Goal: Transaction & Acquisition: Purchase product/service

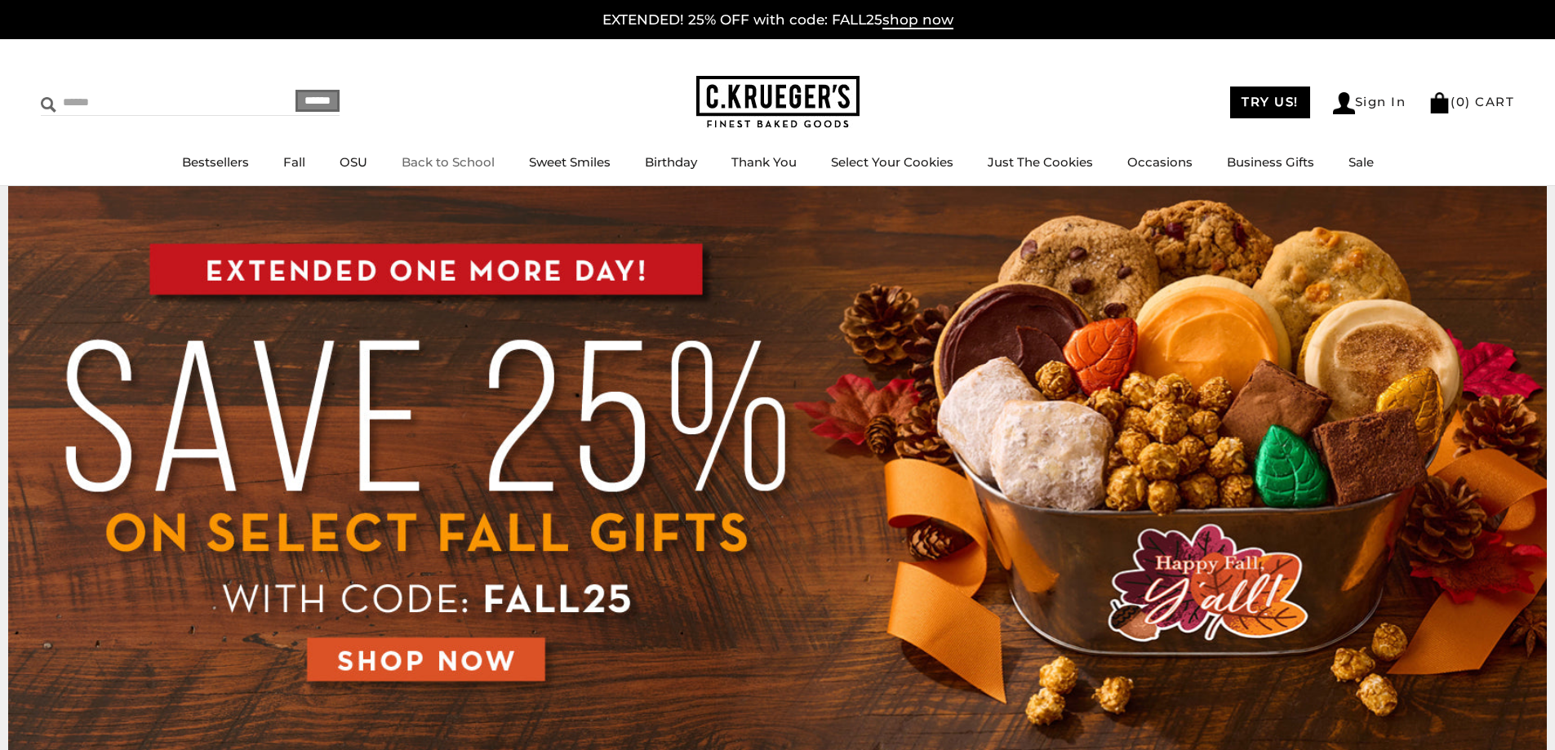
click at [76, 103] on input "Search" at bounding box center [138, 102] width 194 height 25
type input "********"
click at [296, 90] on input "******" at bounding box center [318, 101] width 44 height 22
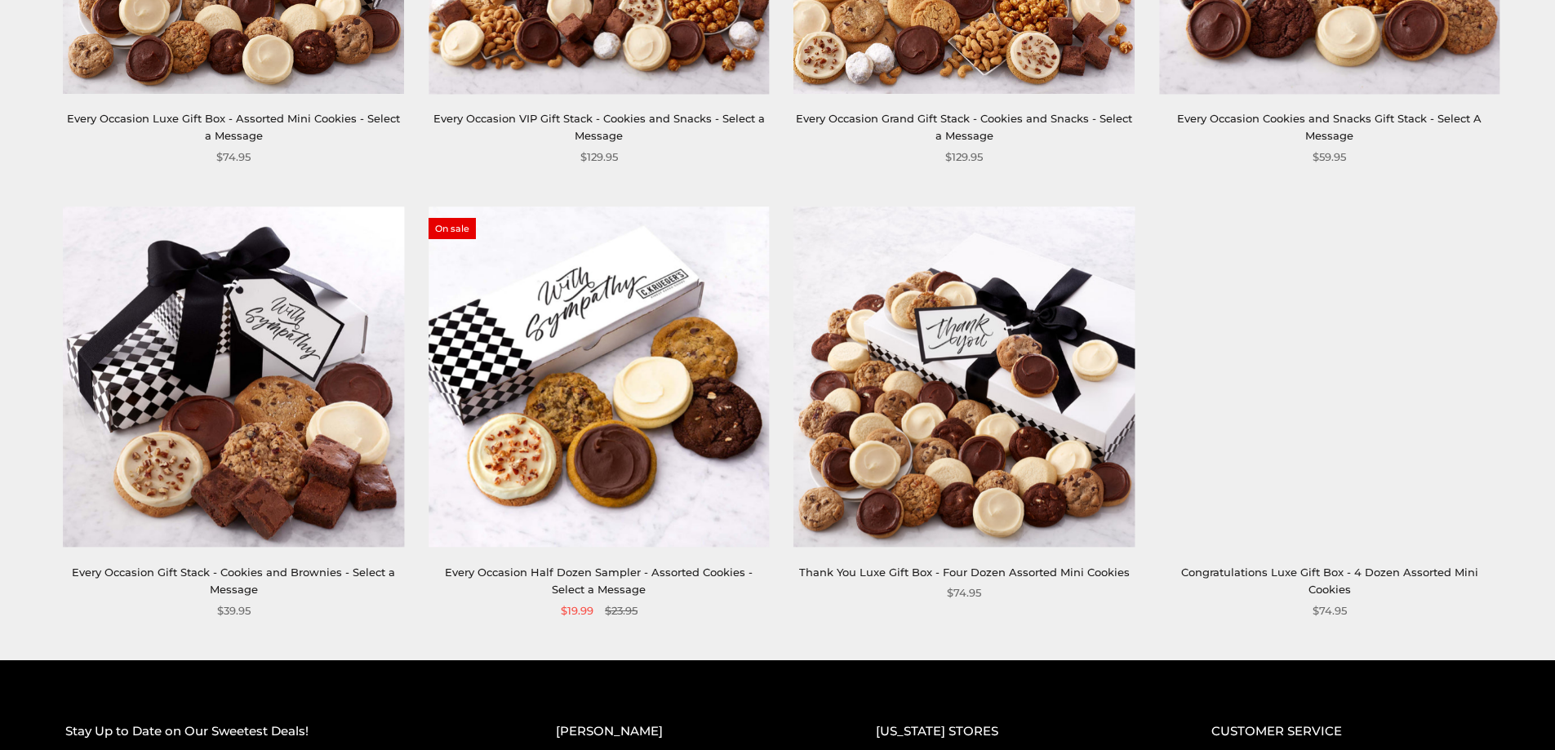
scroll to position [1551, 0]
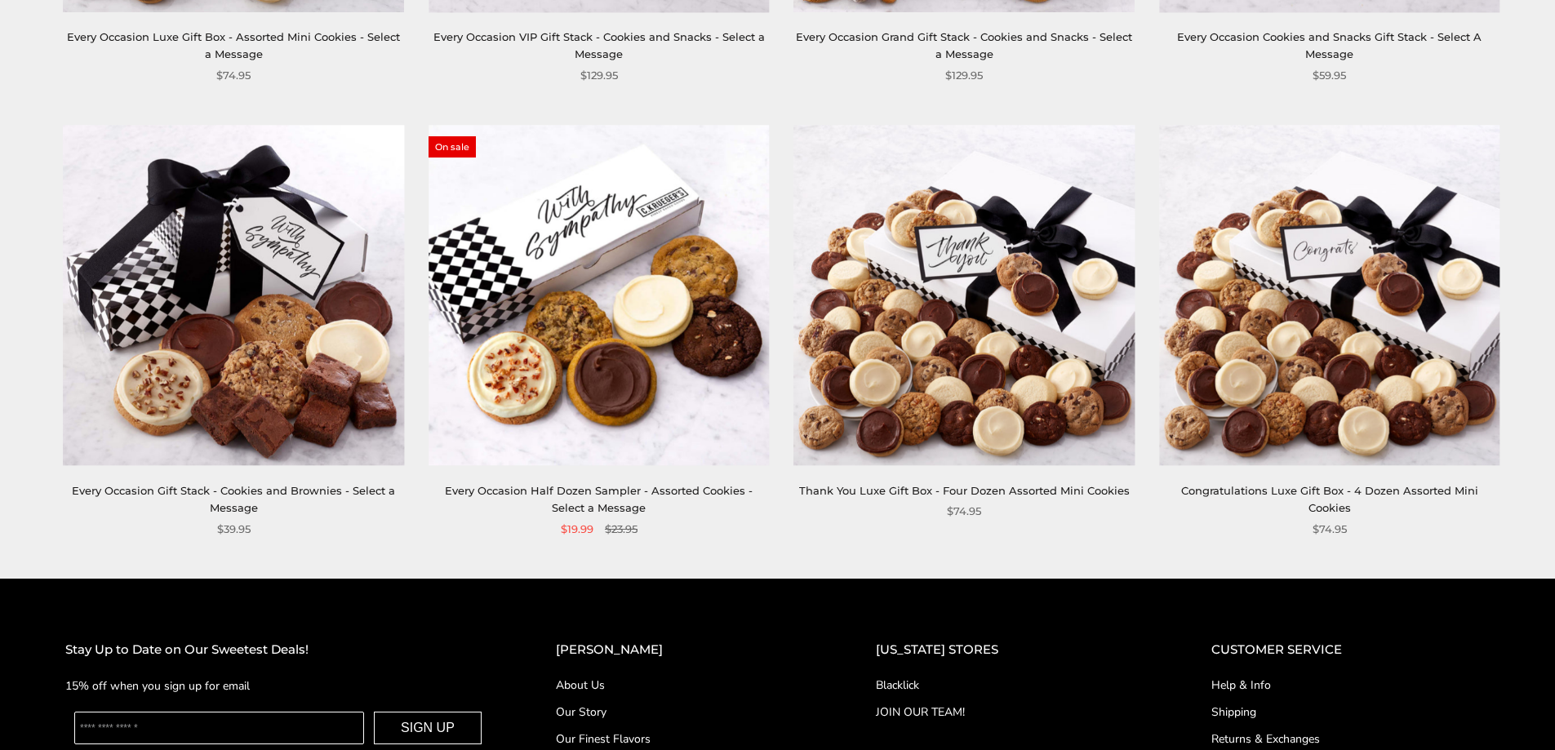
click at [738, 412] on img at bounding box center [599, 295] width 340 height 340
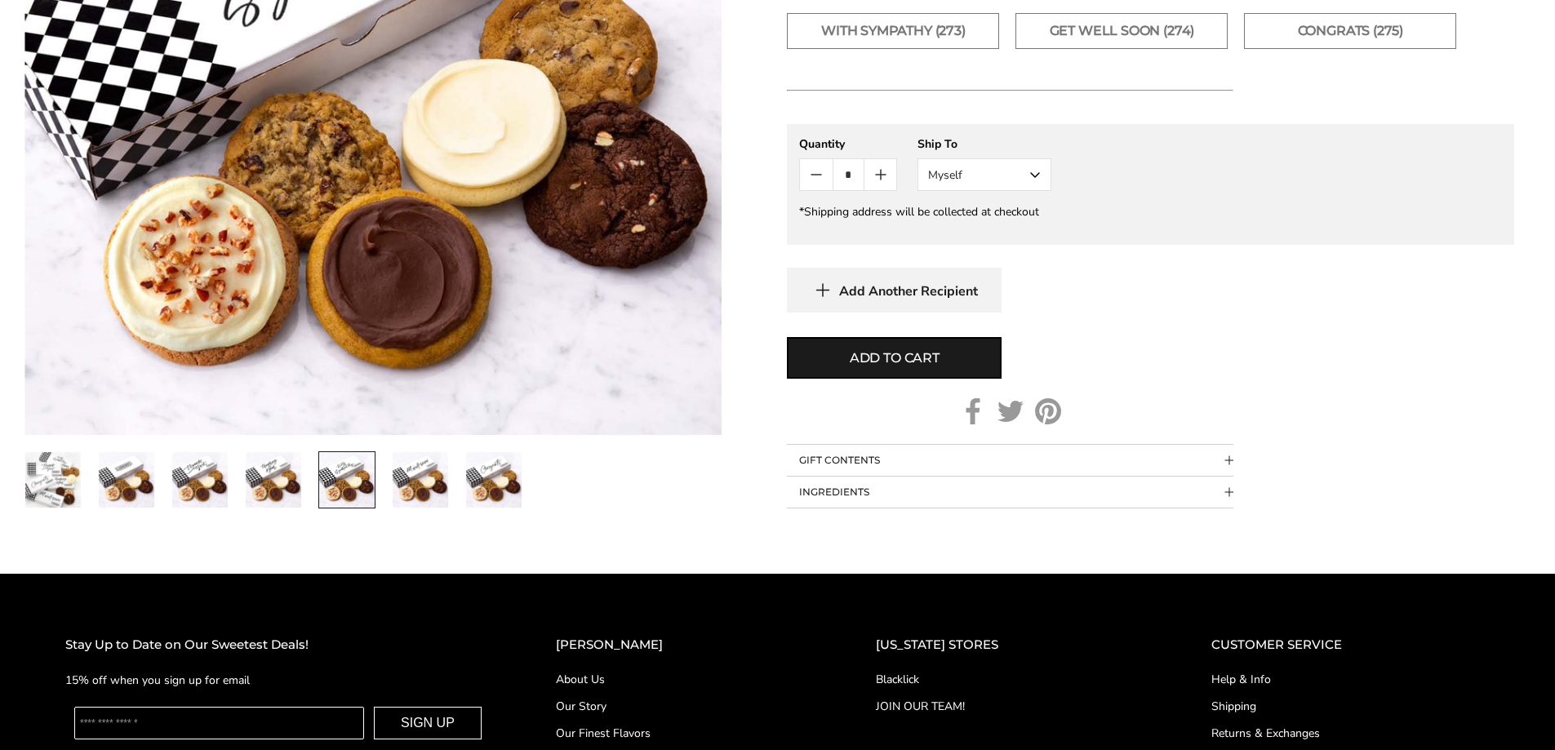
scroll to position [1061, 0]
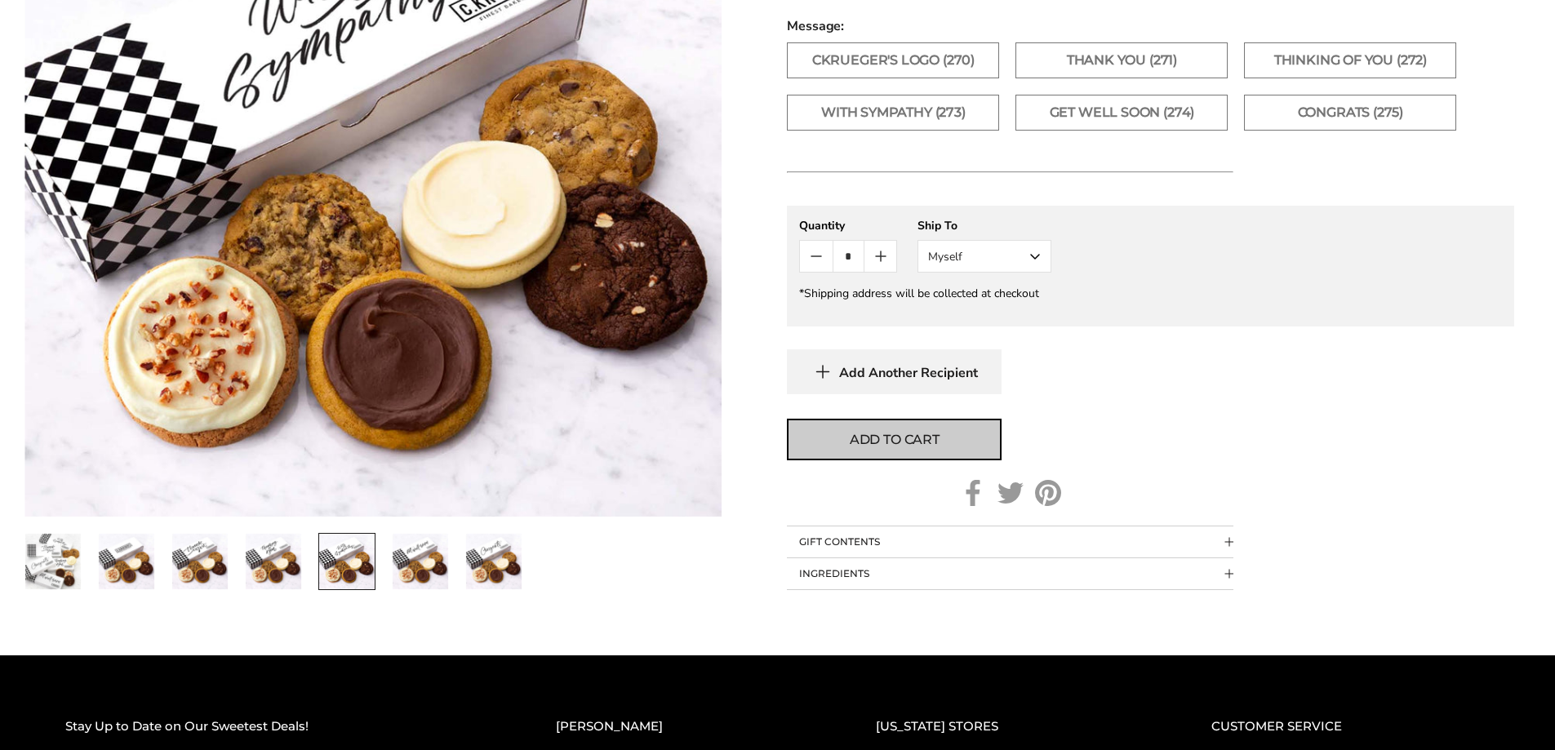
click at [876, 449] on button "Add to cart" at bounding box center [894, 440] width 215 height 42
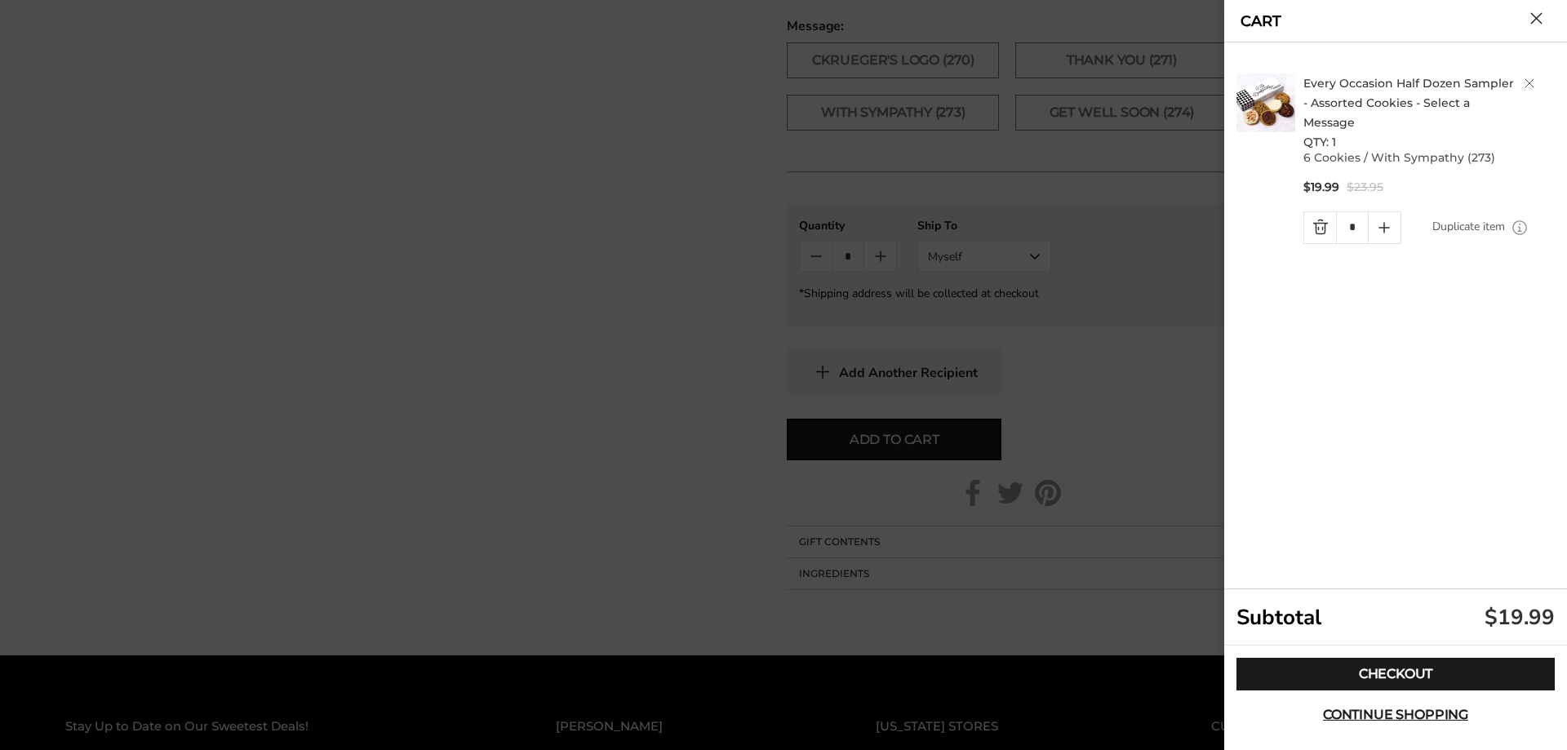
click at [1540, 24] on button "Close cart" at bounding box center [1537, 18] width 12 height 12
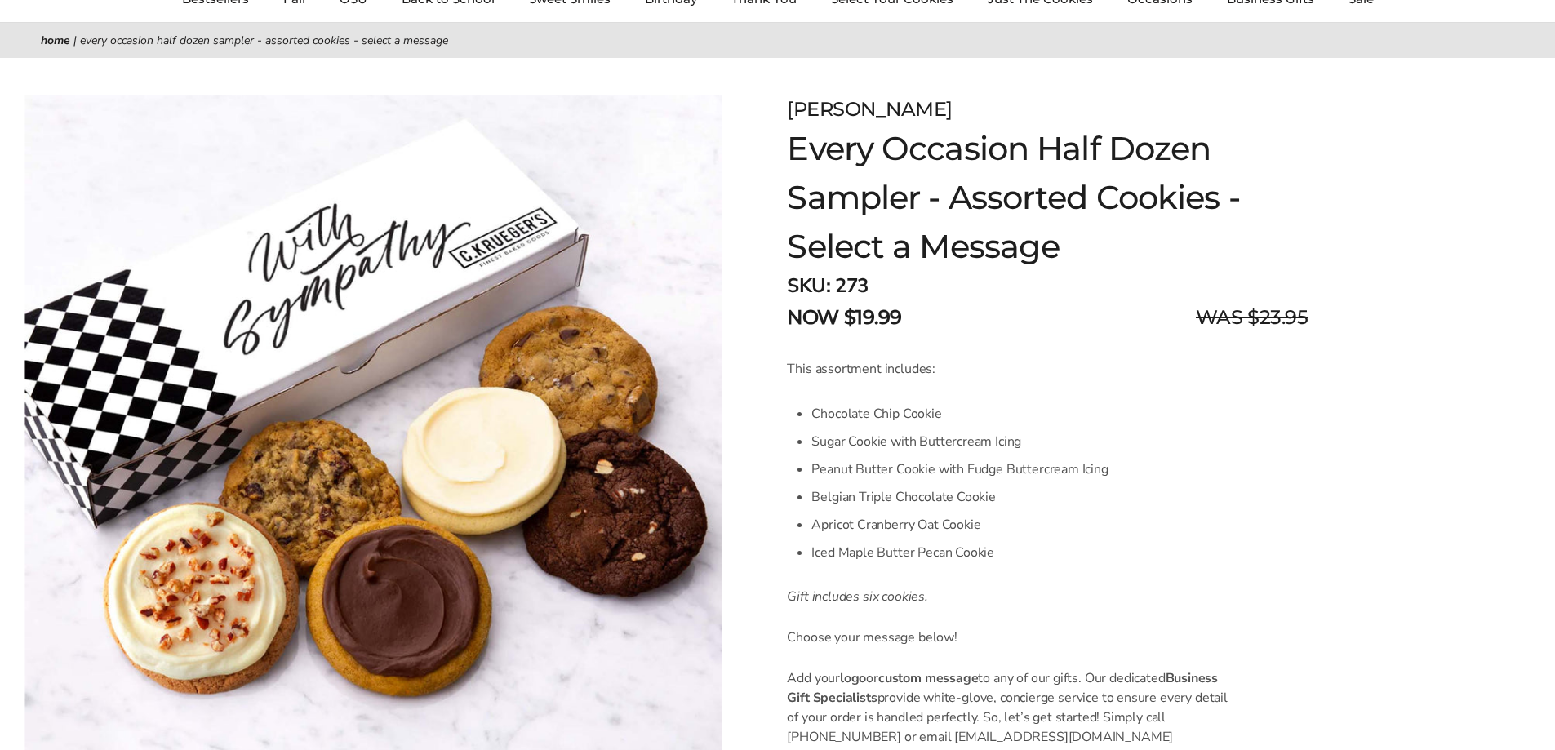
scroll to position [0, 0]
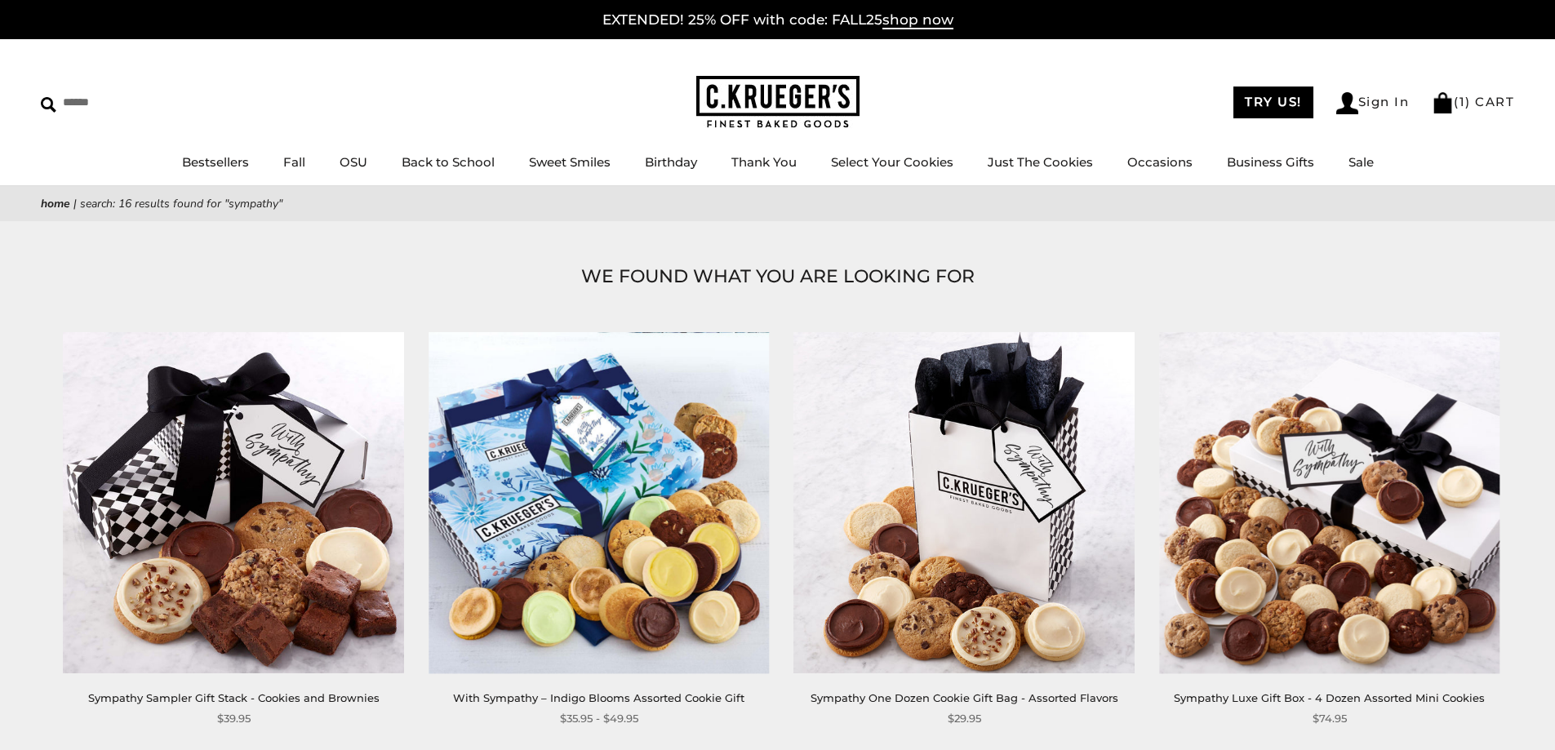
scroll to position [163, 0]
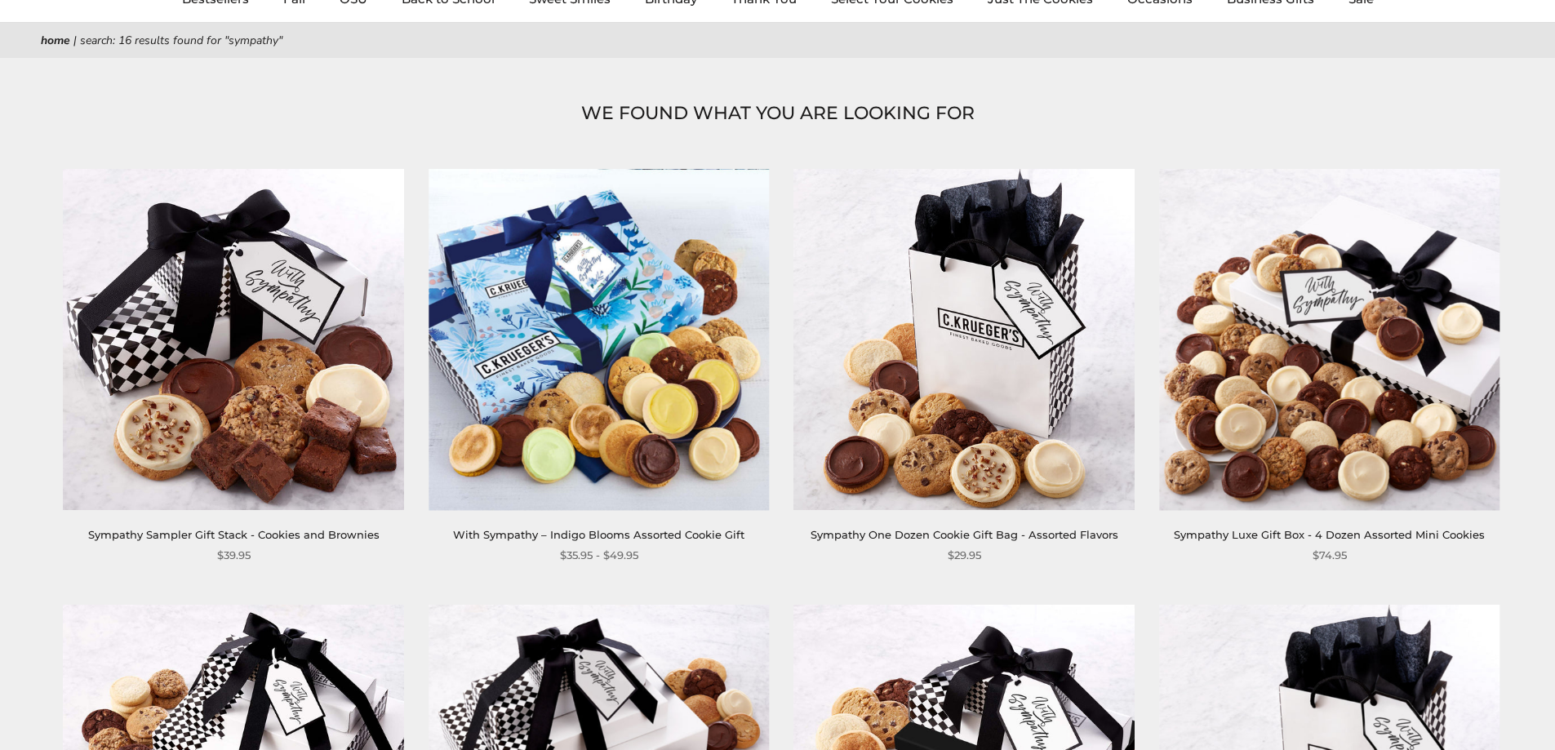
click at [529, 412] on img at bounding box center [599, 339] width 340 height 340
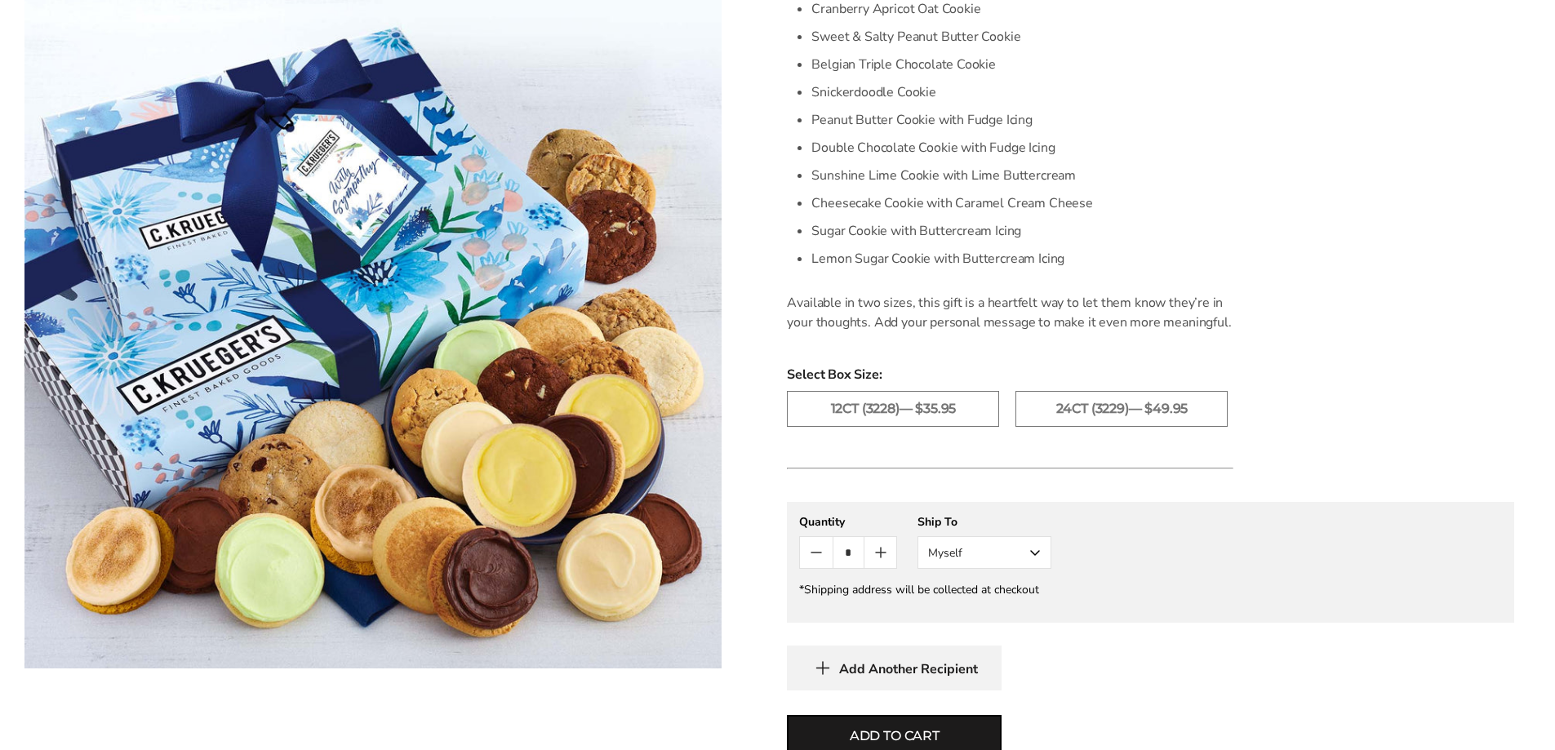
scroll to position [735, 0]
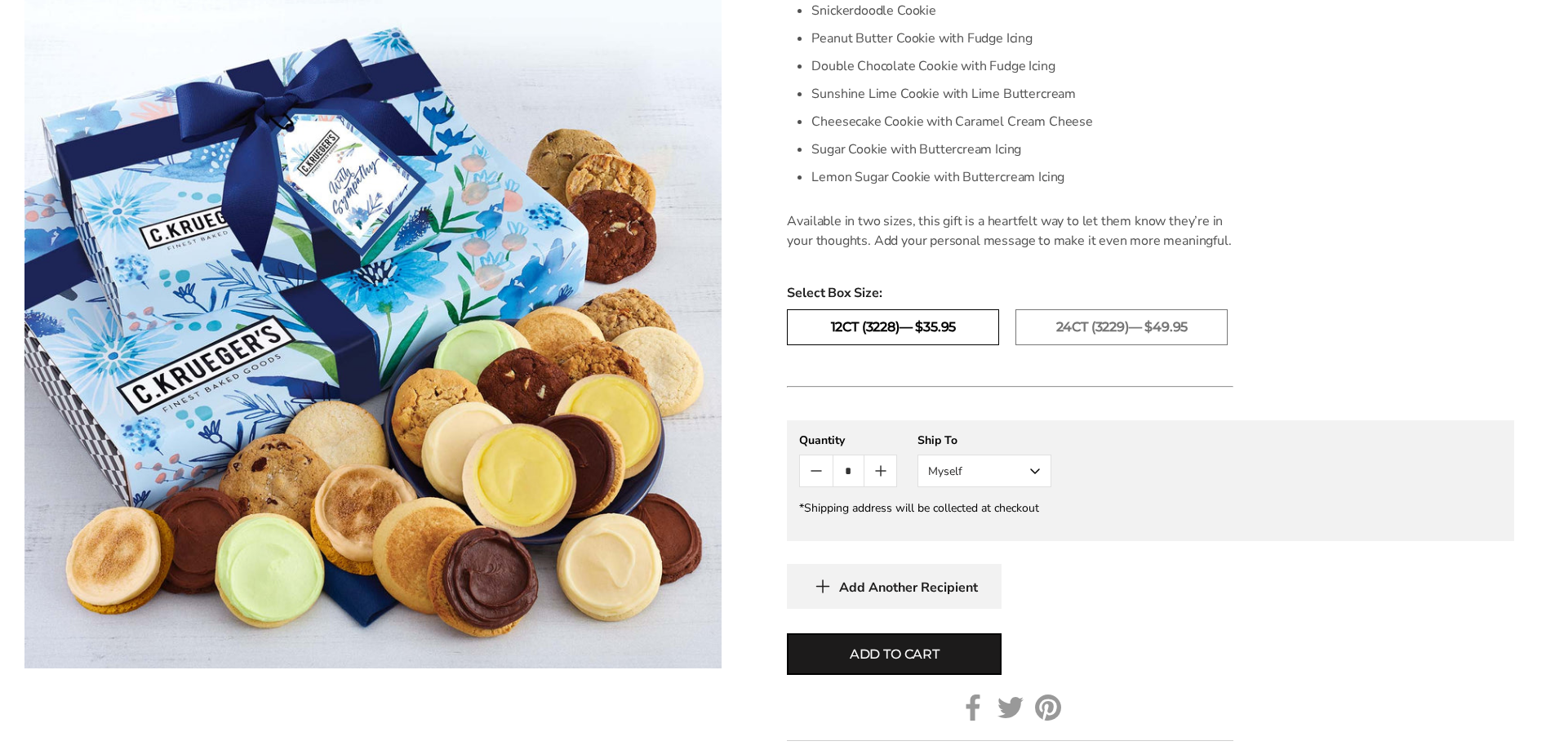
click at [888, 320] on label "12ct (3228)— $35.95" at bounding box center [893, 327] width 212 height 36
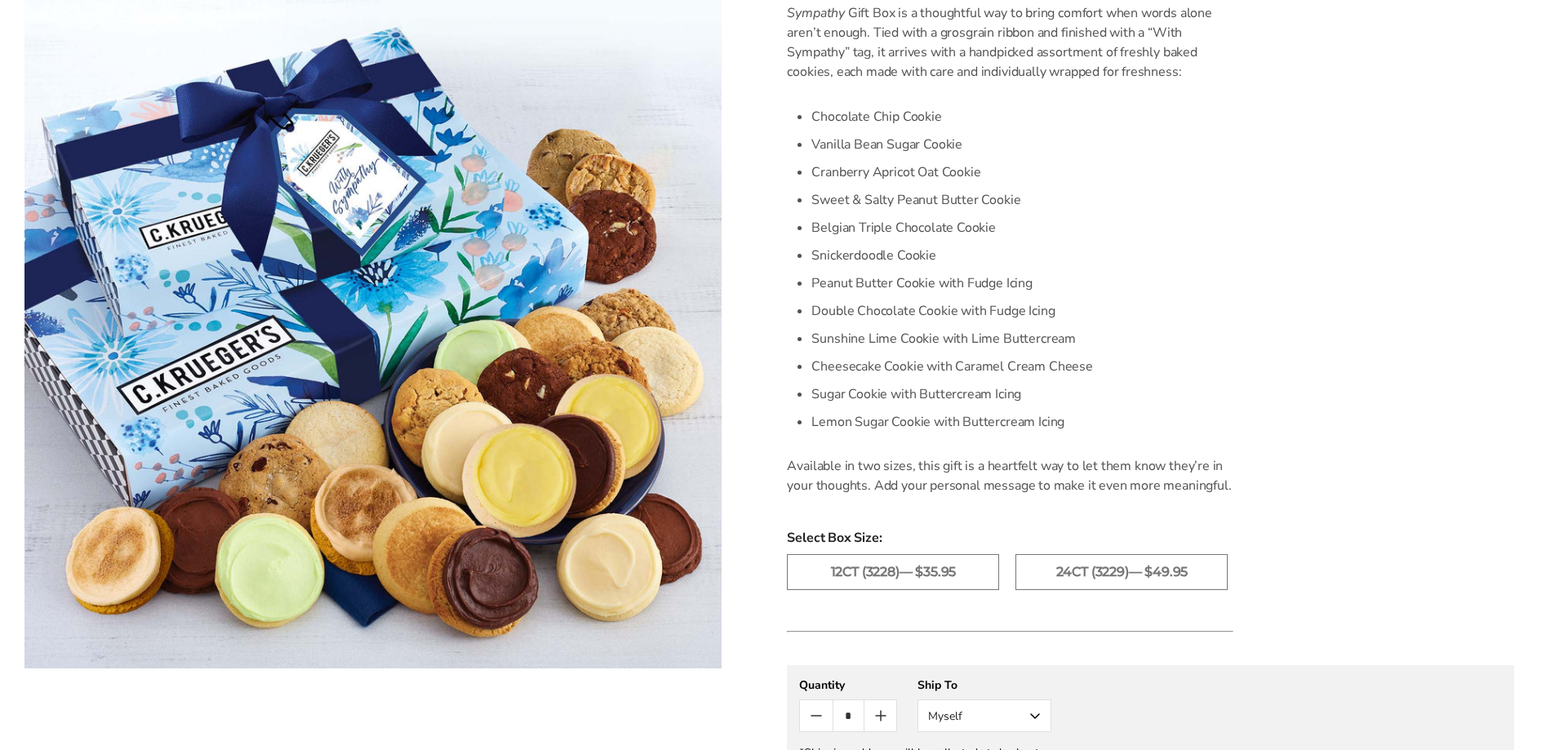
scroll to position [653, 0]
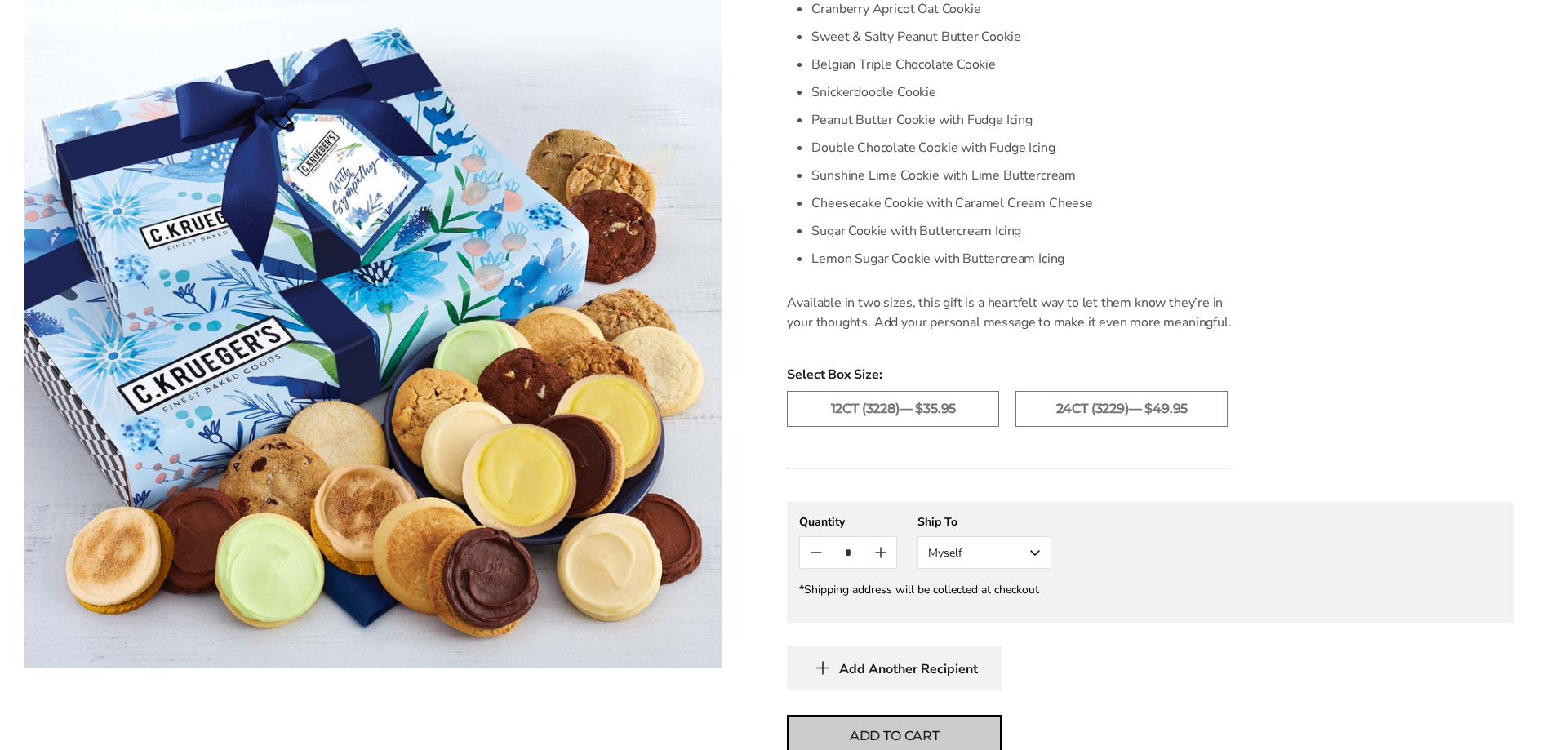
click at [909, 740] on span "Add to cart" at bounding box center [895, 737] width 90 height 20
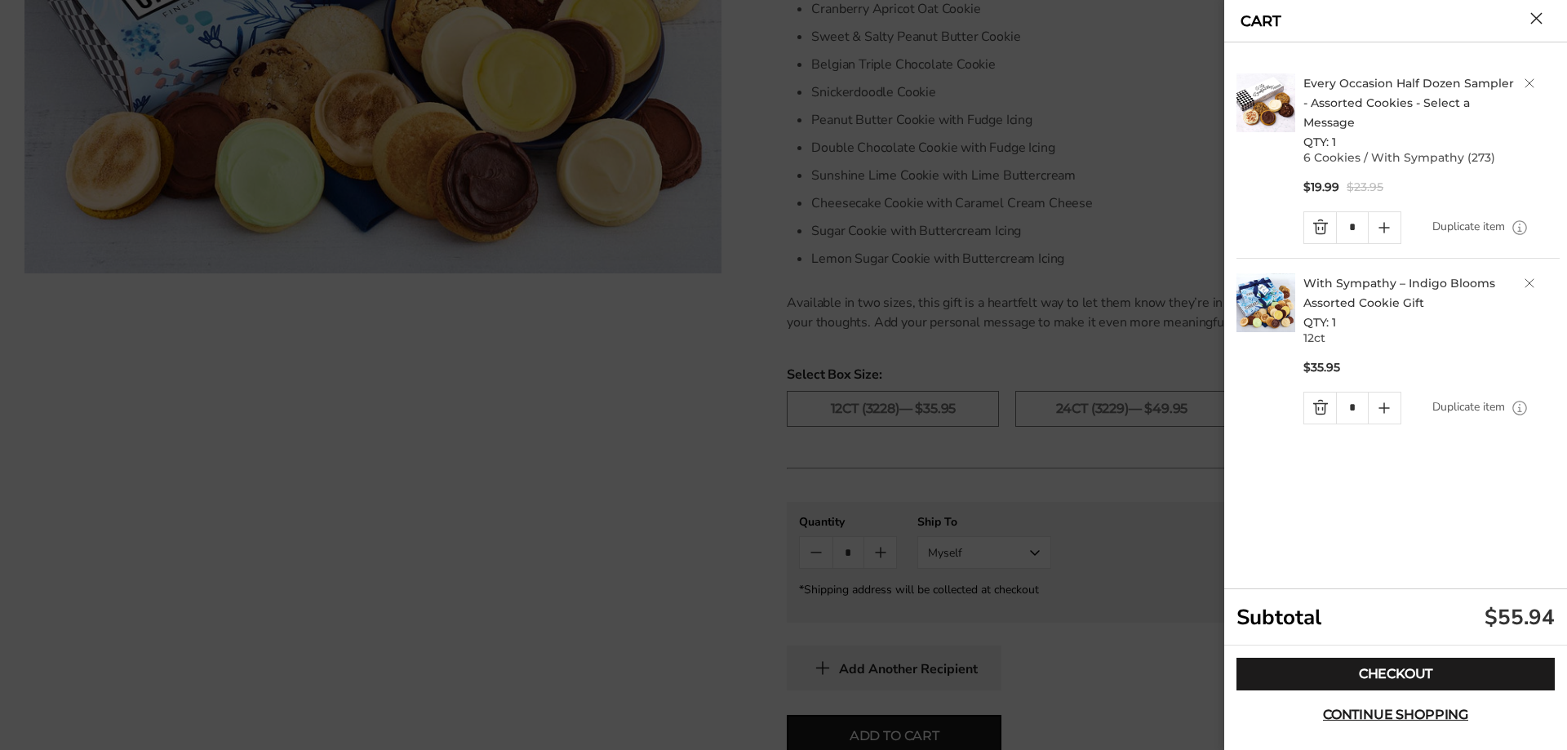
click at [1534, 20] on button "Close cart" at bounding box center [1537, 18] width 12 height 12
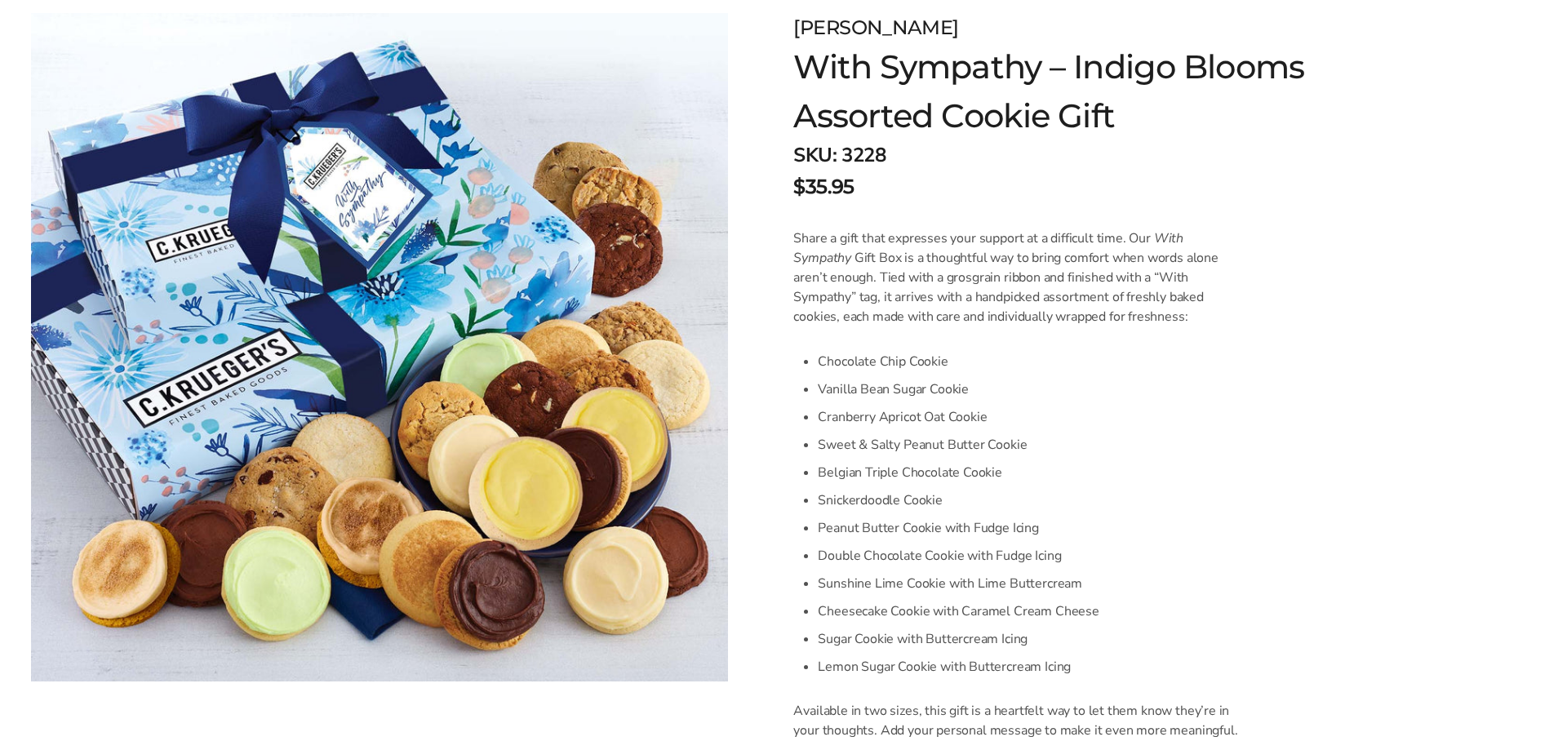
scroll to position [0, 0]
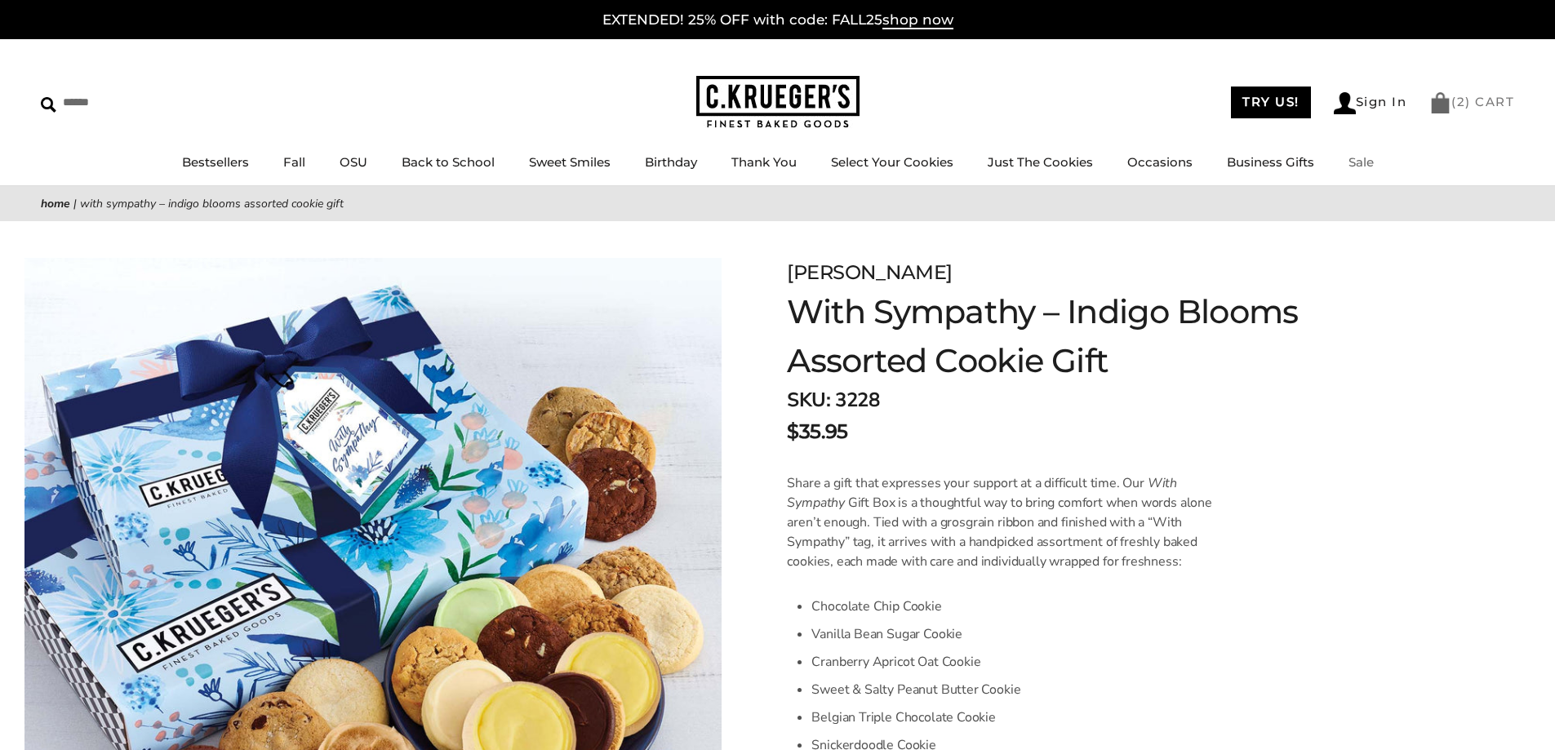
click at [1465, 109] on span "2" at bounding box center [1461, 102] width 9 height 16
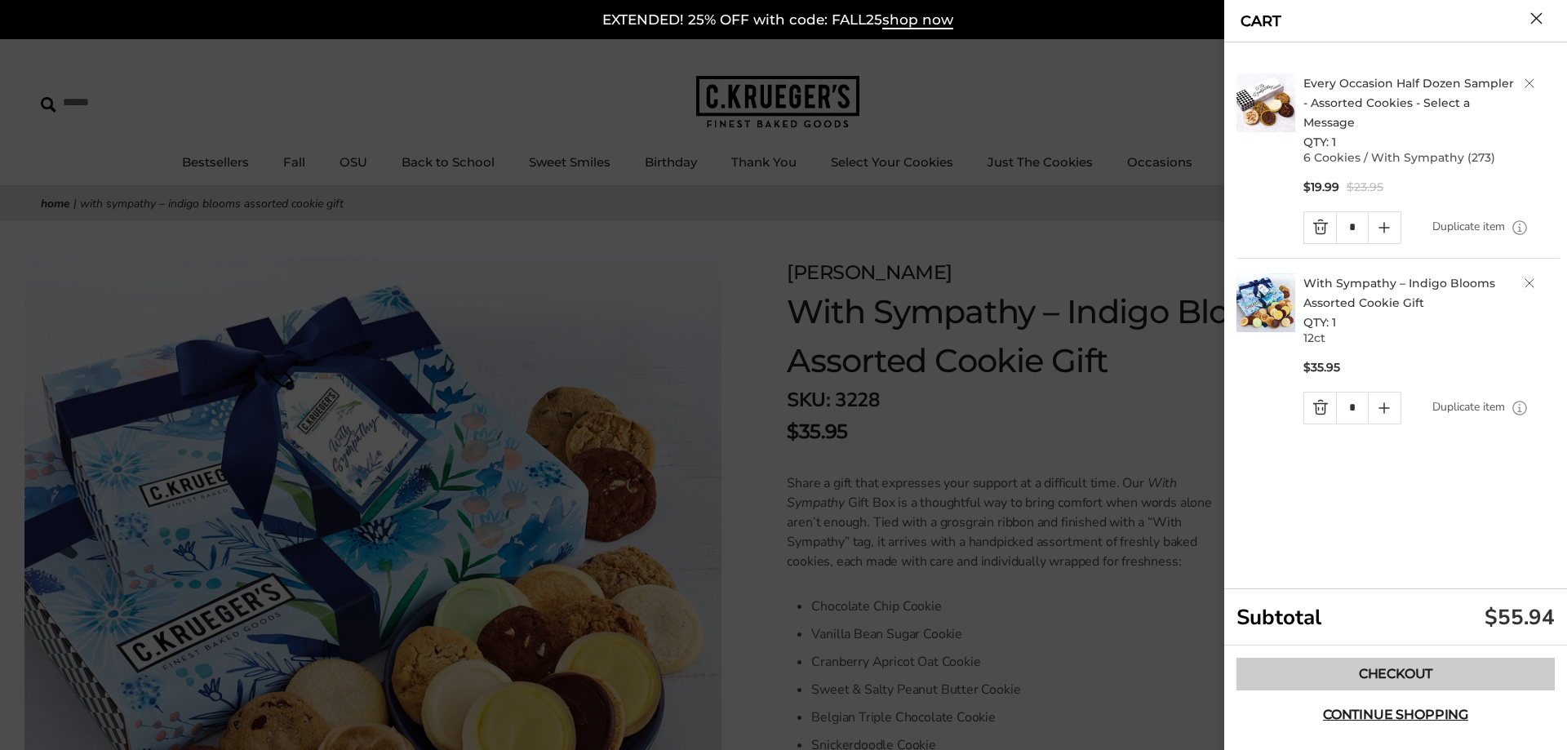
click at [1333, 662] on link "Checkout" at bounding box center [1396, 674] width 318 height 33
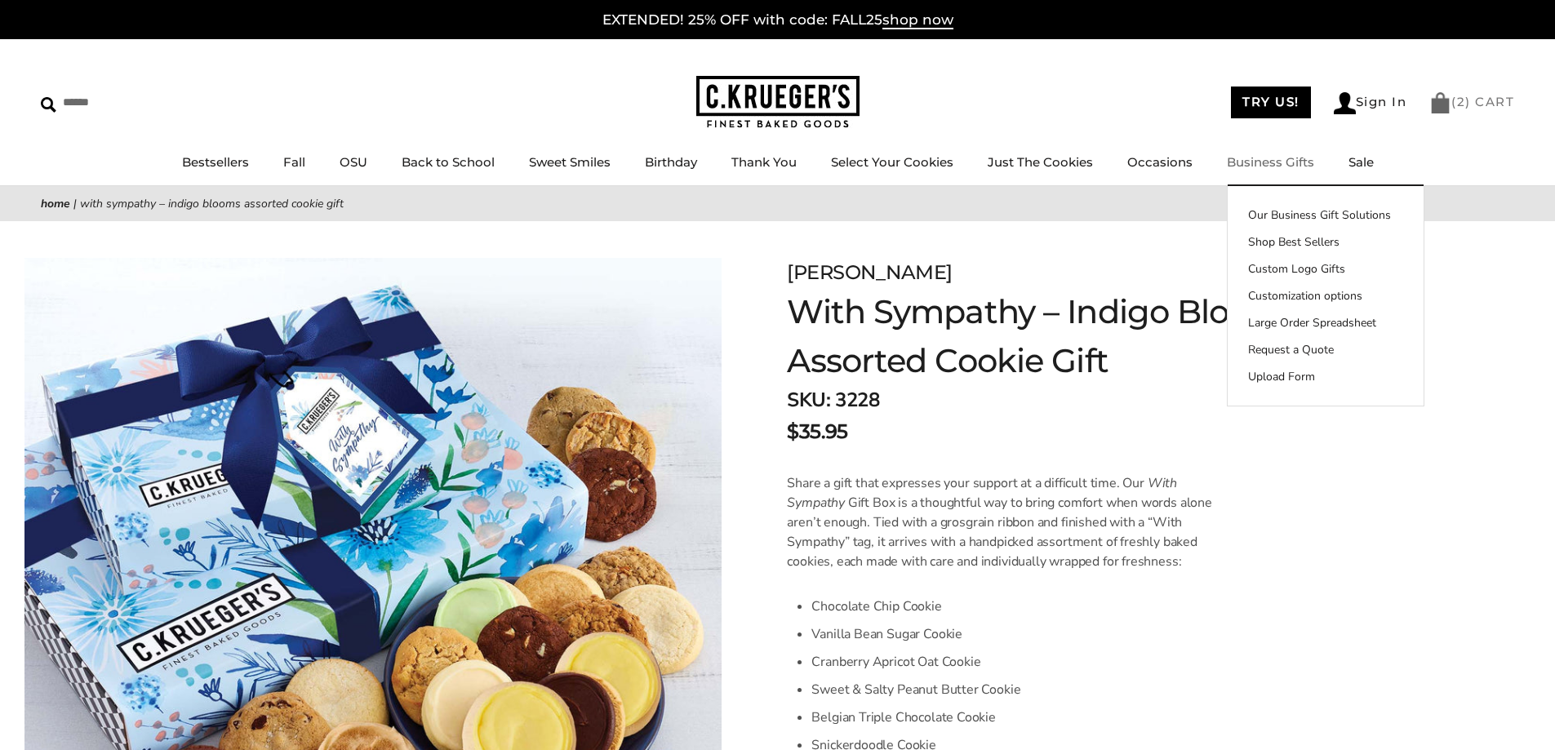
click at [1482, 99] on link "( 2 ) CART" at bounding box center [1471, 102] width 85 height 16
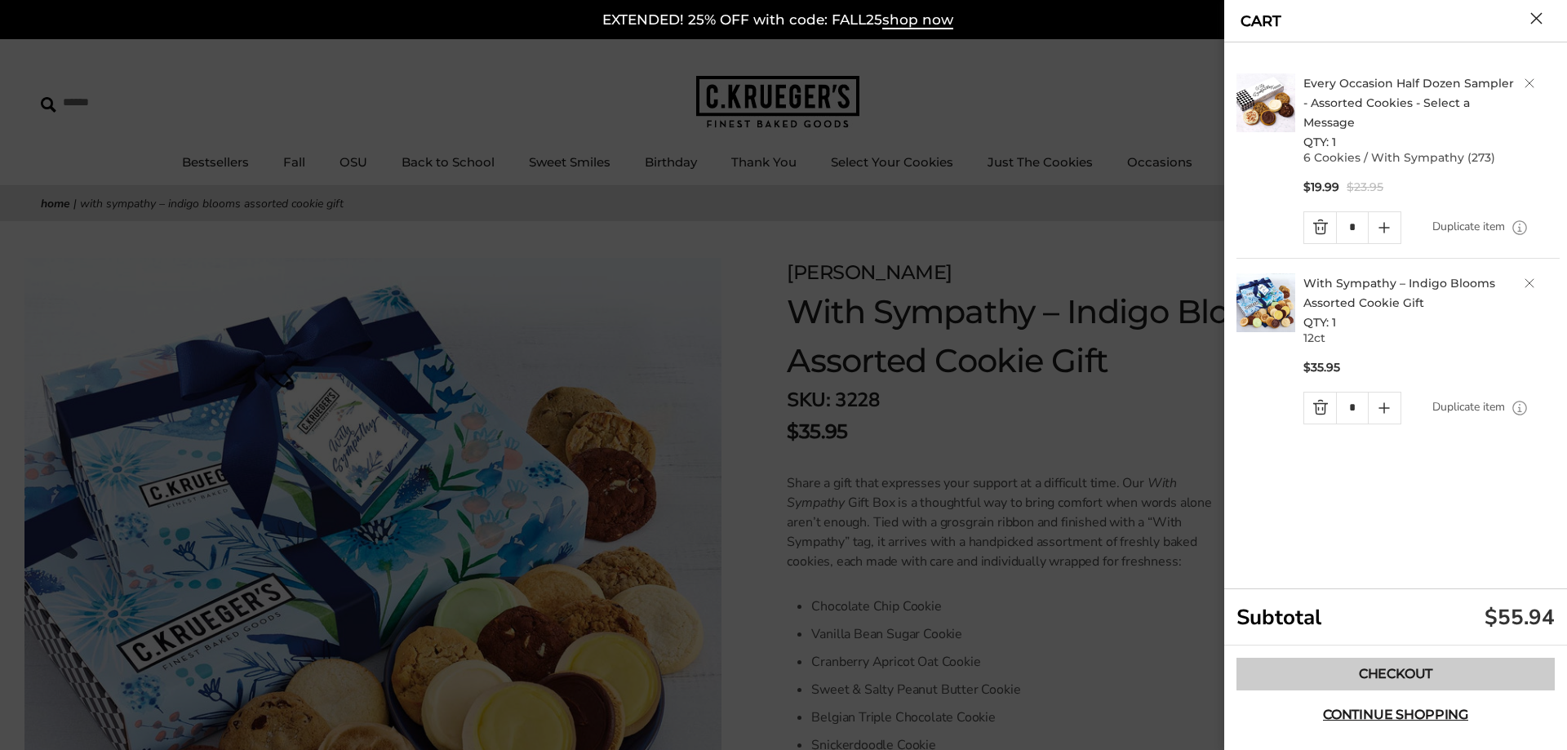
click at [1344, 675] on link "Checkout" at bounding box center [1396, 674] width 318 height 33
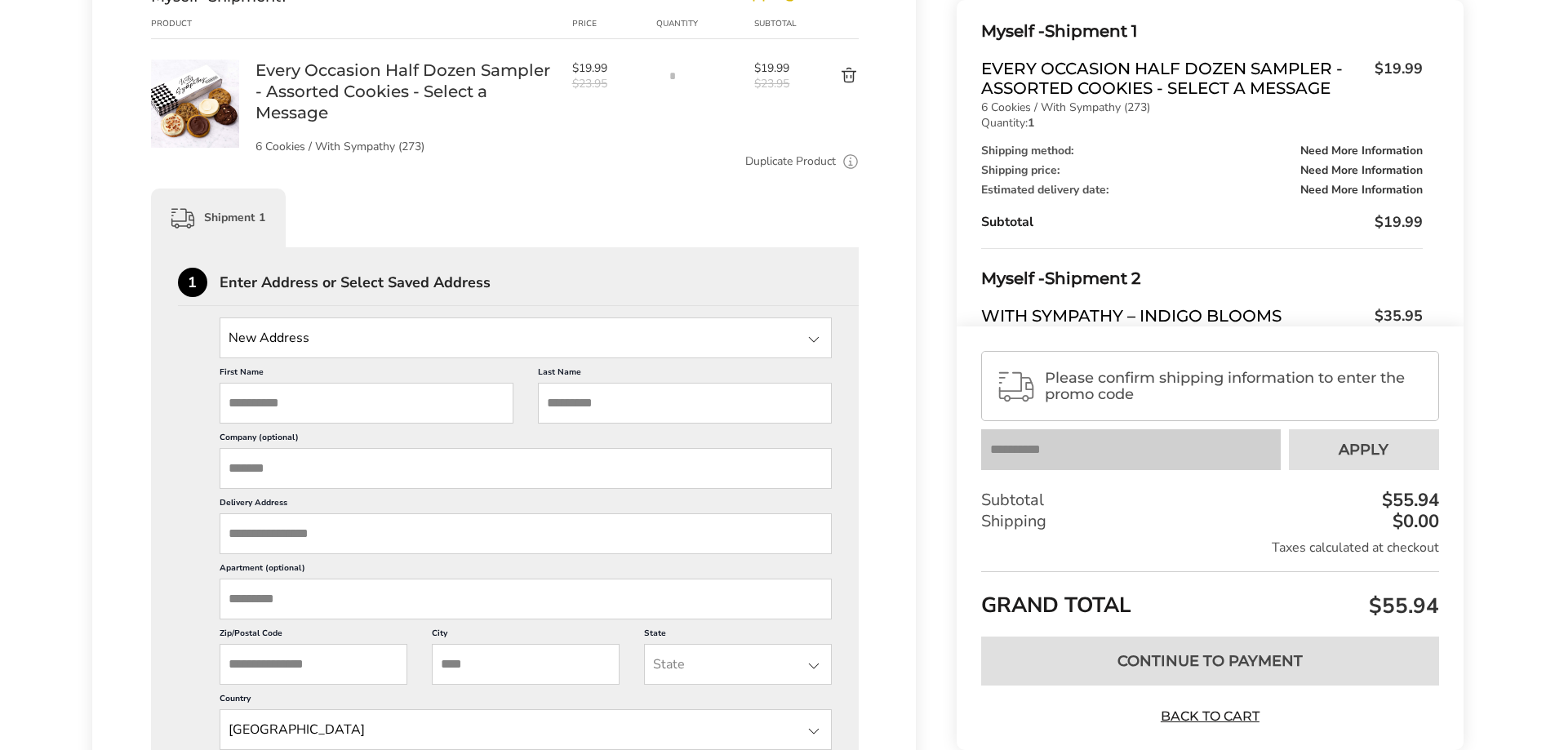
click at [304, 359] on div "First Name This is a required field Last Name This is a required field Company …" at bounding box center [526, 620] width 613 height 524
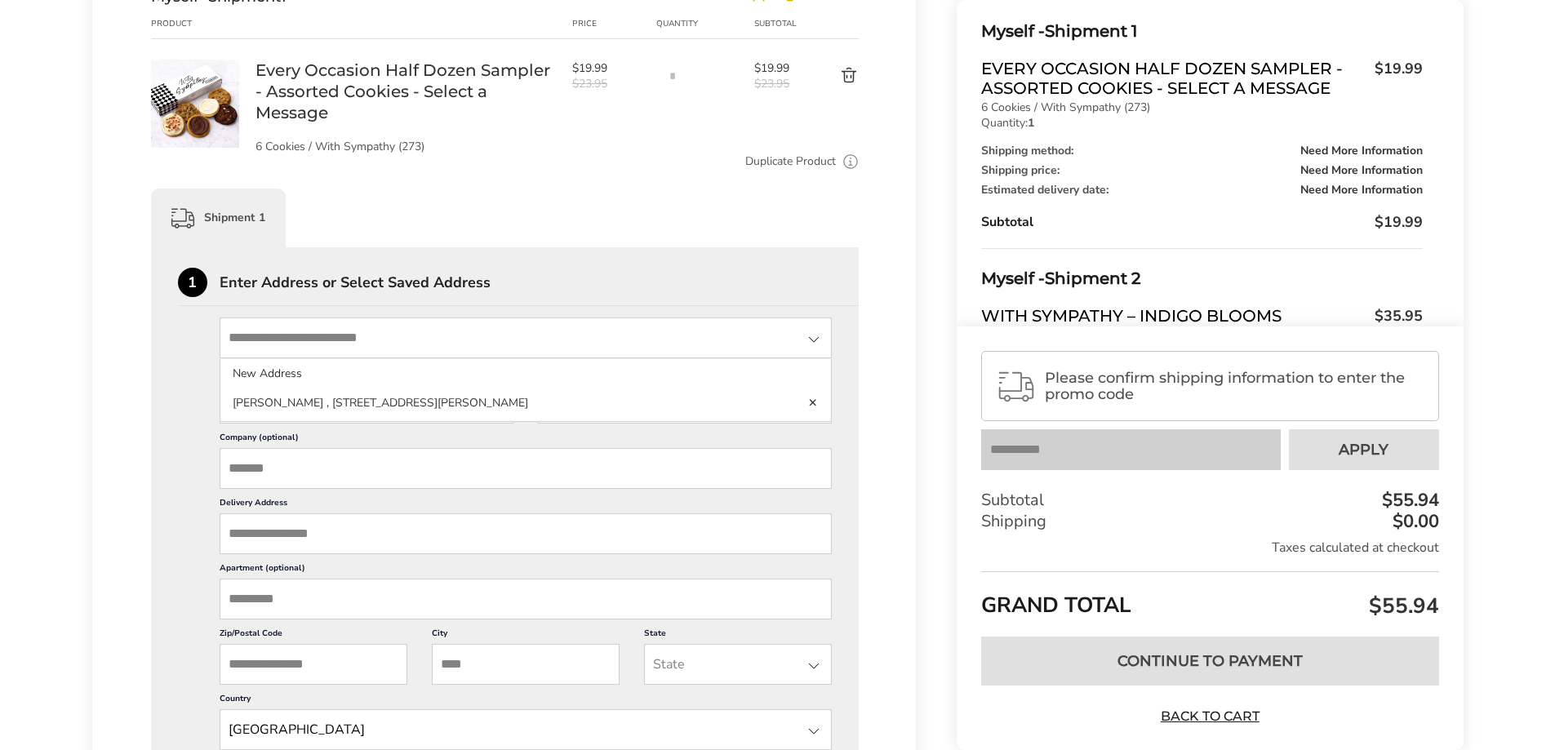
click at [306, 346] on input "State" at bounding box center [526, 338] width 613 height 41
click at [405, 330] on input "State" at bounding box center [526, 338] width 613 height 41
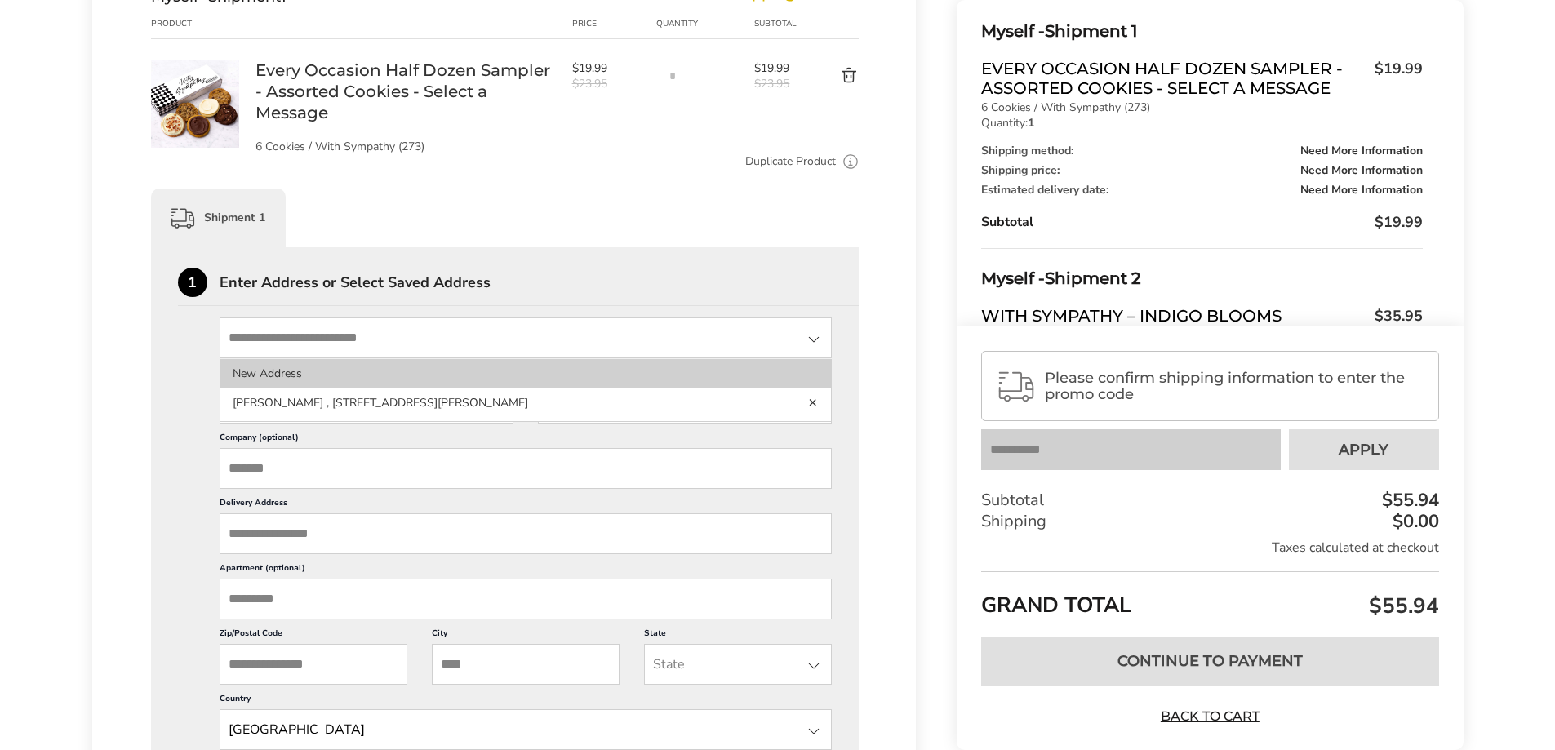
click at [270, 374] on li "New Address" at bounding box center [525, 373] width 611 height 29
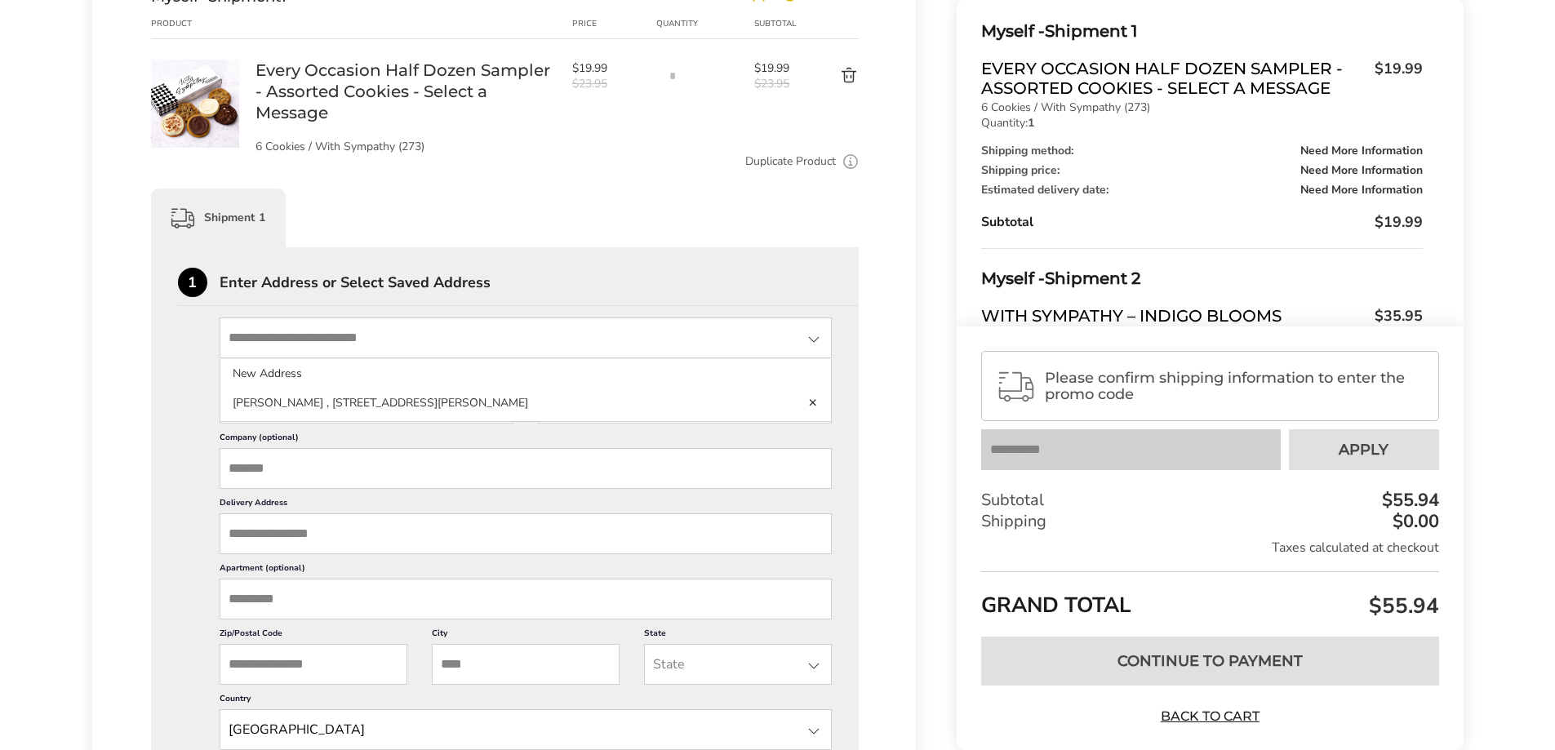
click at [285, 343] on input "State" at bounding box center [526, 338] width 613 height 41
click at [417, 224] on div "Shipment 1" at bounding box center [505, 218] width 709 height 59
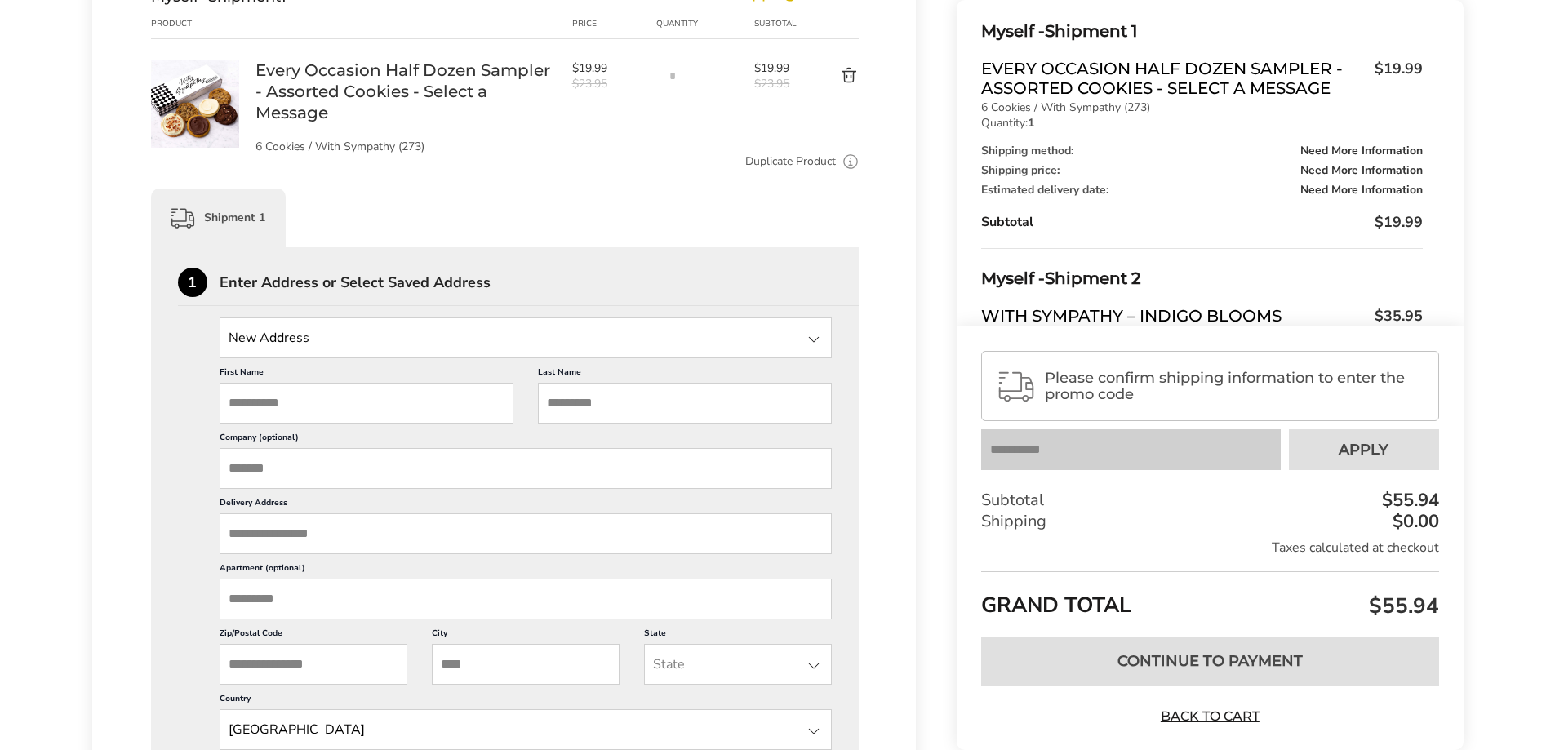
click at [414, 405] on input "First Name" at bounding box center [367, 403] width 294 height 41
type input "***"
click at [553, 402] on input "Last Name" at bounding box center [685, 403] width 294 height 41
type input "*******"
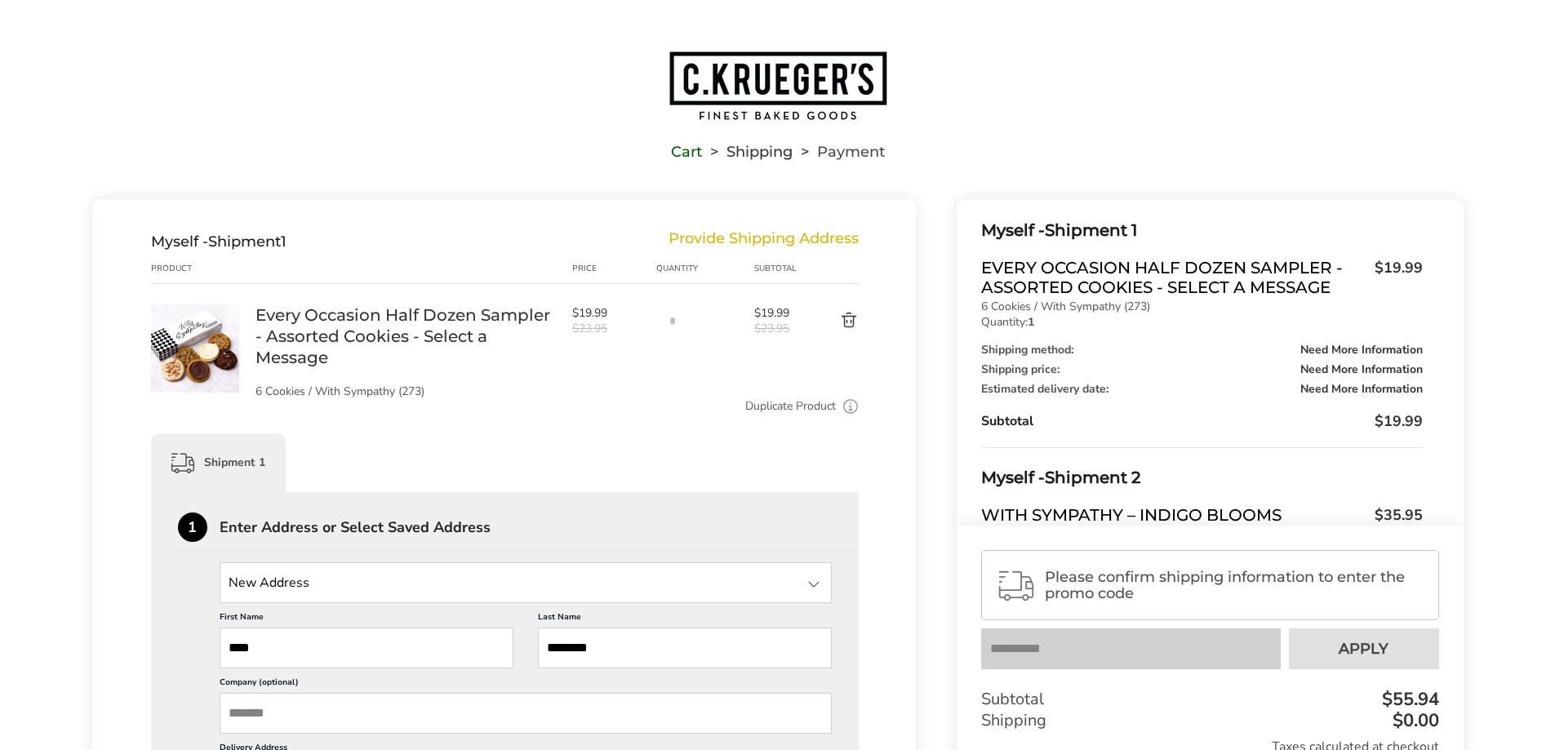
scroll to position [163, 0]
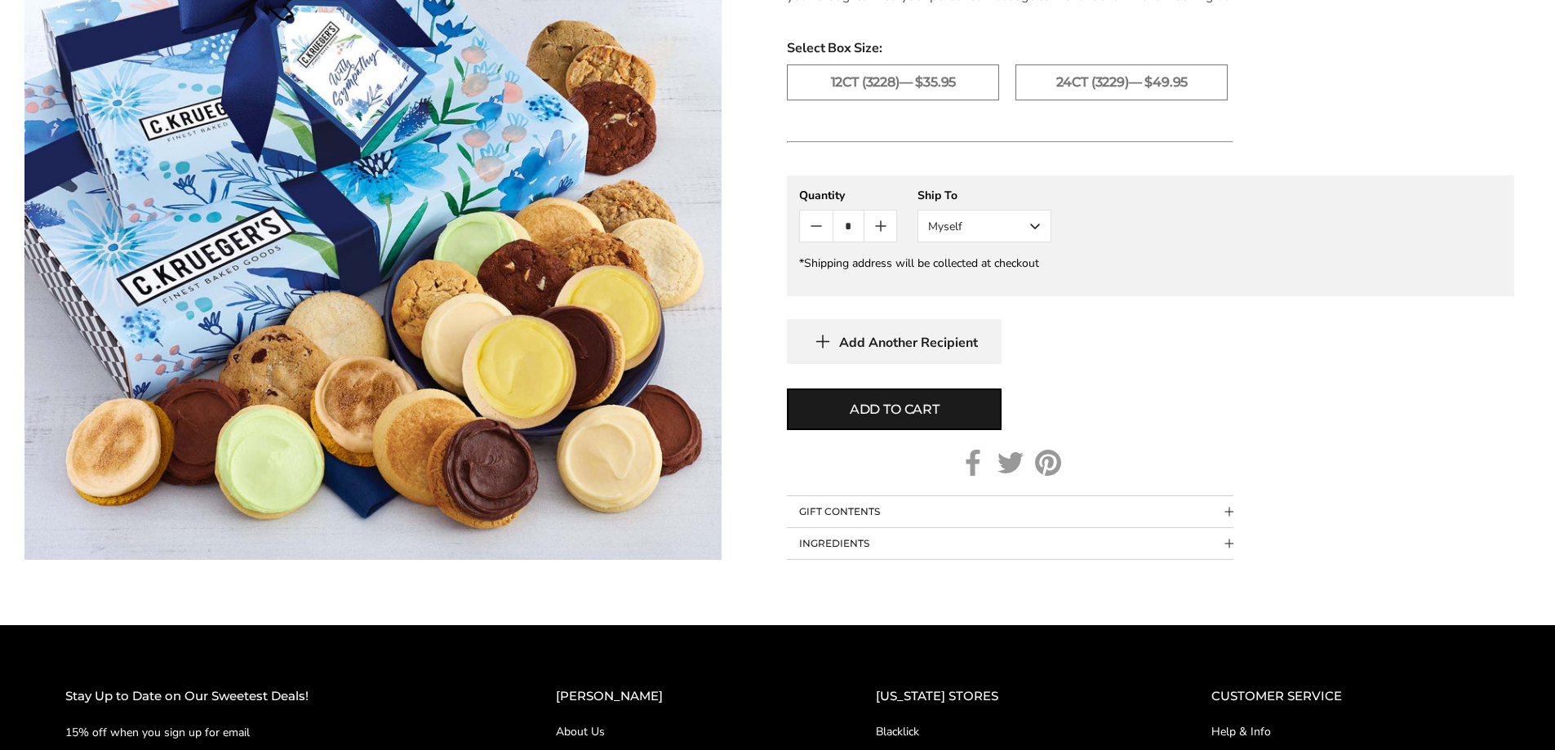
click at [1023, 223] on button "Myself" at bounding box center [985, 226] width 134 height 33
click at [974, 278] on button "Other Recipient" at bounding box center [984, 286] width 132 height 29
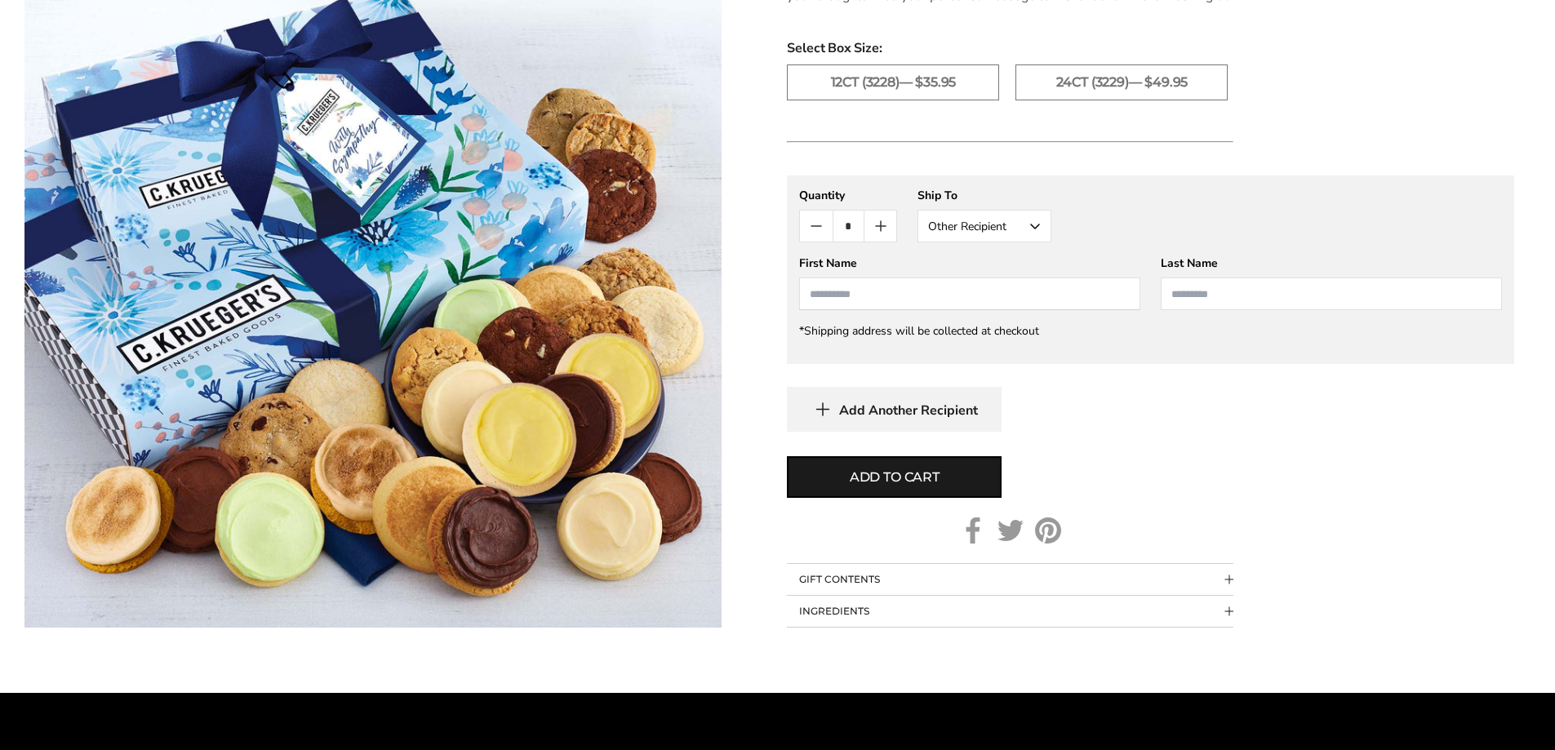
click at [939, 281] on input "First Name" at bounding box center [969, 294] width 341 height 33
type input "***"
click at [1207, 292] on input "Last Name" at bounding box center [1331, 294] width 341 height 33
type input "*******"
click at [1283, 380] on div "**********" at bounding box center [1150, 304] width 727 height 256
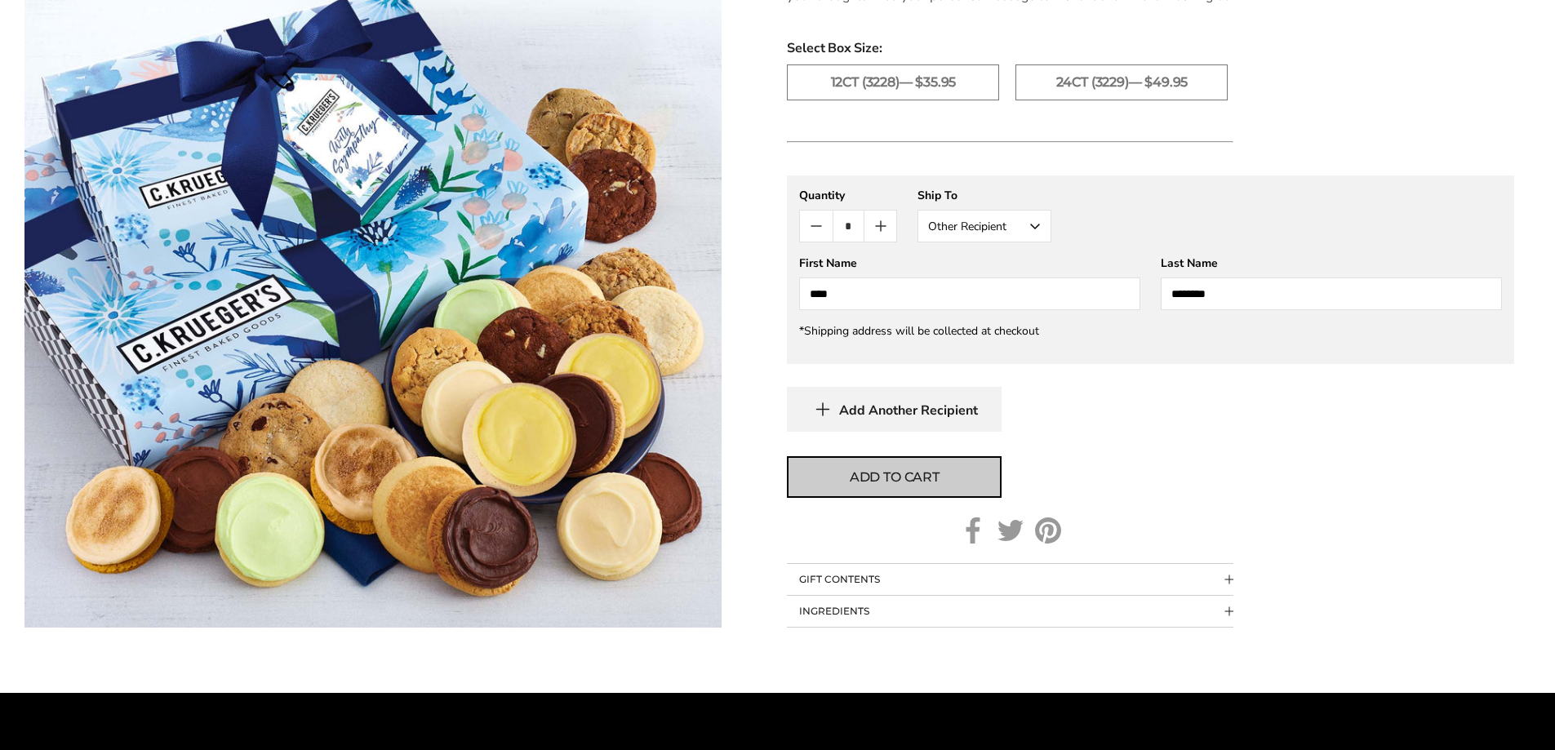
click at [913, 477] on span "Add to cart" at bounding box center [895, 478] width 90 height 20
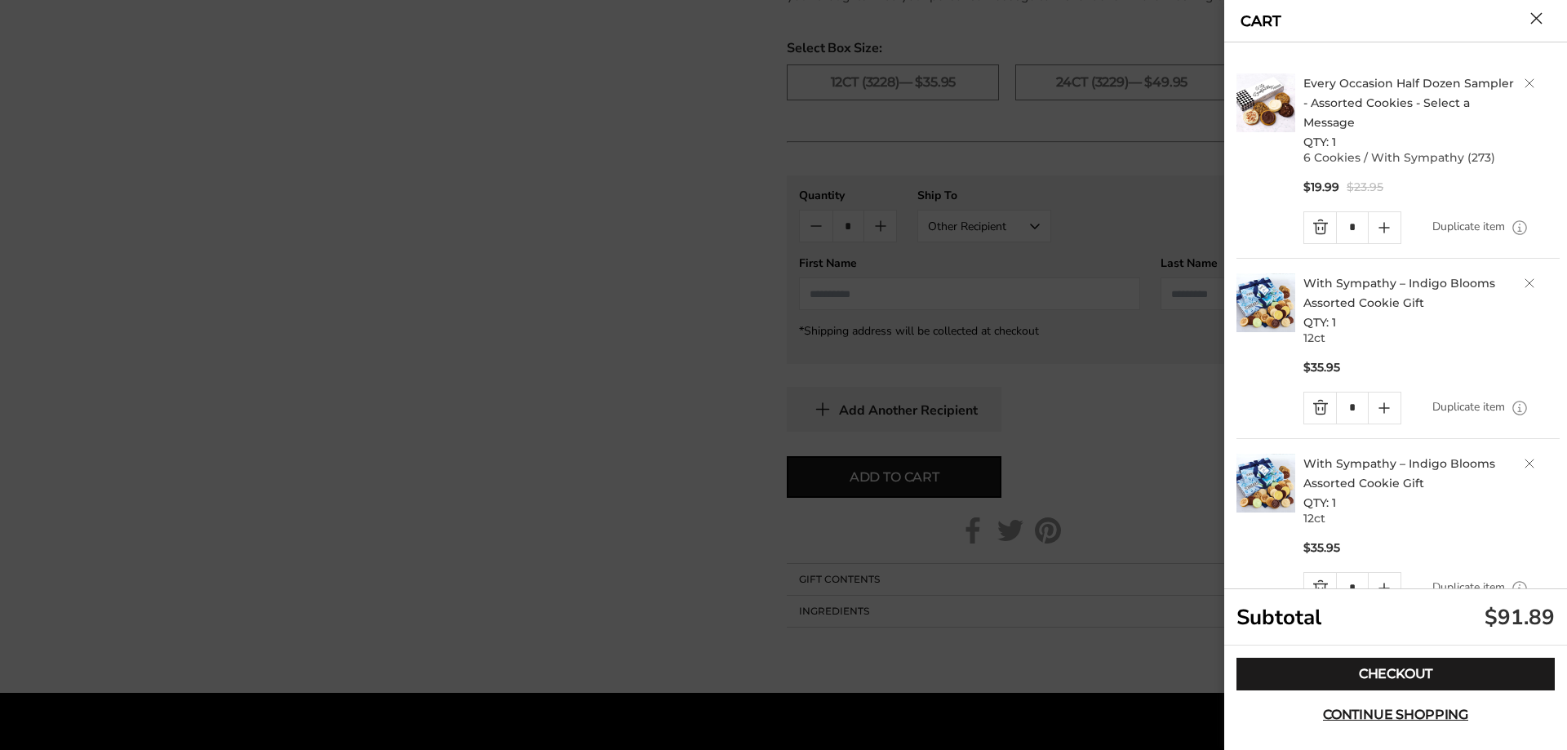
scroll to position [46, 0]
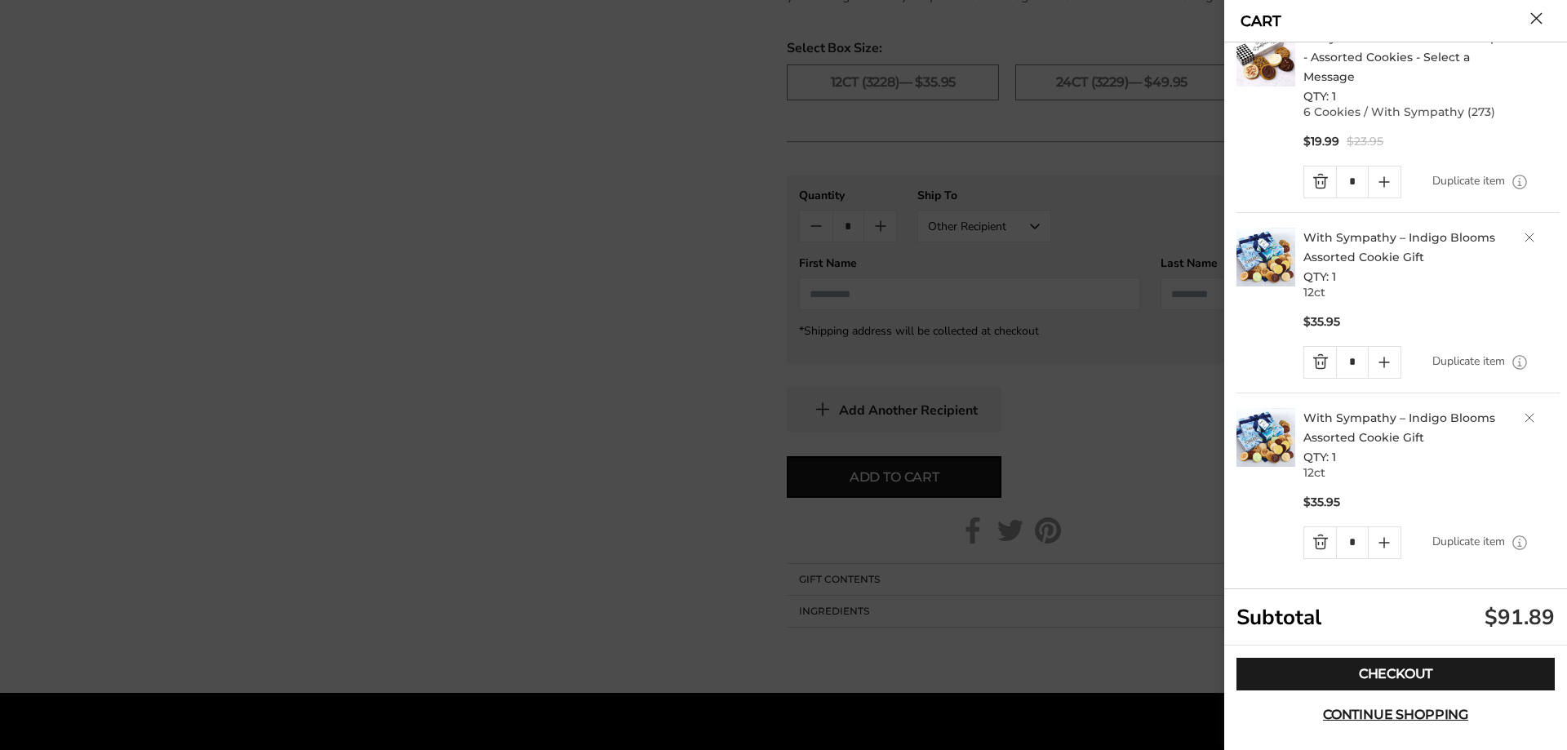
click at [1525, 416] on link "Delete product" at bounding box center [1530, 418] width 10 height 10
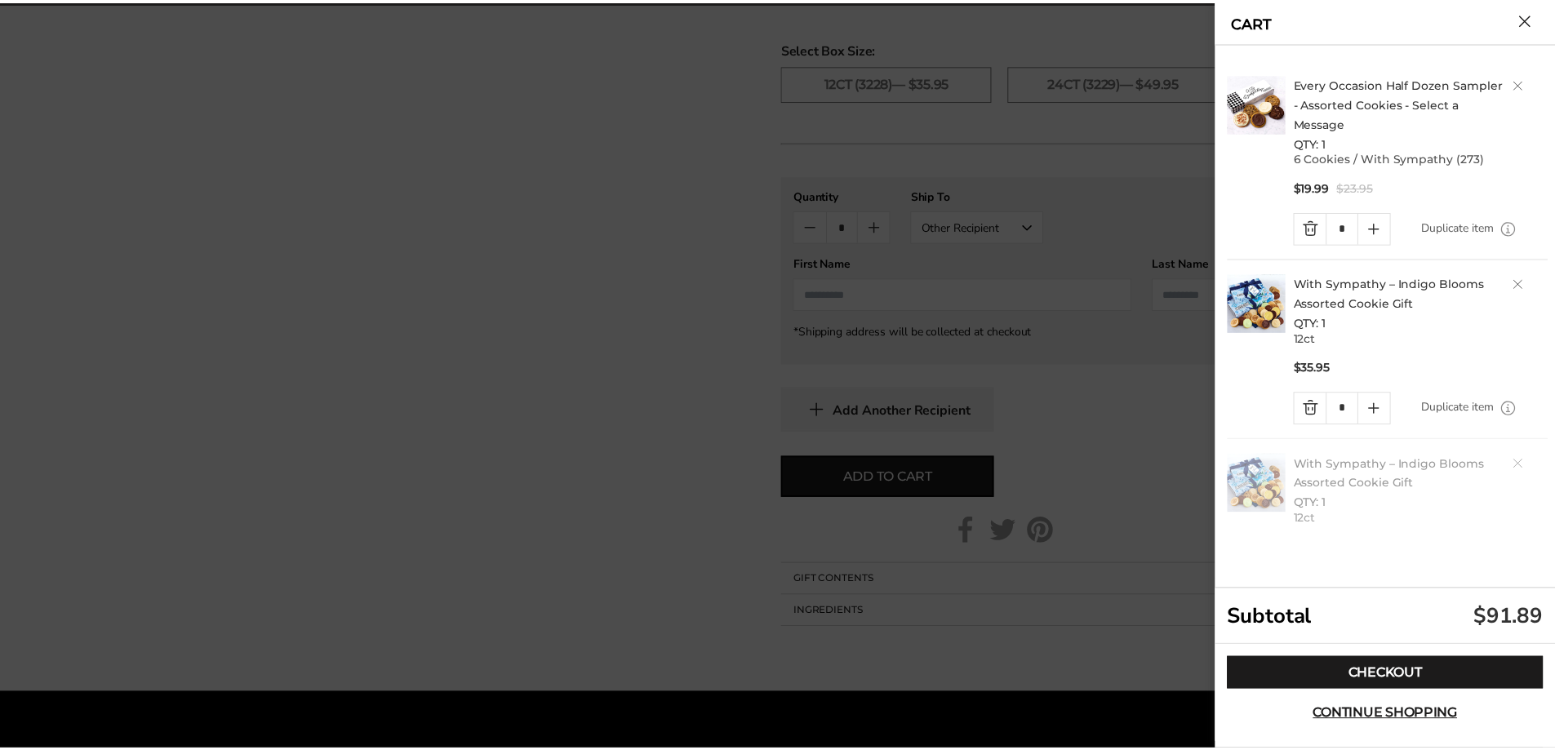
scroll to position [0, 0]
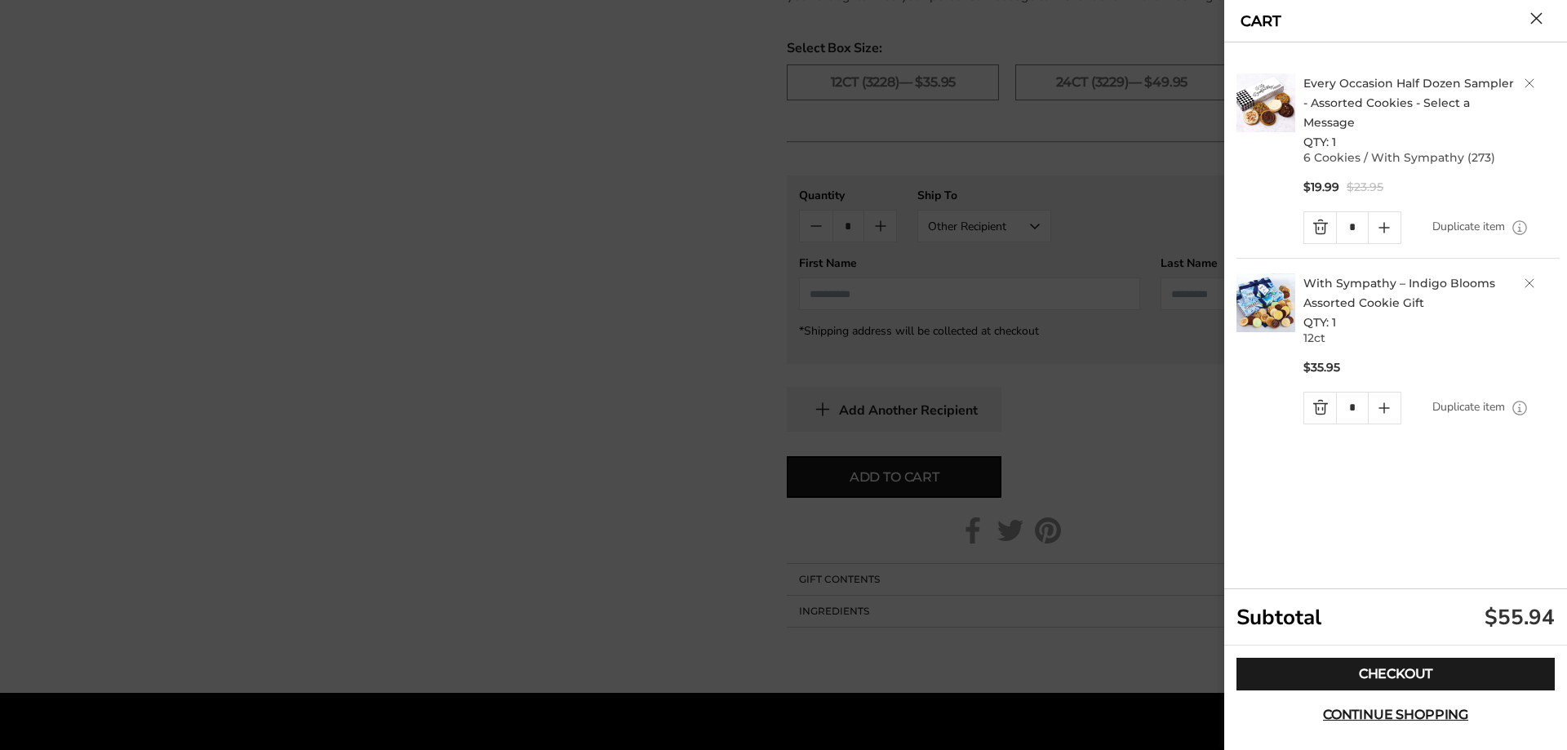
click at [1531, 278] on link "Delete product" at bounding box center [1530, 283] width 10 height 10
click at [1527, 82] on link "Delete product" at bounding box center [1530, 83] width 10 height 10
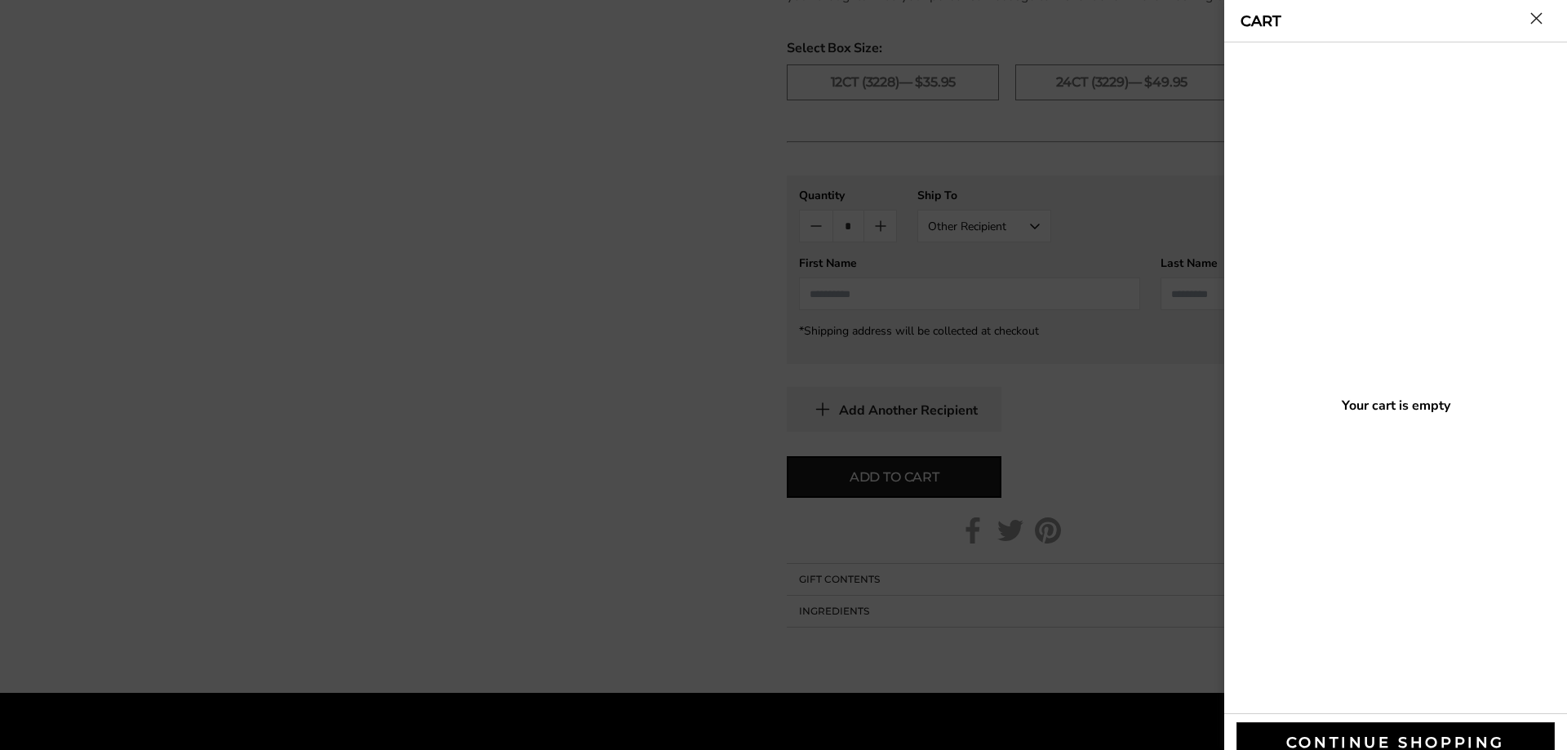
click at [1543, 24] on button "Close cart" at bounding box center [1537, 18] width 12 height 12
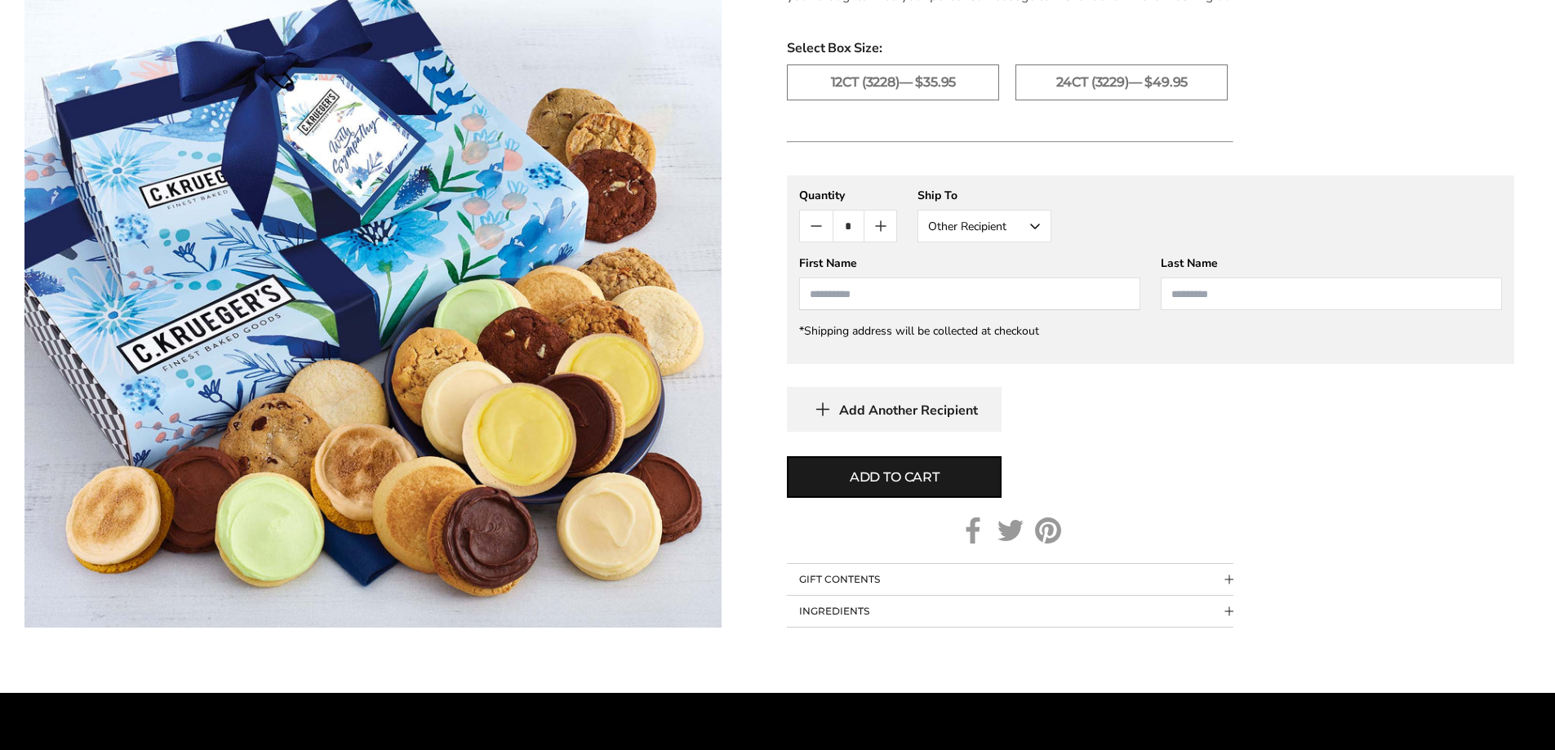
click at [962, 291] on input "First Name" at bounding box center [969, 294] width 341 height 33
type input "***"
click at [1195, 279] on input "Last Name" at bounding box center [1331, 294] width 341 height 33
type input "*******"
click at [1296, 417] on div "Add Another Recipient" at bounding box center [1150, 409] width 727 height 45
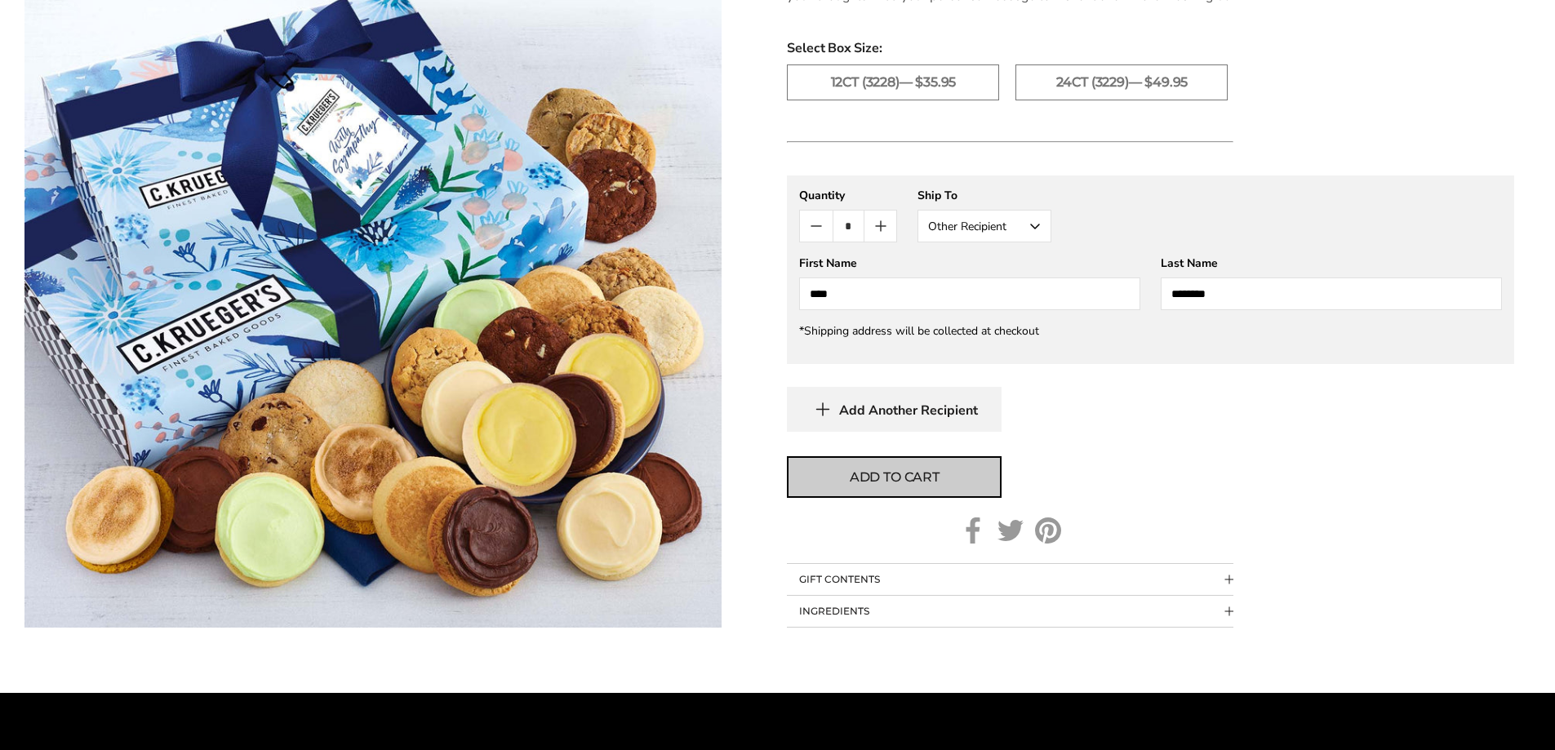
click at [978, 475] on button "Add to cart" at bounding box center [894, 477] width 215 height 42
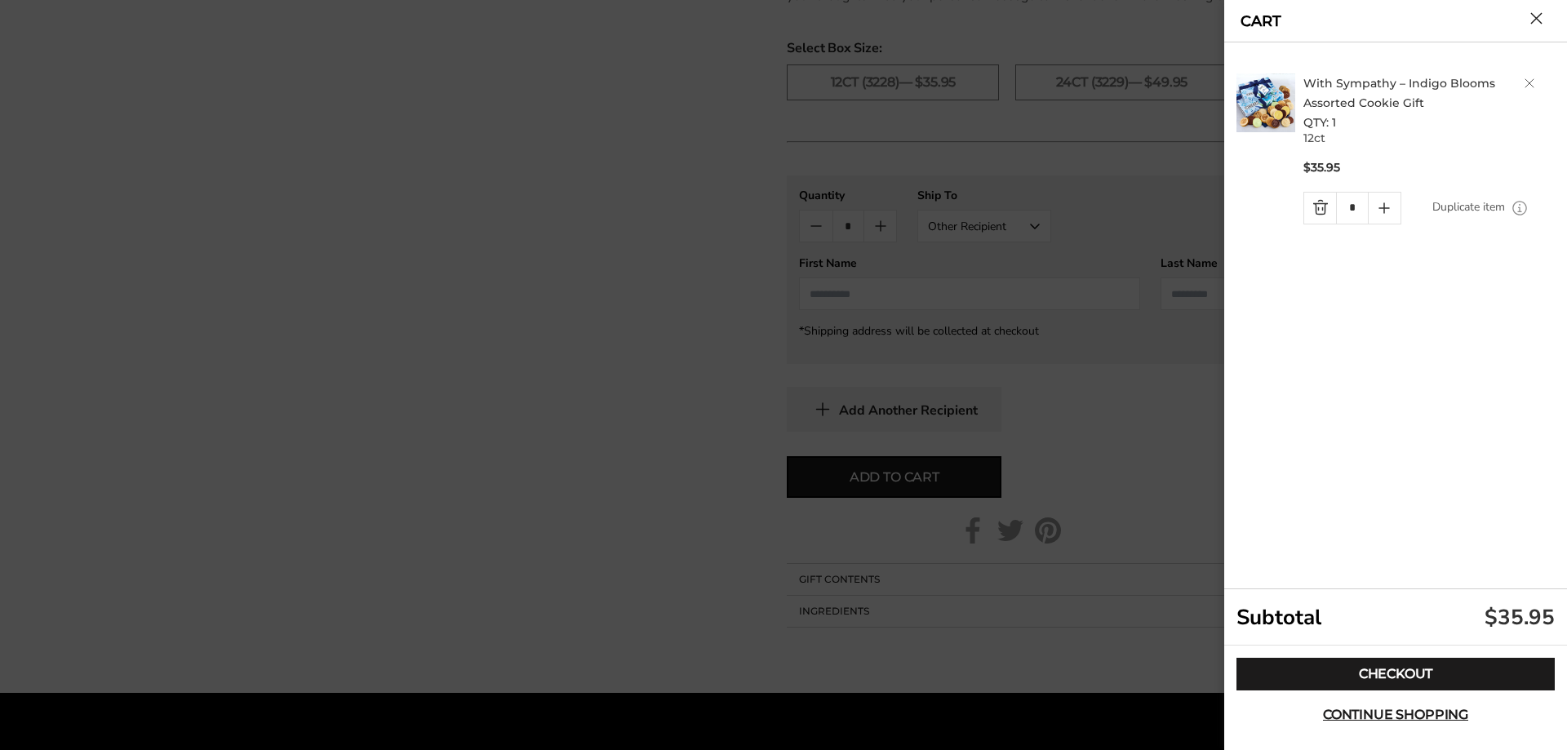
click at [1543, 16] on button "Close cart" at bounding box center [1537, 18] width 12 height 12
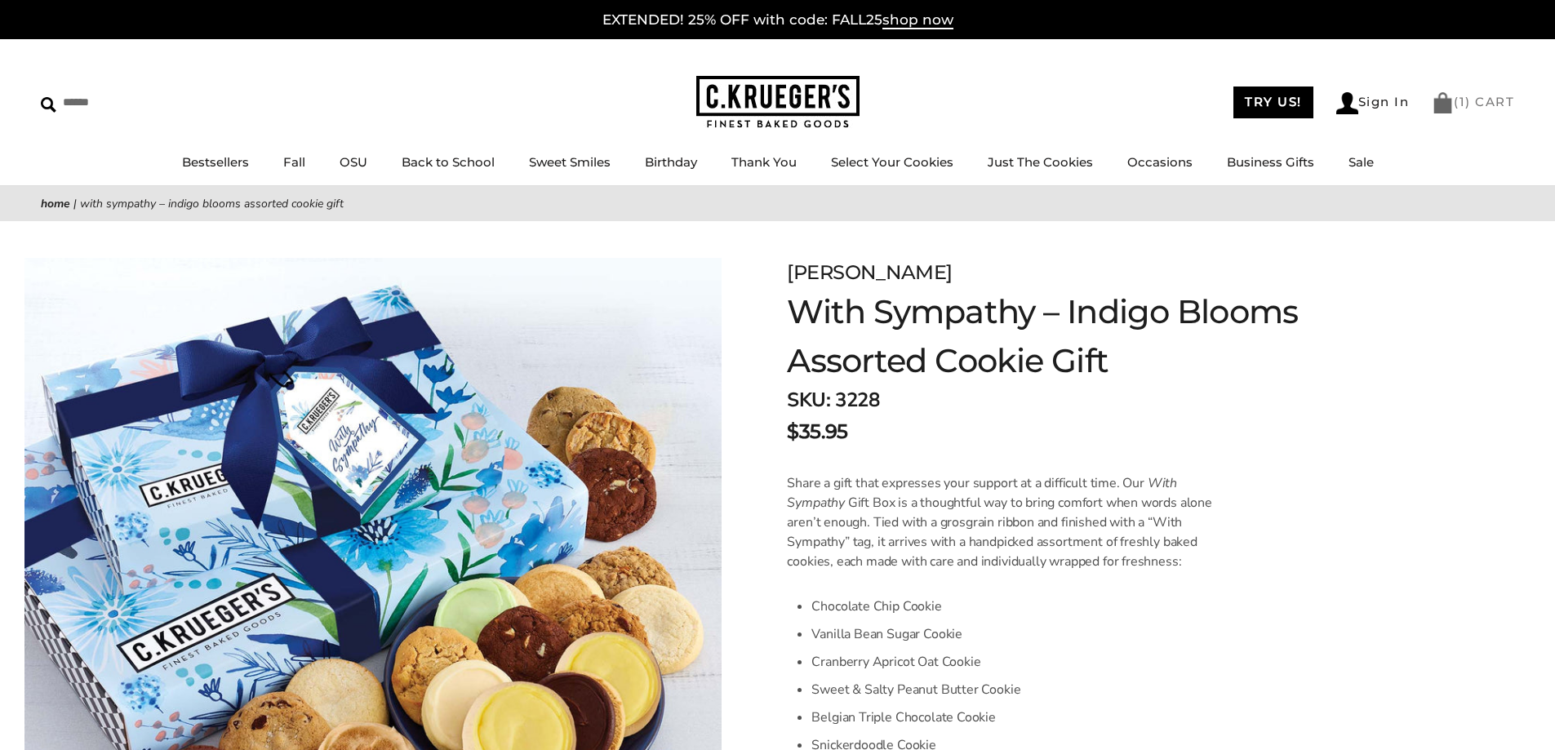
click at [1463, 104] on span "1" at bounding box center [1463, 102] width 7 height 16
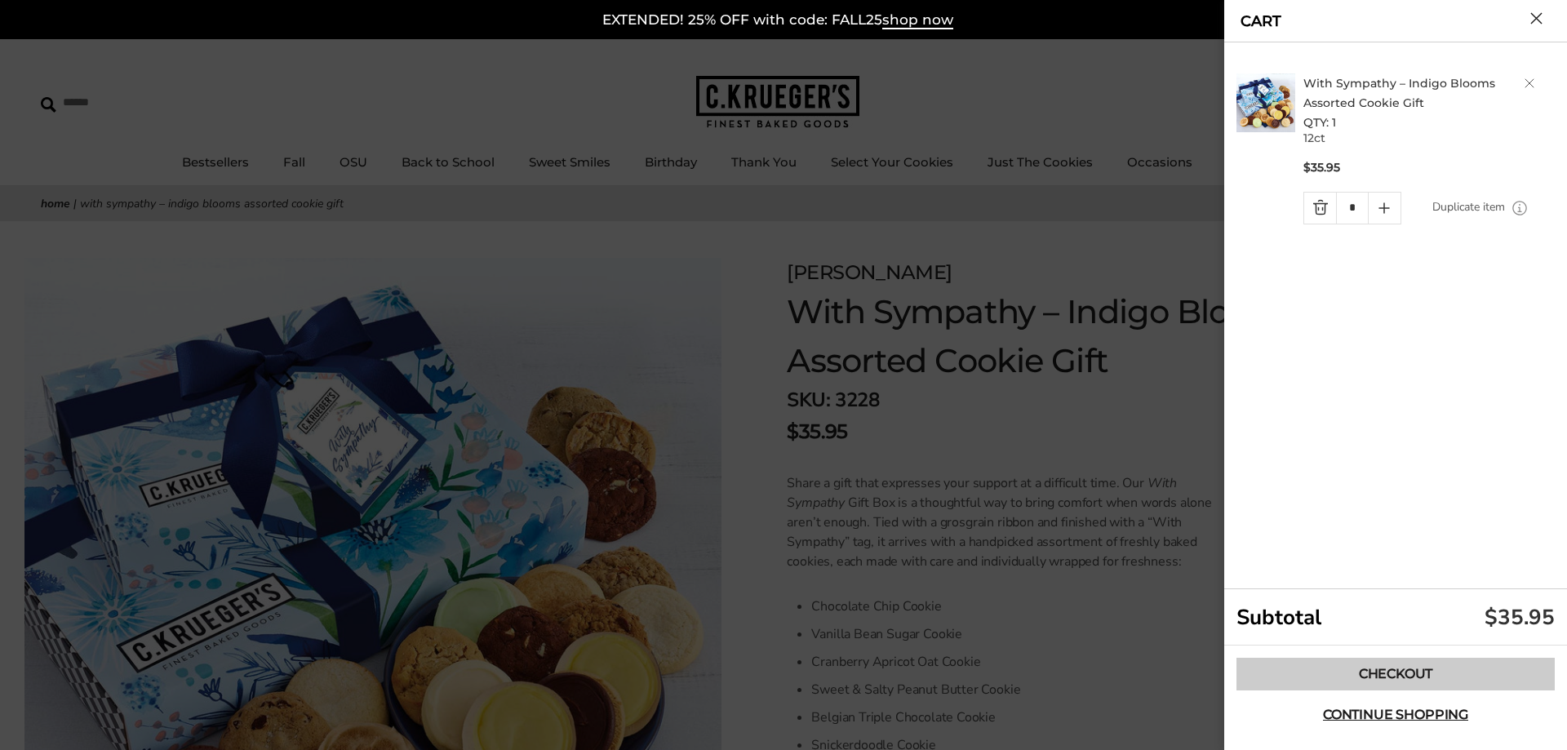
click at [1415, 660] on link "Checkout" at bounding box center [1396, 674] width 318 height 33
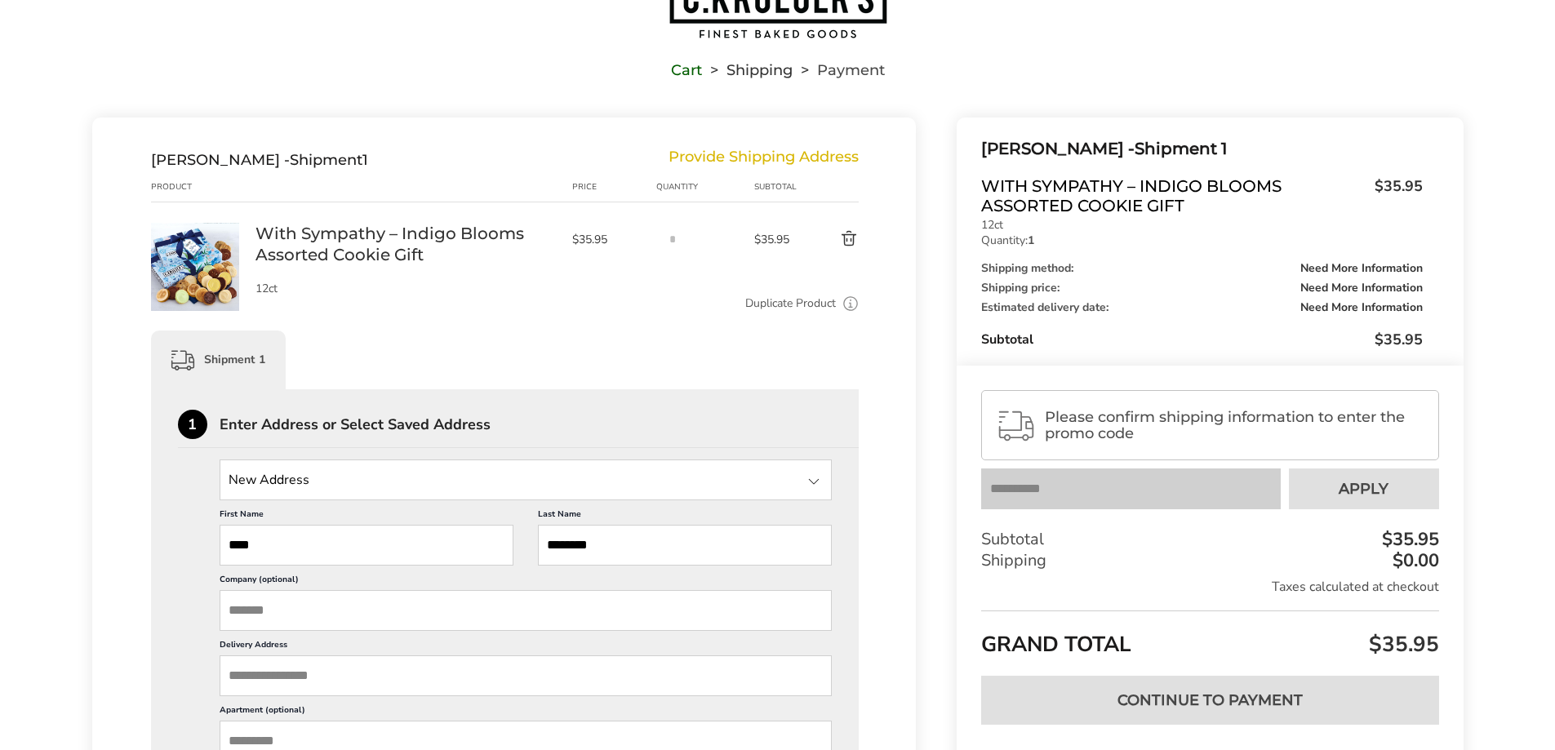
scroll to position [163, 0]
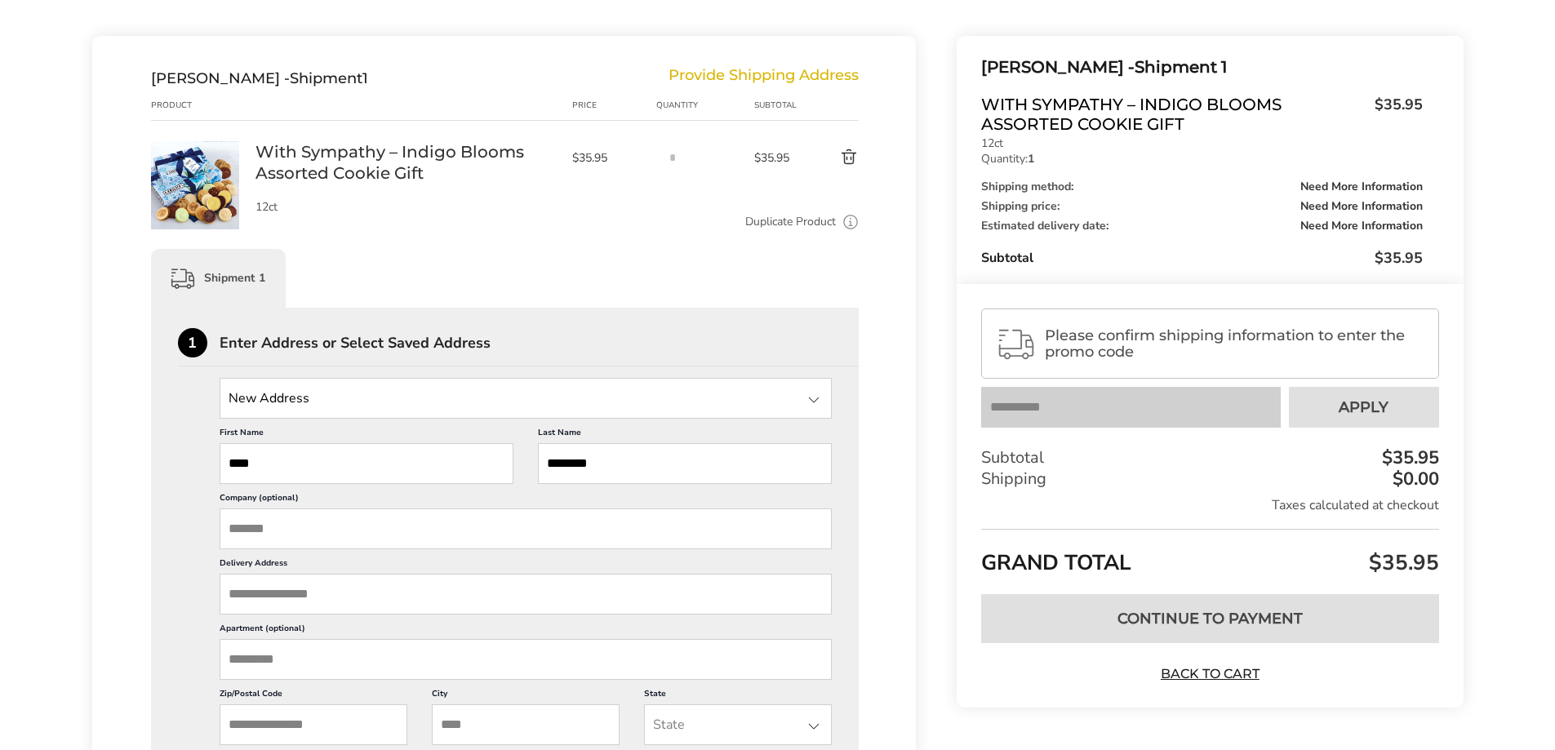
click at [432, 537] on input "Company (optional)" at bounding box center [526, 529] width 613 height 41
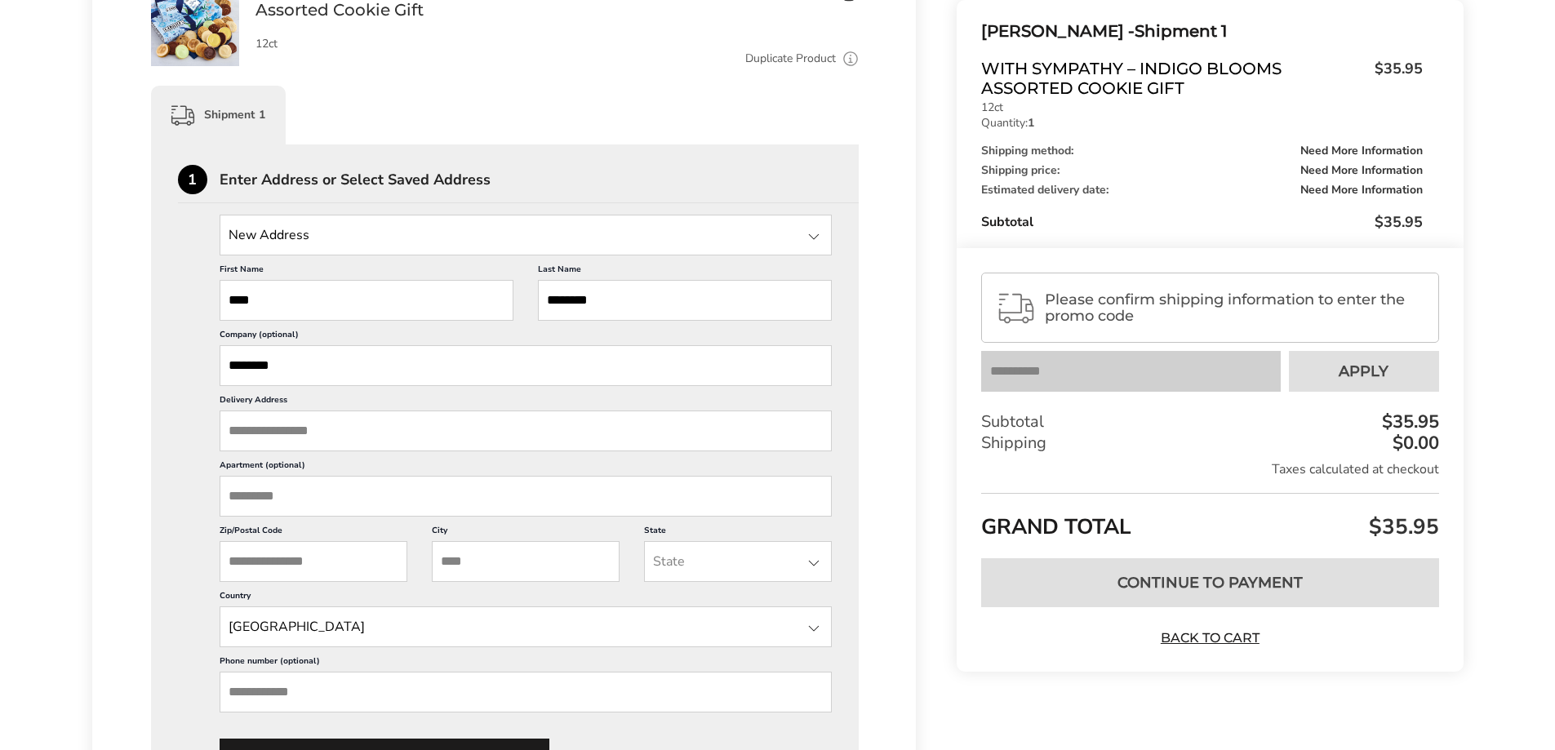
type input "********"
click at [396, 436] on input "Delivery Address" at bounding box center [526, 431] width 613 height 41
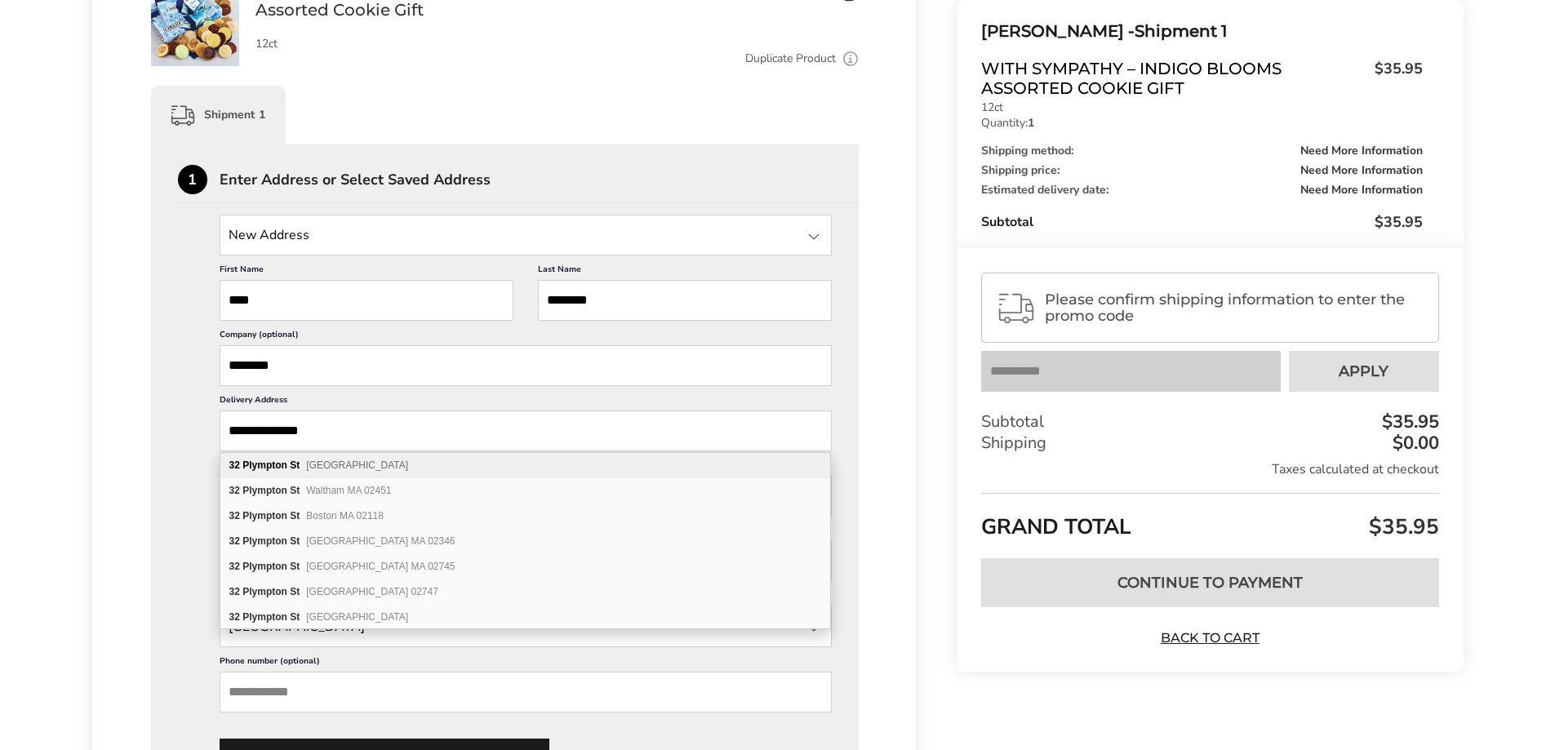
type input "**********"
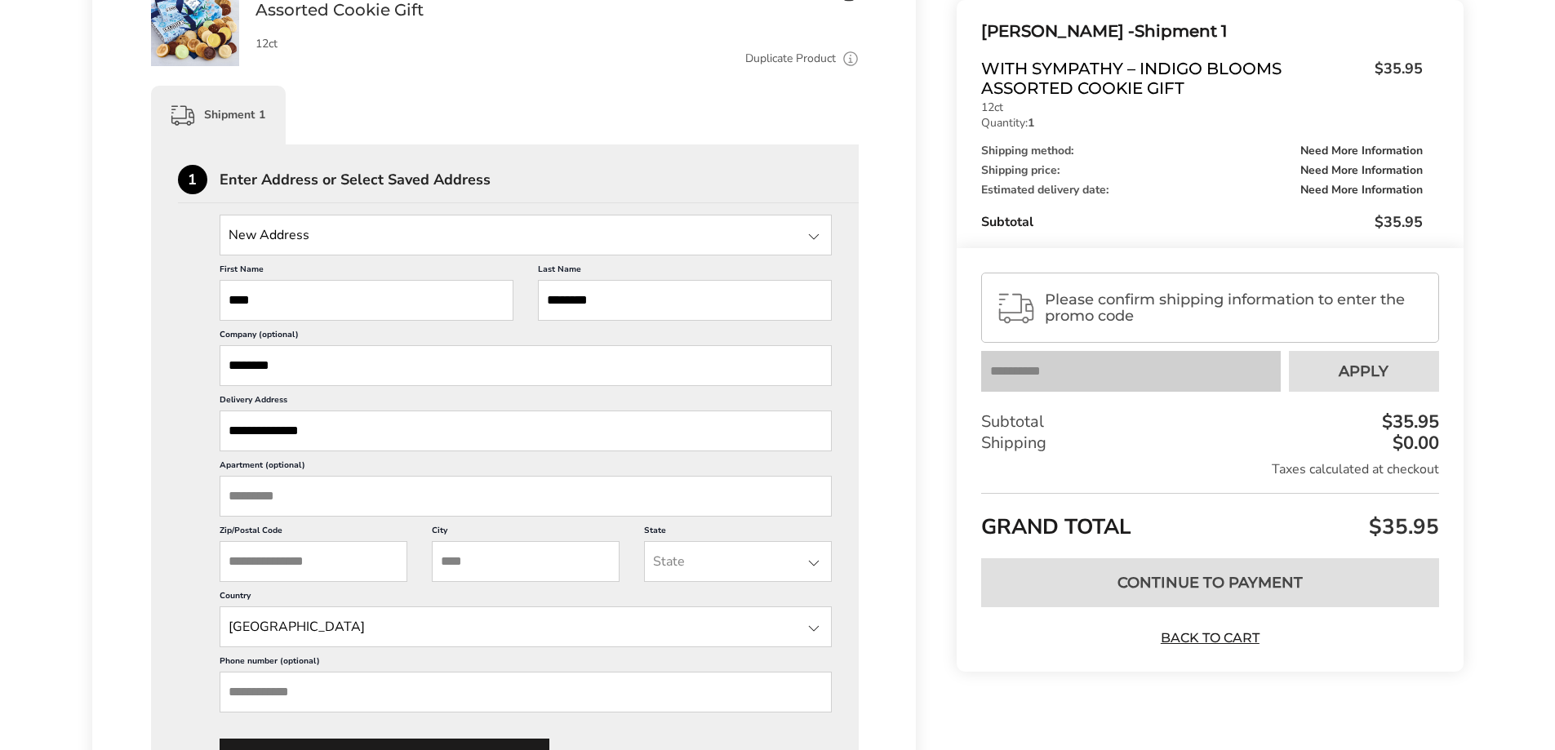
click at [428, 401] on label "Delivery Address" at bounding box center [526, 402] width 613 height 16
click at [428, 411] on input "**********" at bounding box center [526, 431] width 613 height 41
click at [367, 572] on input "Zip/Postal Code" at bounding box center [314, 561] width 188 height 41
type input "*****"
click at [432, 565] on input "City" at bounding box center [526, 561] width 188 height 41
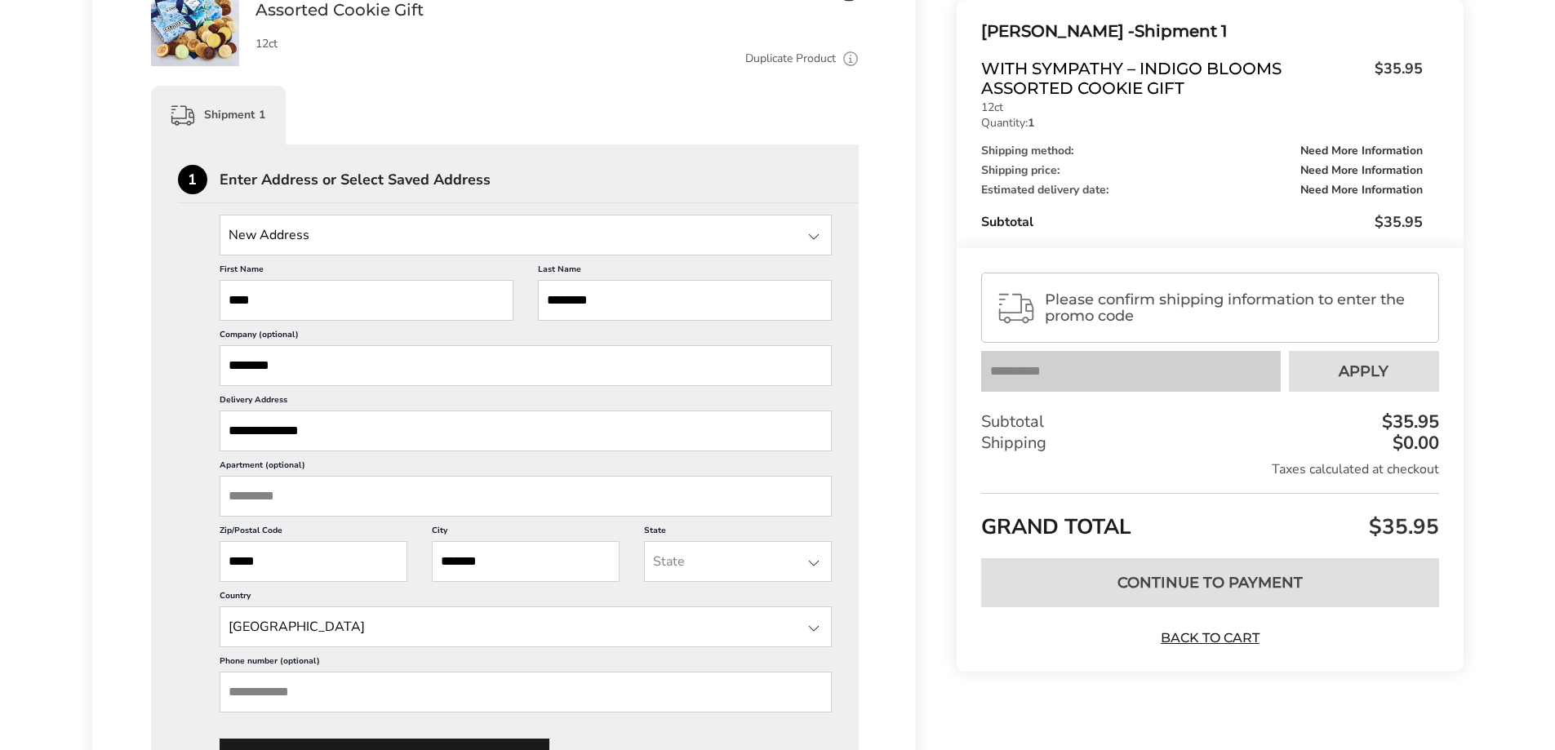
type input "******"
click at [701, 556] on input "State" at bounding box center [738, 561] width 188 height 41
click at [711, 732] on li "[US_STATE]" at bounding box center [738, 742] width 186 height 29
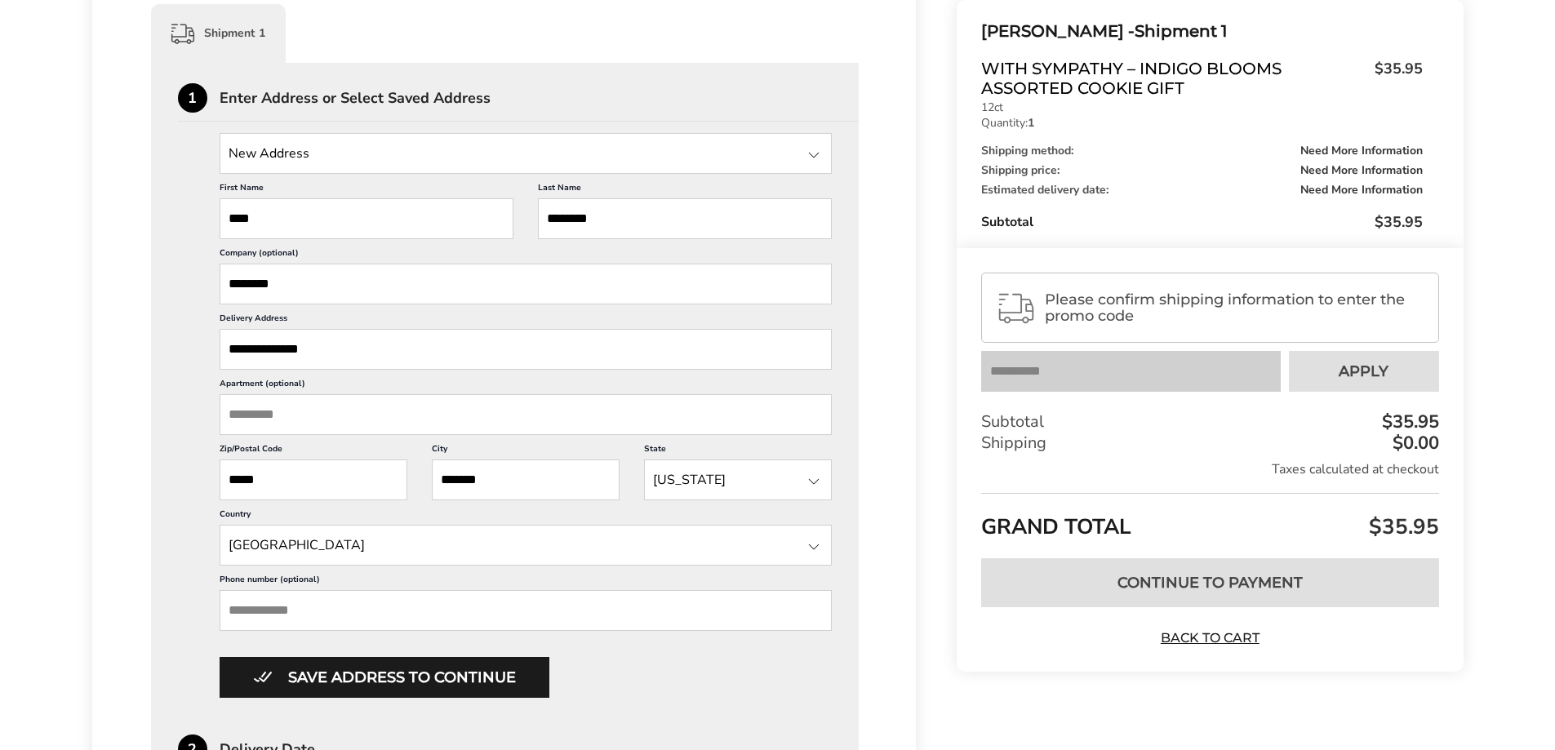
scroll to position [490, 0]
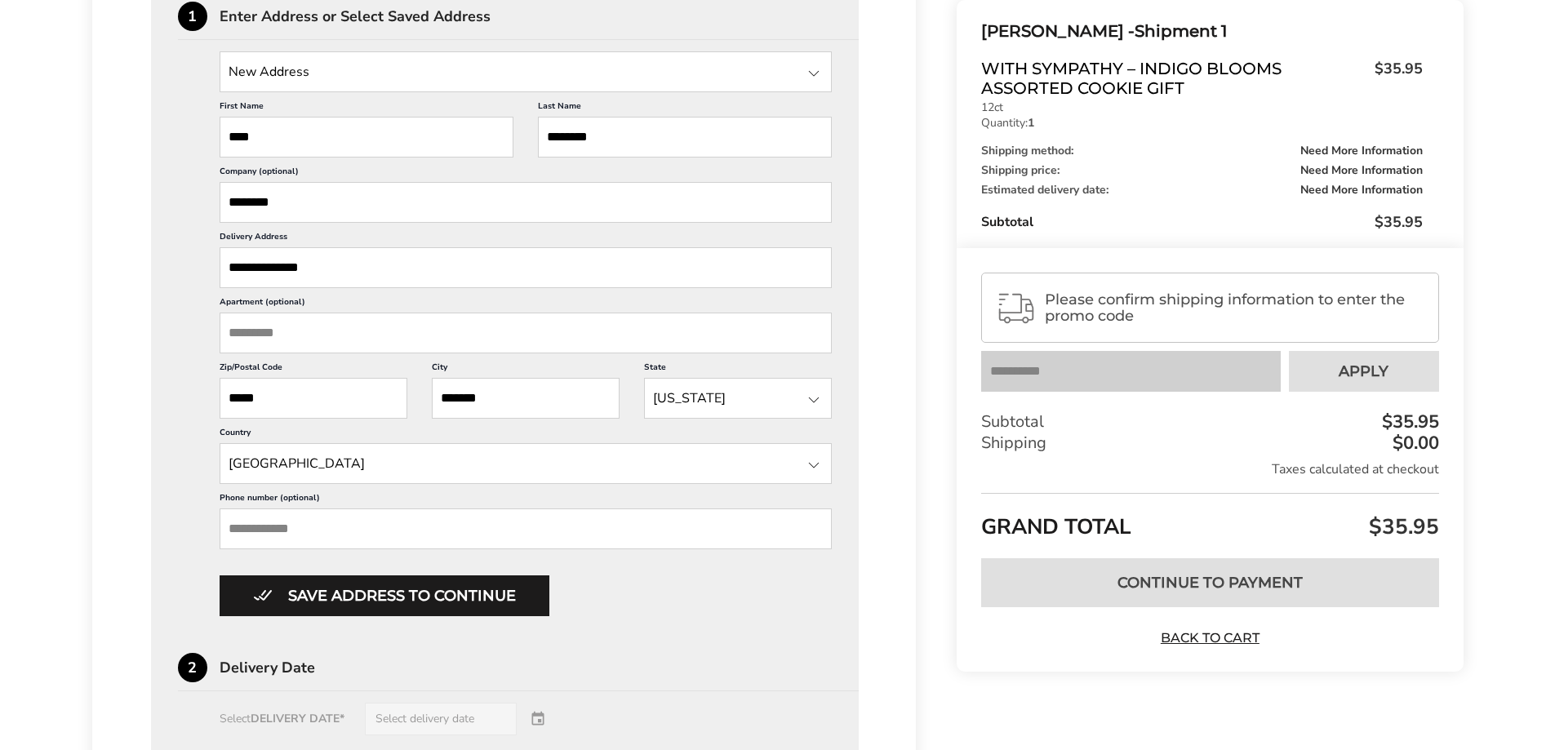
click at [455, 539] on input "Phone number (optional)" at bounding box center [526, 529] width 613 height 41
type input "**********"
click at [313, 390] on input "*****" at bounding box center [314, 398] width 188 height 41
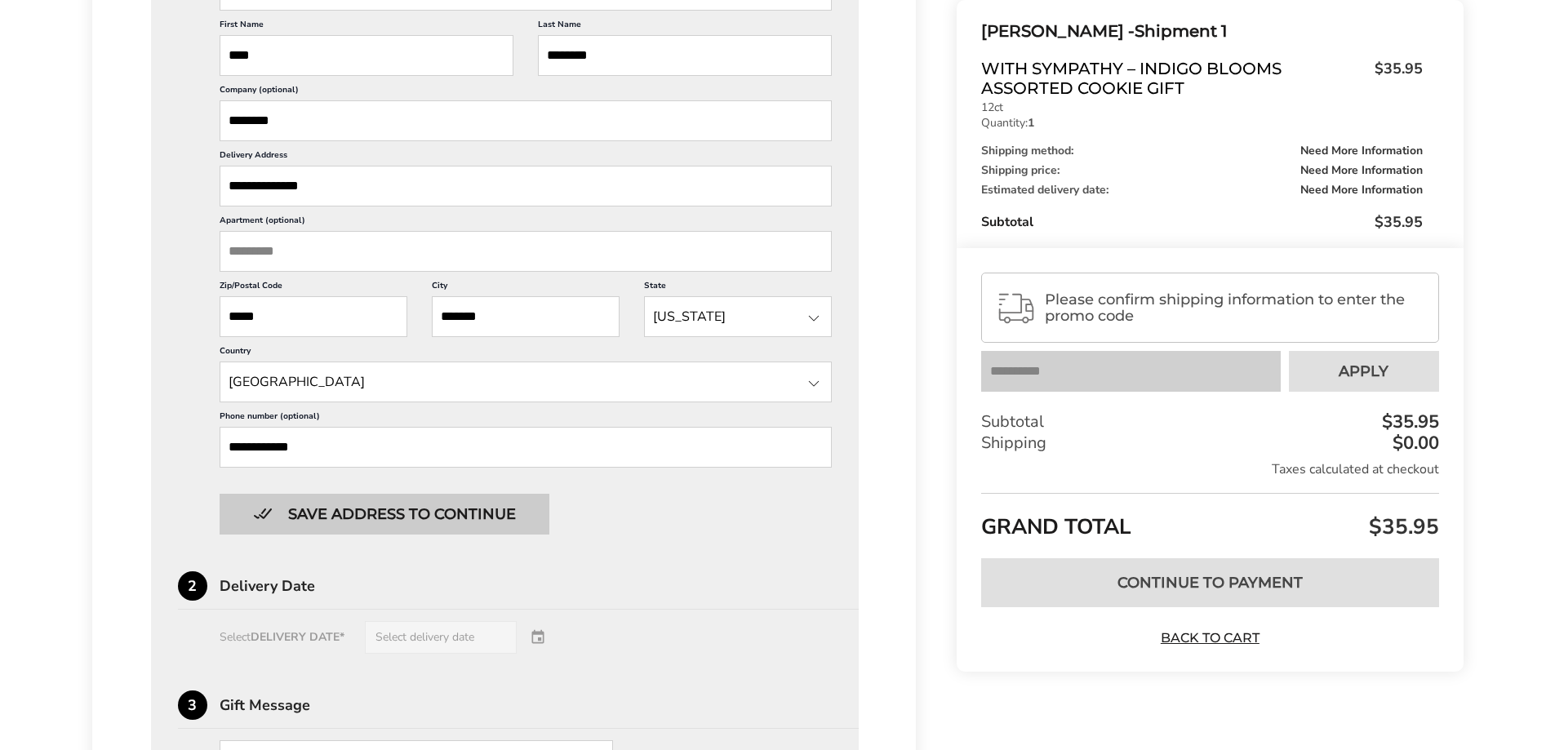
type input "*****"
click at [350, 521] on button "Save address to continue" at bounding box center [385, 514] width 330 height 41
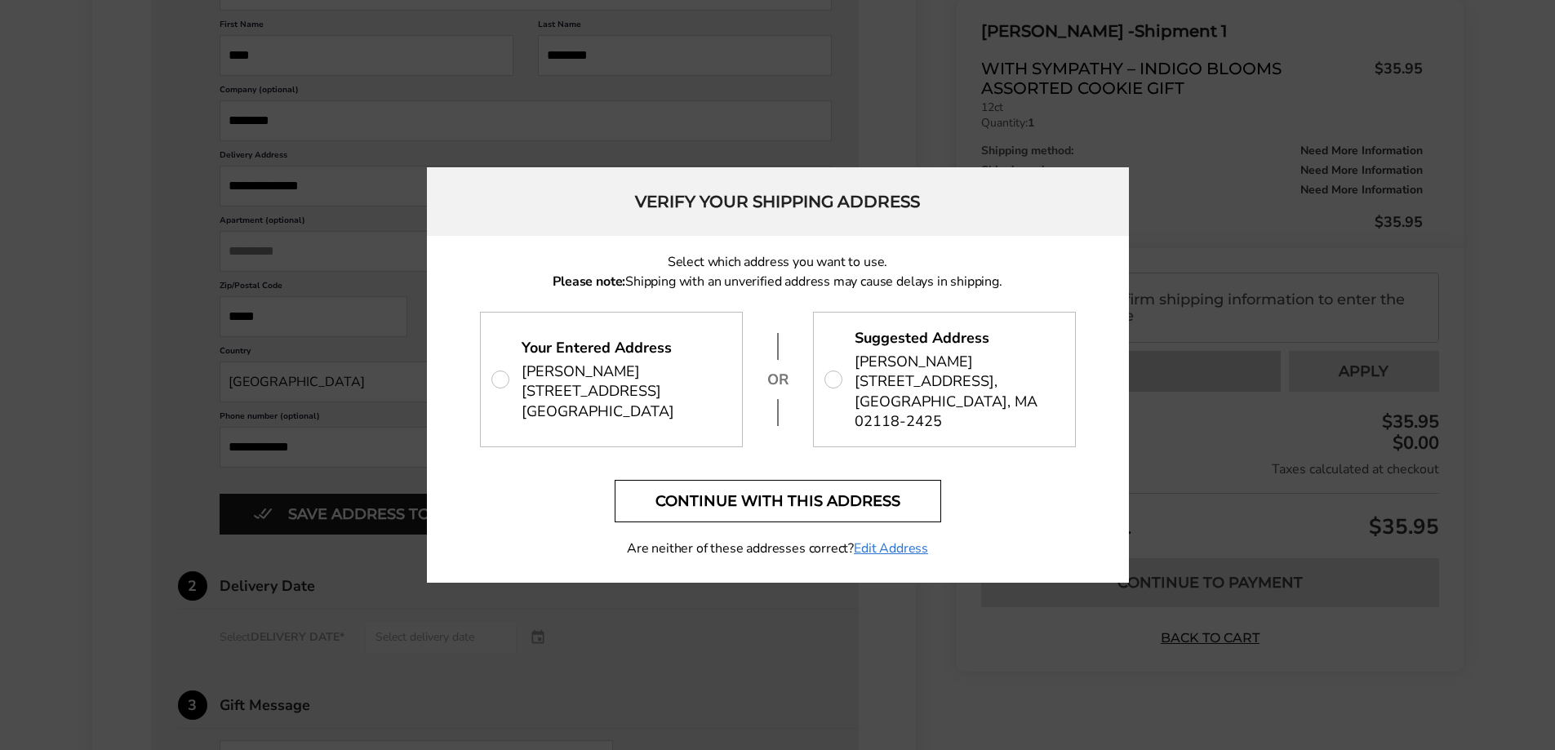
click at [717, 487] on button "Continue with this address" at bounding box center [778, 501] width 327 height 42
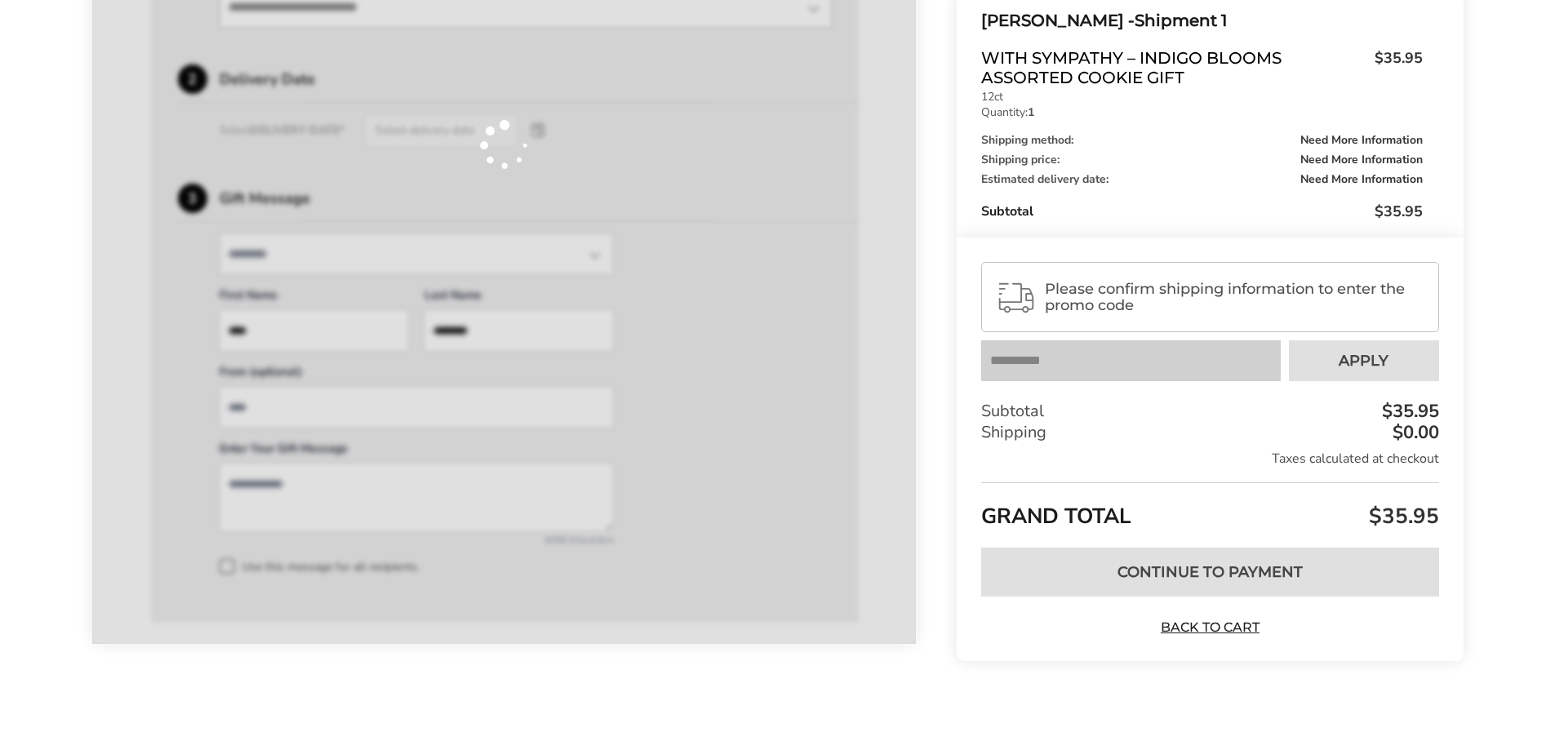
scroll to position [554, 0]
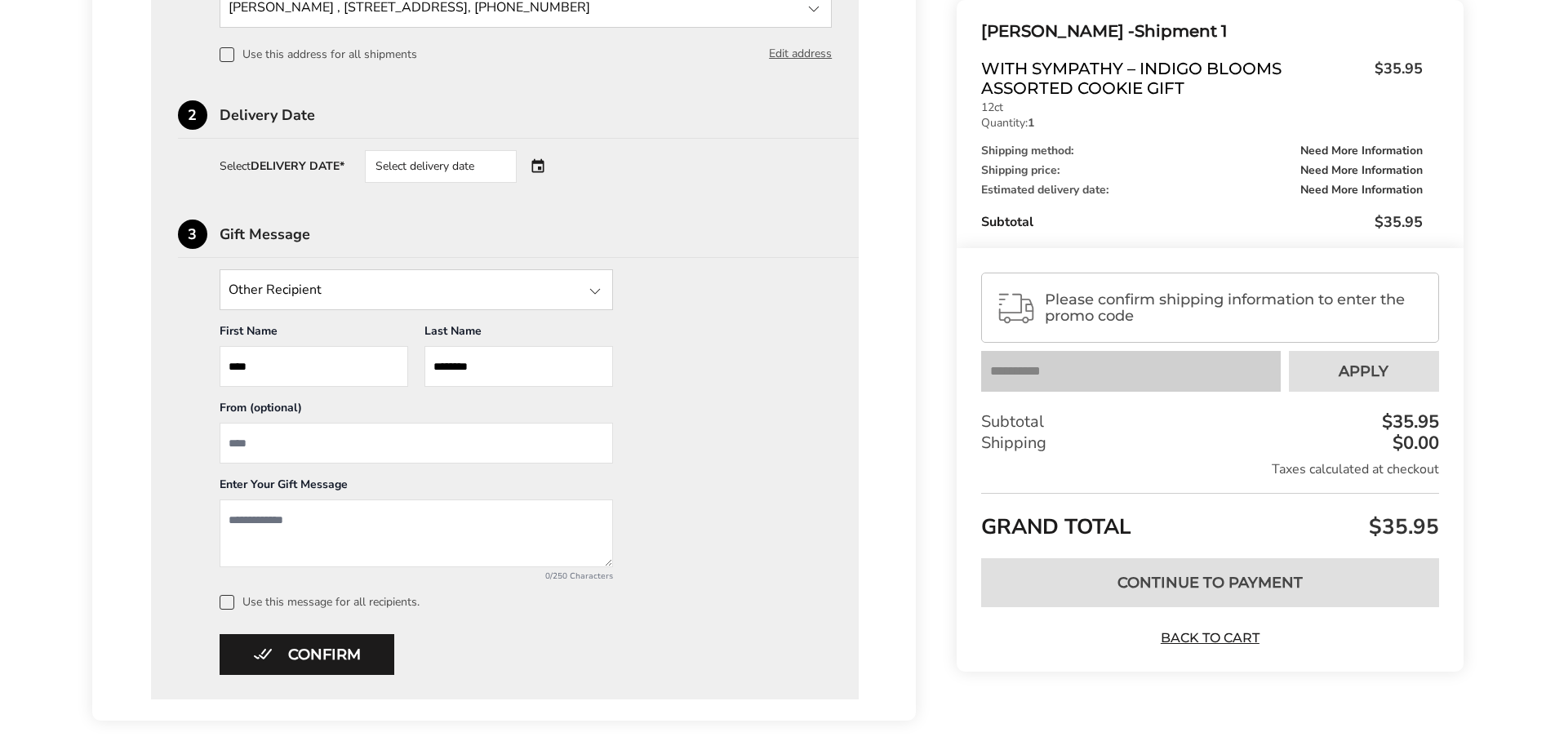
click at [558, 451] on input "From" at bounding box center [416, 443] width 393 height 41
type input "**********"
click at [553, 518] on textarea "Add a message" at bounding box center [416, 534] width 393 height 68
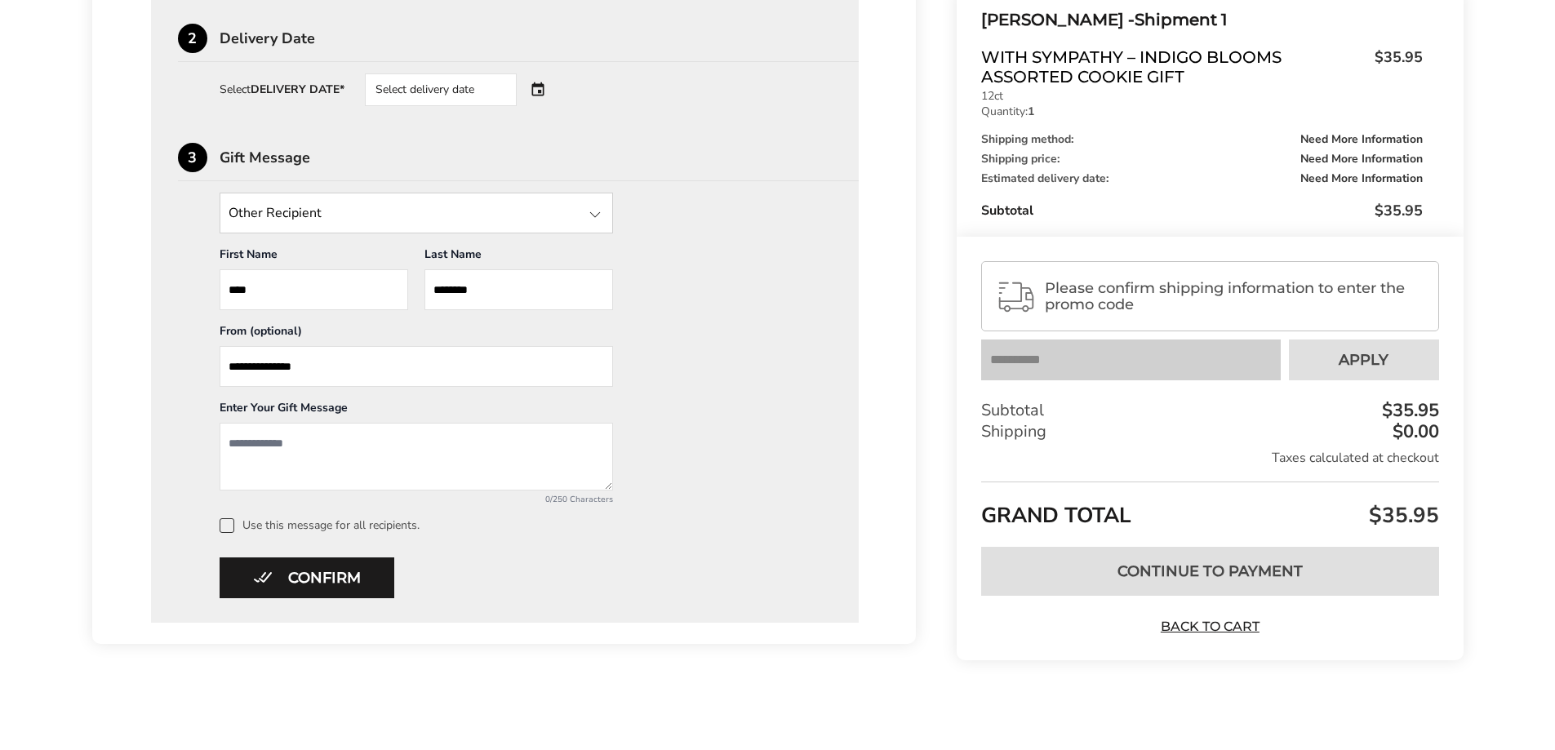
click at [281, 460] on textarea "Add a message" at bounding box center [416, 457] width 393 height 68
paste textarea "**********"
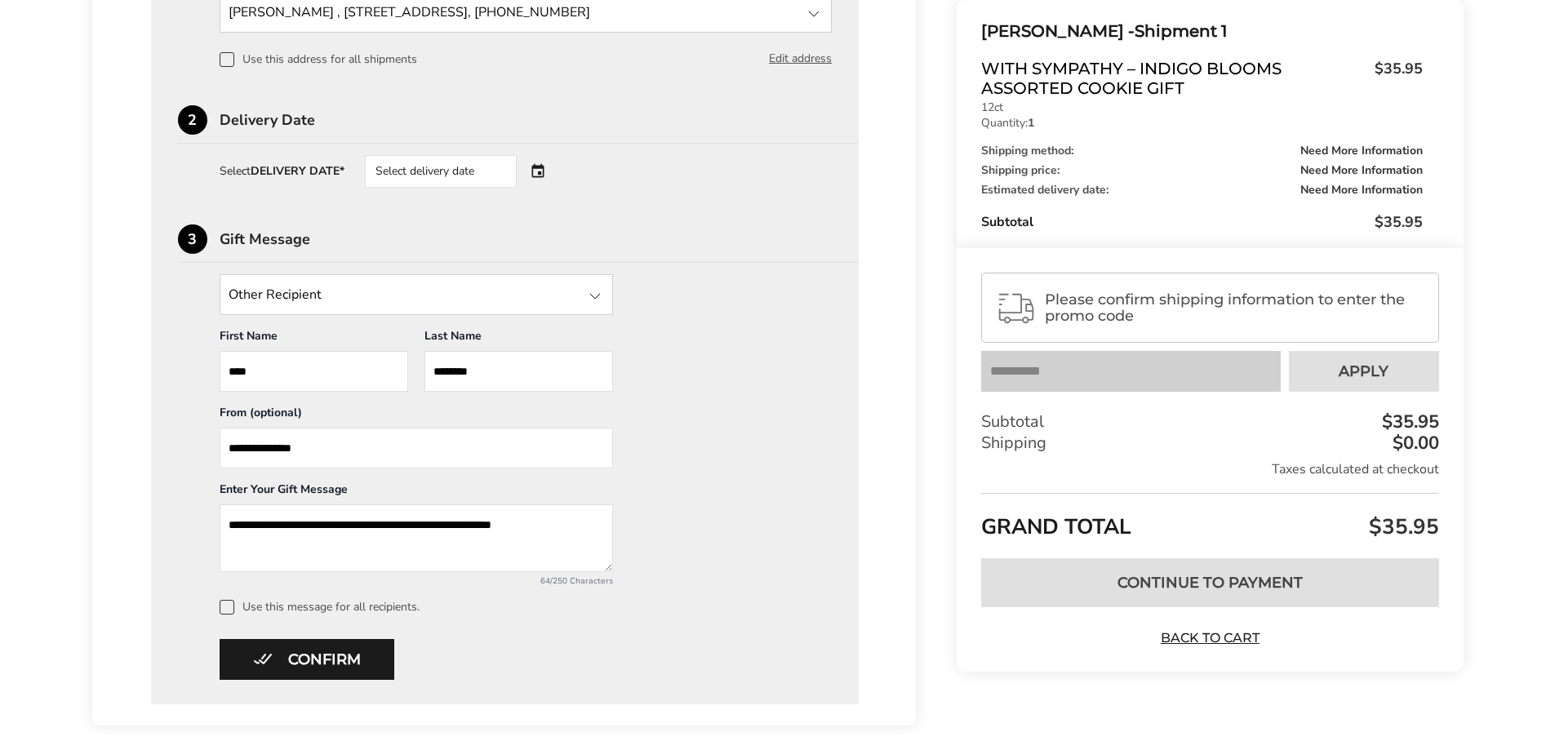
type textarea "**********"
click at [485, 154] on div "2 Delivery Date Select DELIVERY DATE* Select delivery date" at bounding box center [505, 146] width 655 height 82
click at [491, 171] on div "Select delivery date" at bounding box center [441, 171] width 152 height 33
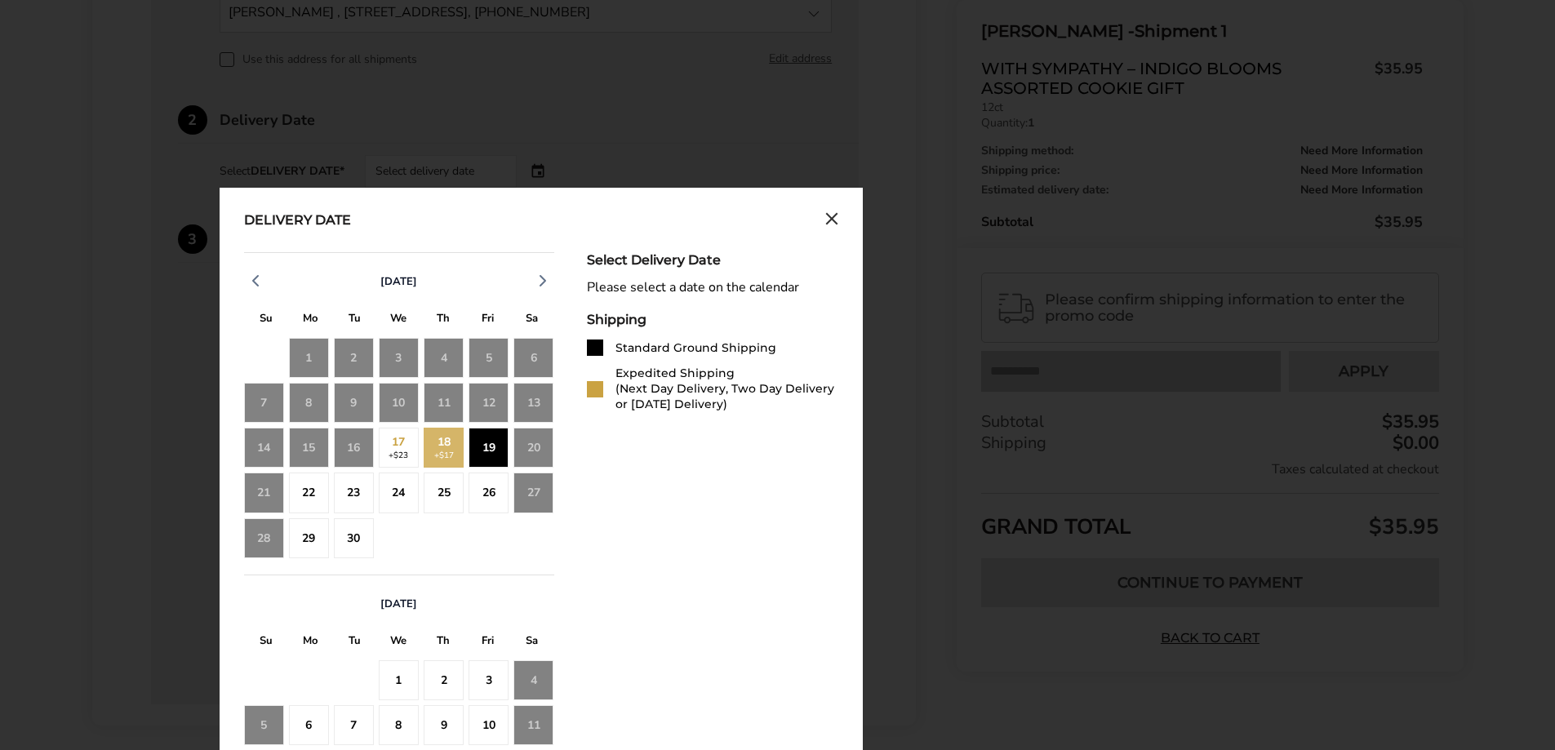
click at [482, 456] on div "19" at bounding box center [489, 448] width 40 height 40
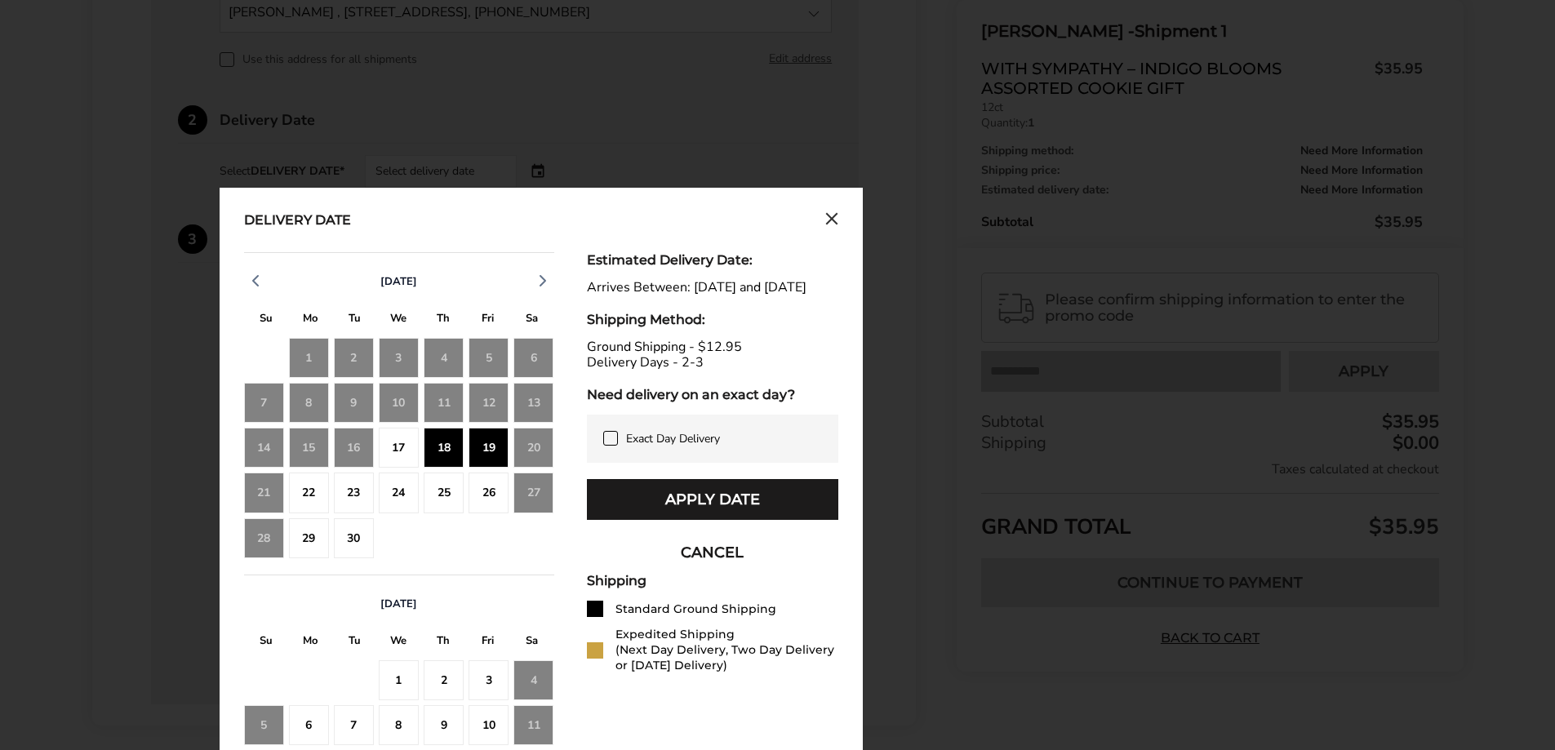
click at [313, 495] on div "22" at bounding box center [309, 493] width 40 height 40
click at [313, 493] on div "22" at bounding box center [309, 493] width 40 height 40
click at [384, 496] on div "24" at bounding box center [399, 493] width 40 height 40
click at [362, 491] on div "23" at bounding box center [354, 493] width 40 height 40
click at [392, 491] on div "24" at bounding box center [399, 493] width 40 height 40
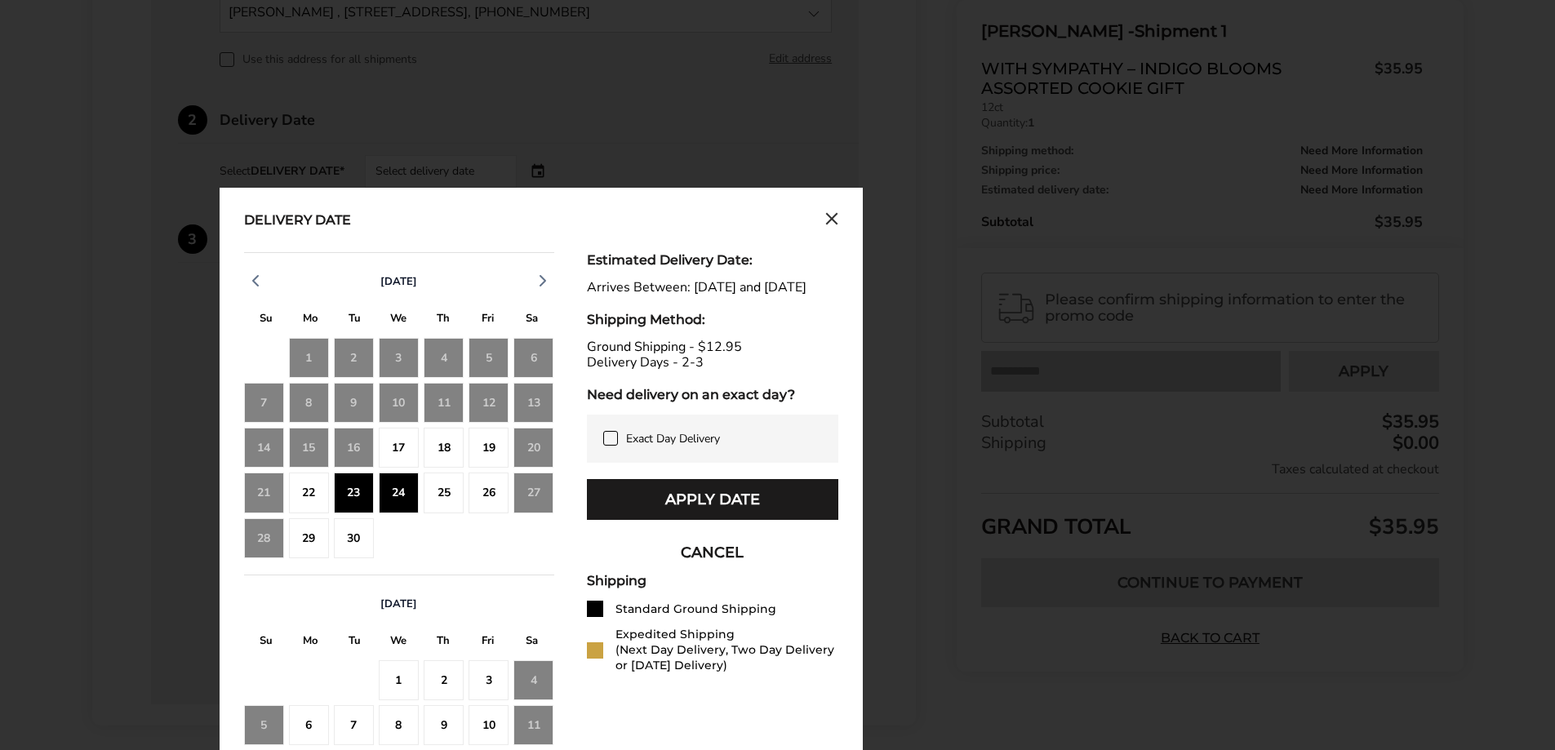
click at [435, 496] on div "25" at bounding box center [444, 493] width 40 height 40
click at [488, 500] on div "26" at bounding box center [489, 493] width 40 height 40
click at [328, 527] on div "29" at bounding box center [309, 538] width 40 height 40
click at [364, 529] on div "30" at bounding box center [354, 538] width 40 height 40
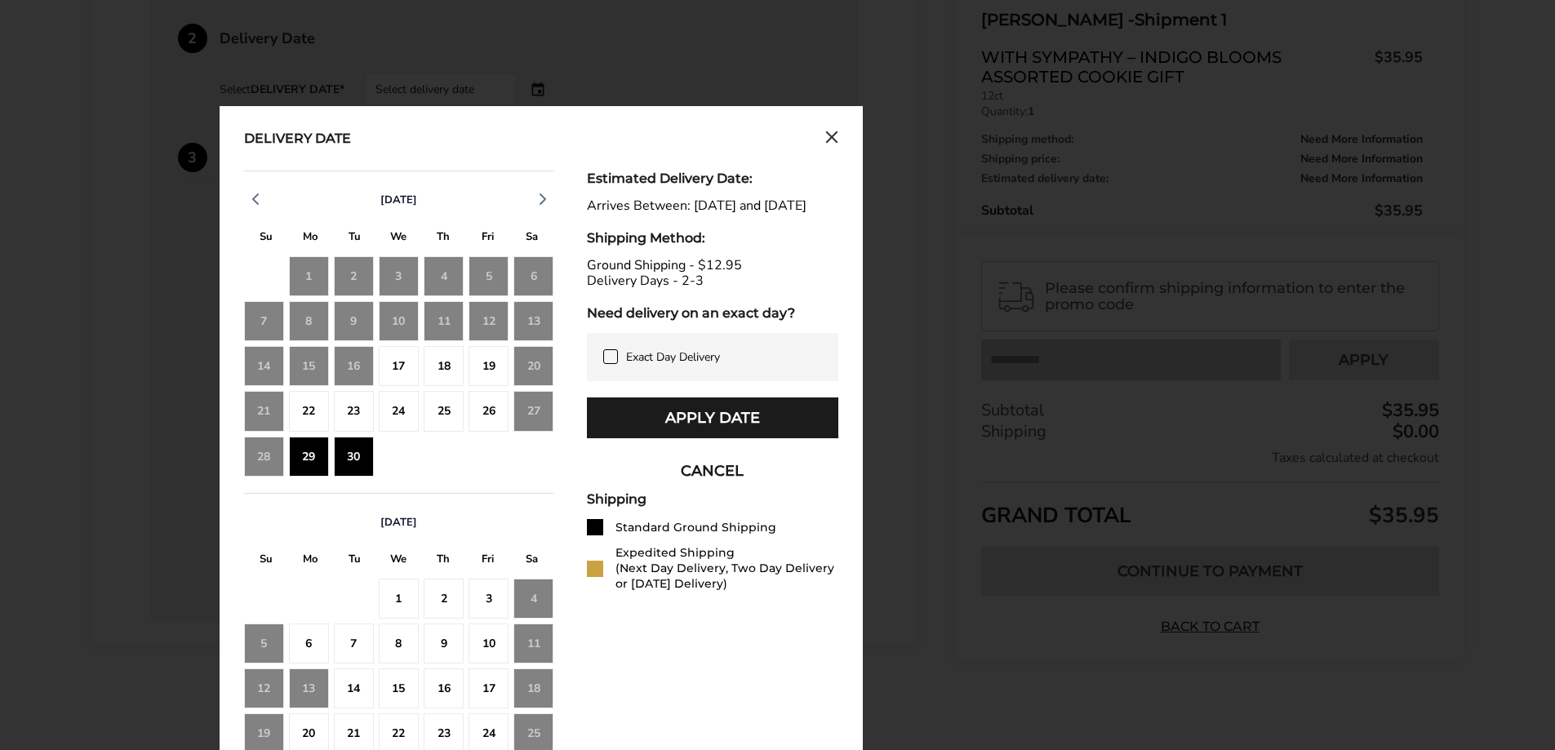
click at [362, 371] on div "16" at bounding box center [354, 366] width 40 height 40
click at [417, 367] on div "17" at bounding box center [399, 366] width 40 height 40
click at [397, 369] on div "17" at bounding box center [399, 366] width 40 height 40
click at [475, 494] on div "[DATE] S M T W T F S 28 29 30 1 2 3 4 5 6 7 8 9 10 11 12 13 14 15 16 17 18 19 2…" at bounding box center [399, 654] width 310 height 322
click at [450, 367] on div "18" at bounding box center [444, 366] width 40 height 40
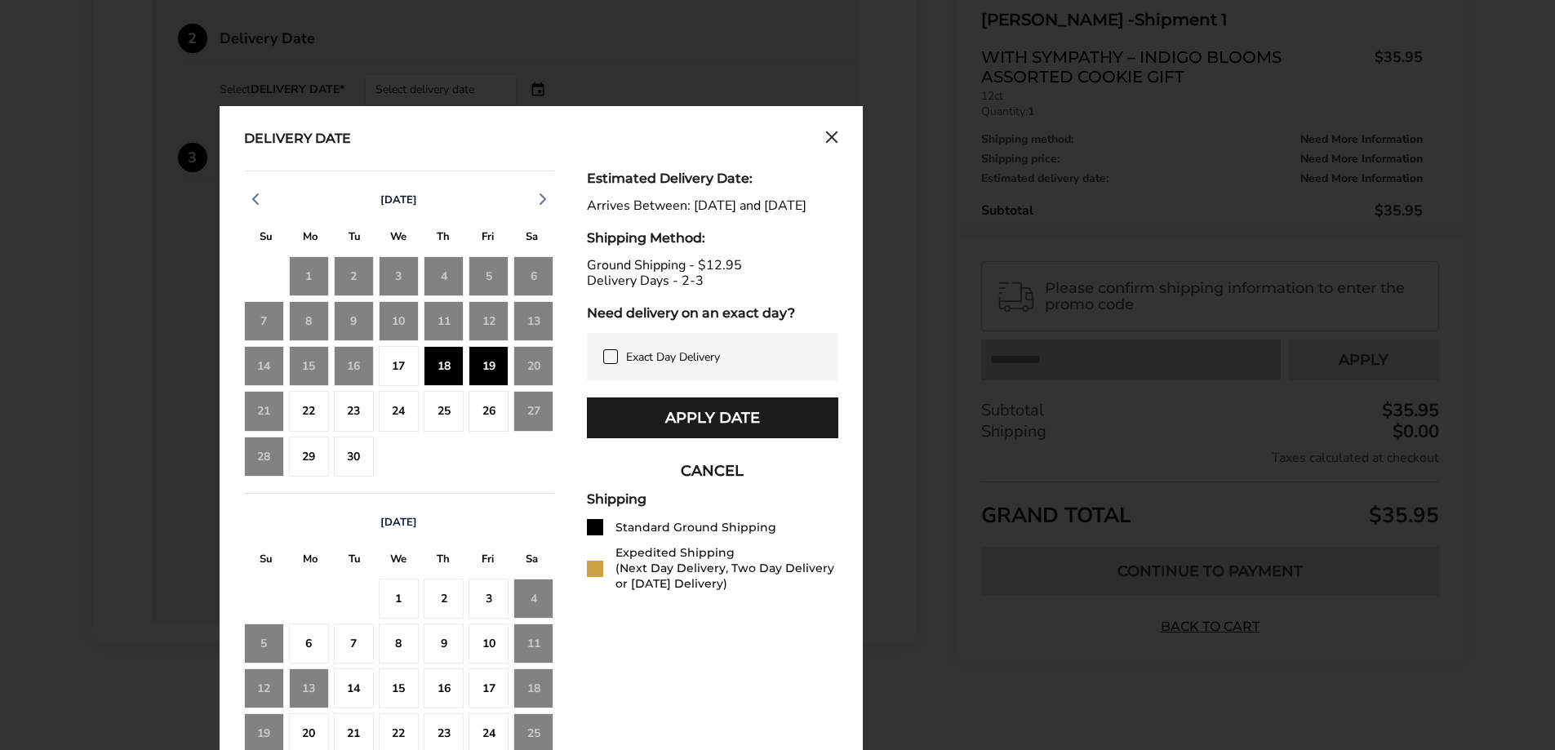
click at [443, 371] on div "18" at bounding box center [444, 366] width 40 height 40
click at [630, 416] on button "Apply Date" at bounding box center [712, 418] width 251 height 41
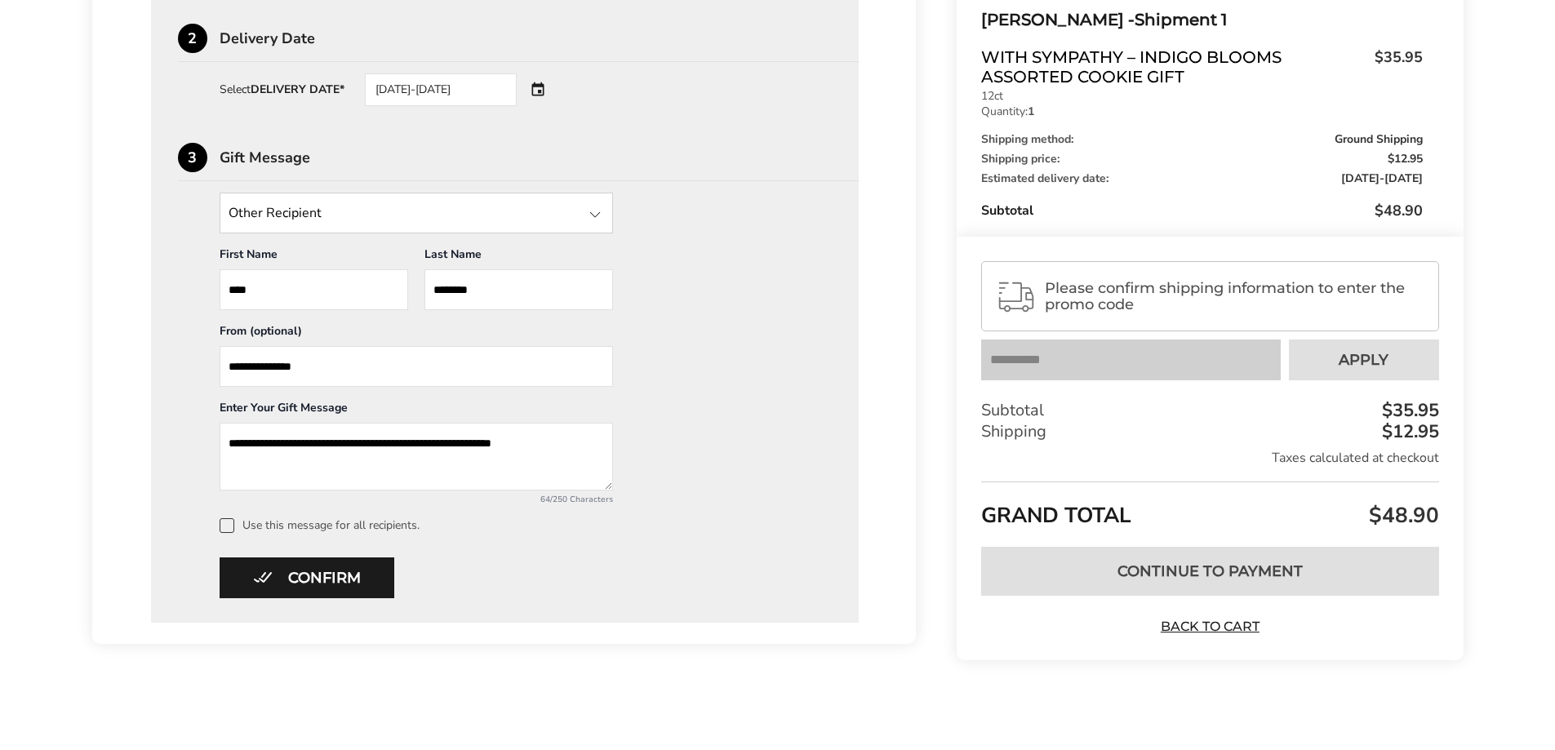
scroll to position [549, 0]
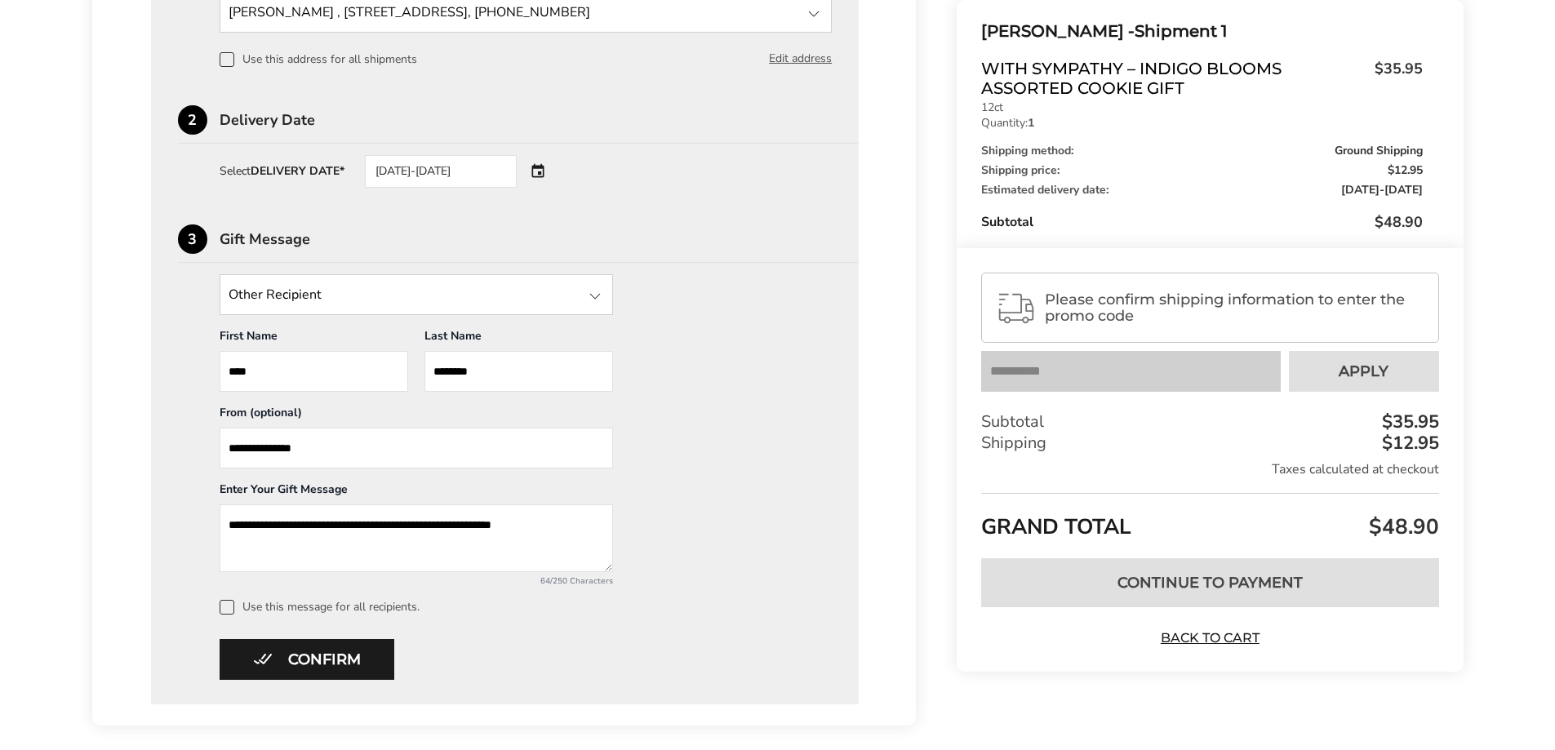
click at [488, 172] on div "[DATE]-[DATE]" at bounding box center [441, 171] width 152 height 33
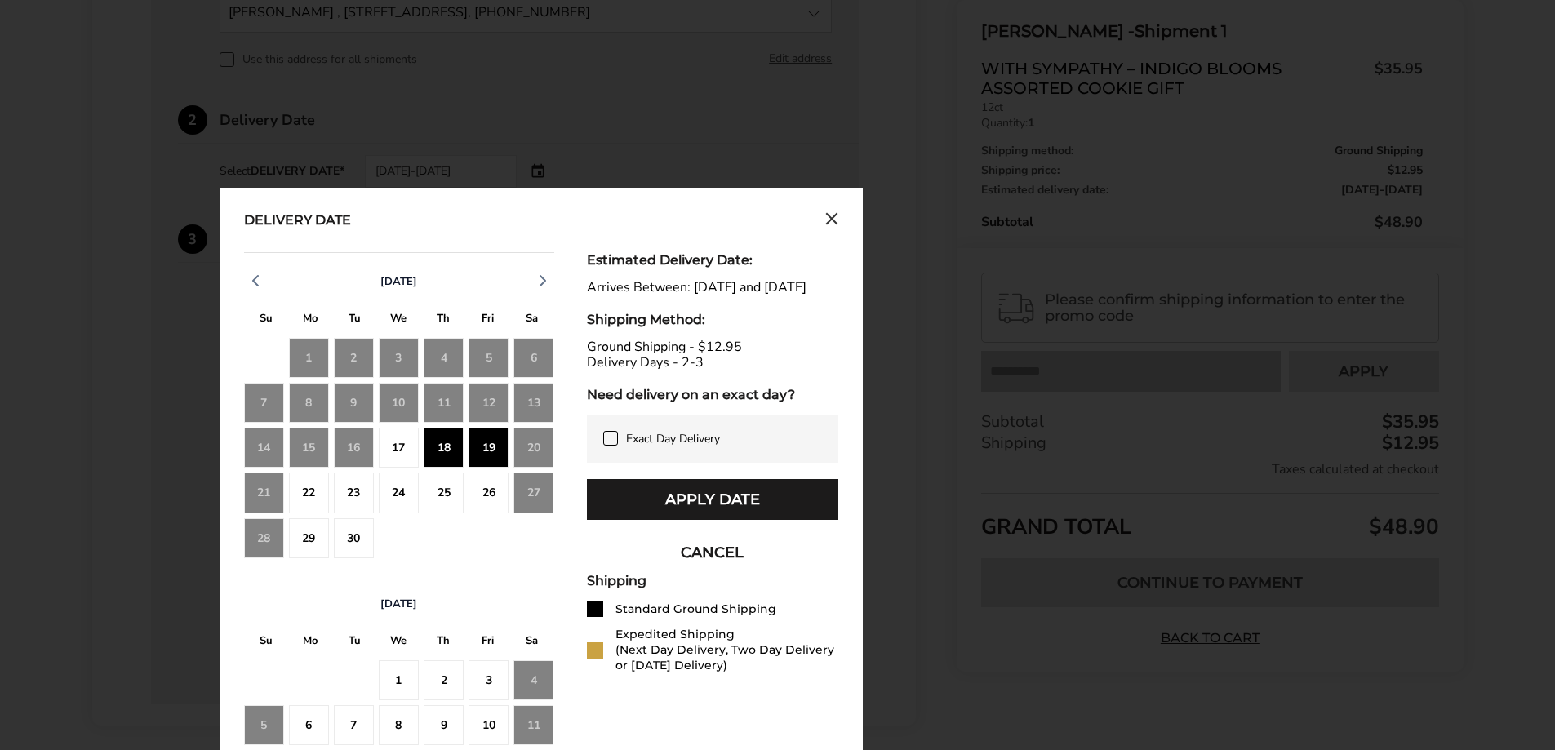
click at [491, 447] on div "19" at bounding box center [489, 448] width 40 height 40
click at [491, 445] on div "19" at bounding box center [489, 448] width 40 height 40
click at [491, 446] on div "19" at bounding box center [489, 448] width 40 height 40
click at [436, 440] on div "18" at bounding box center [444, 448] width 40 height 40
click at [439, 448] on div "18" at bounding box center [444, 448] width 40 height 40
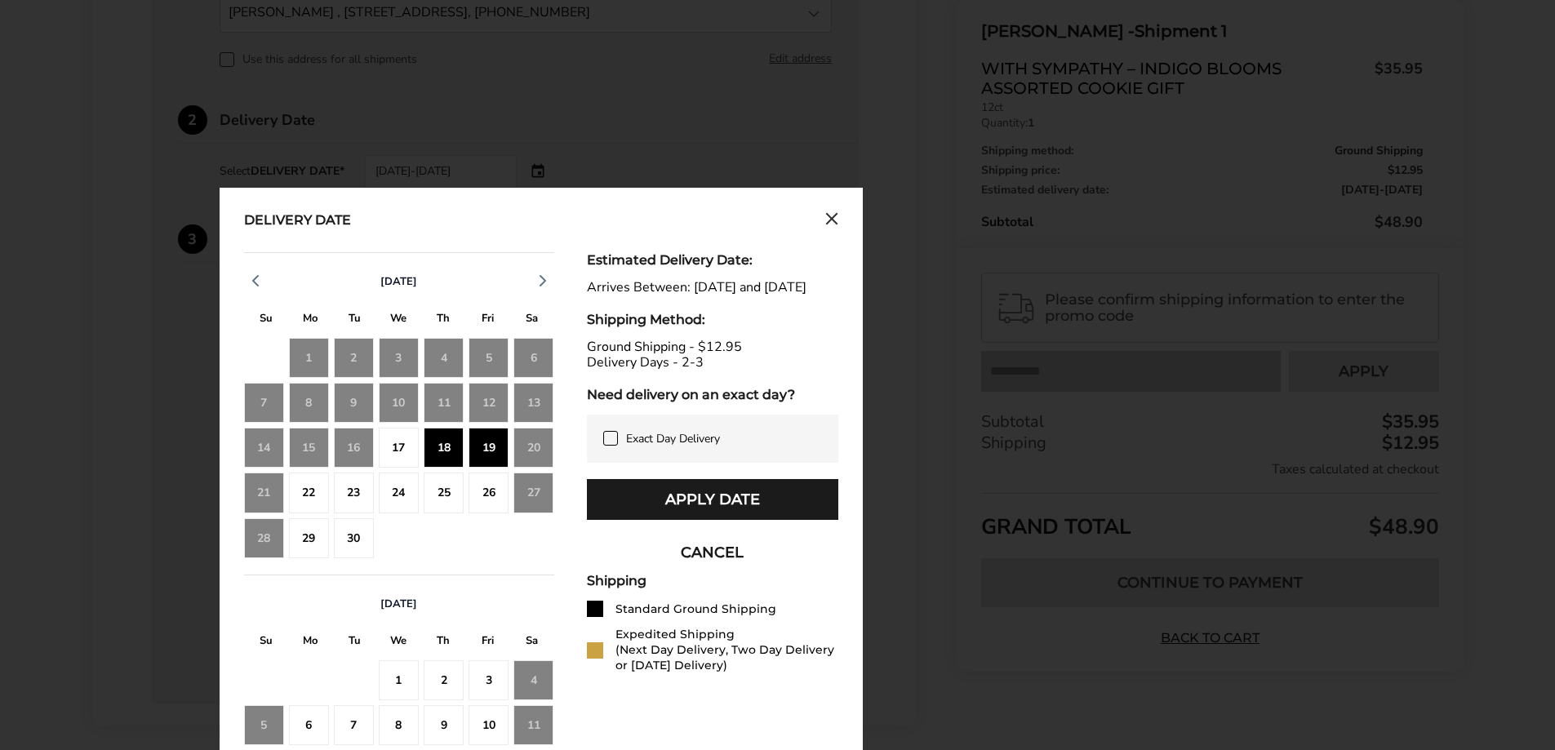
click at [483, 448] on div "19" at bounding box center [489, 448] width 40 height 40
click at [647, 492] on div "Estimated Delivery Date: Arrives Between: [DATE] and [DATE] Shipping Method: Gr…" at bounding box center [712, 574] width 251 height 644
click at [647, 501] on button "Apply Date" at bounding box center [712, 499] width 251 height 41
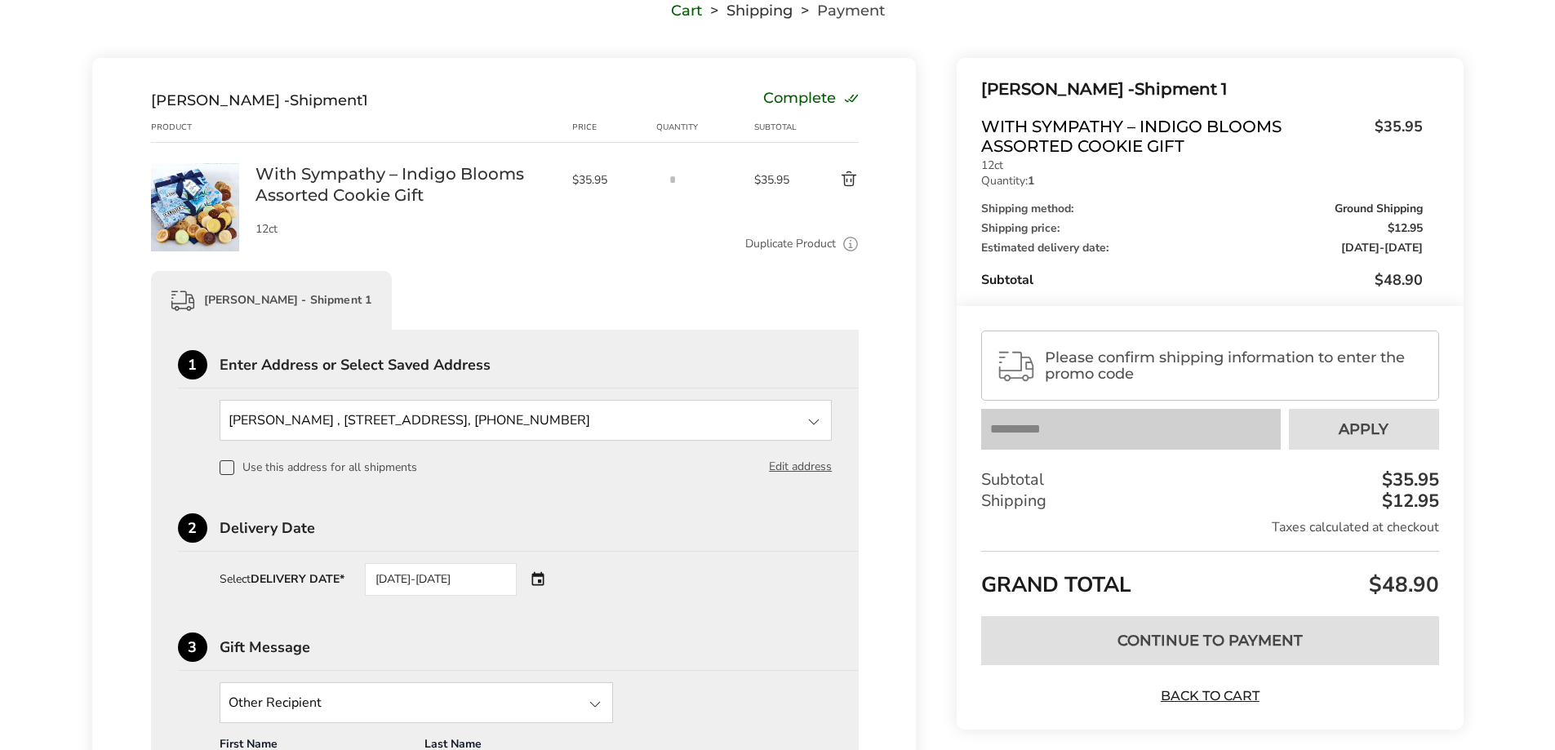
scroll to position [0, 0]
